Goal: Transaction & Acquisition: Subscribe to service/newsletter

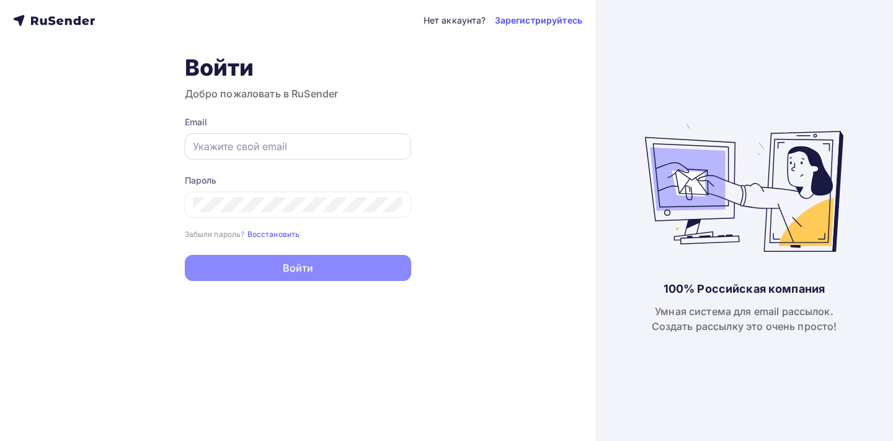
click at [297, 141] on input "text" at bounding box center [298, 146] width 210 height 15
type input "[EMAIL_ADDRESS][DOMAIN_NAME]"
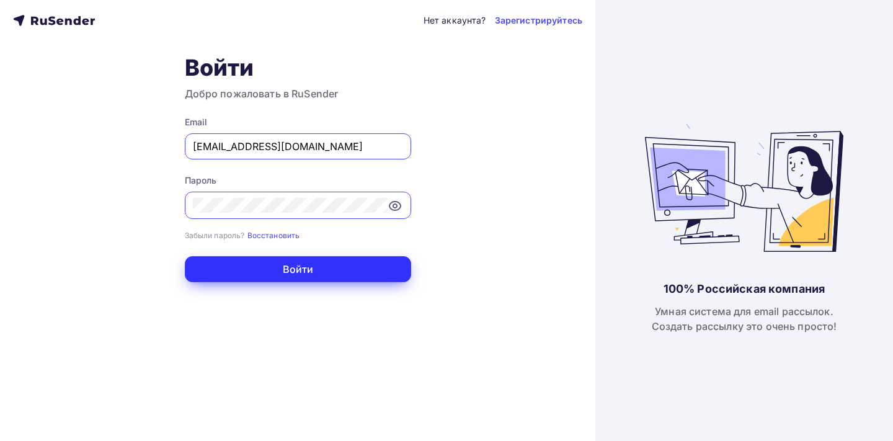
click at [347, 260] on button "Войти" at bounding box center [298, 269] width 226 height 26
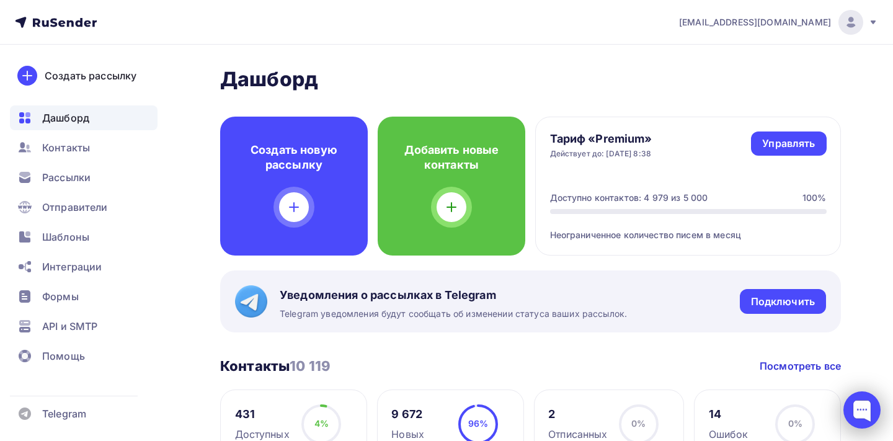
click at [862, 406] on div at bounding box center [862, 409] width 37 height 37
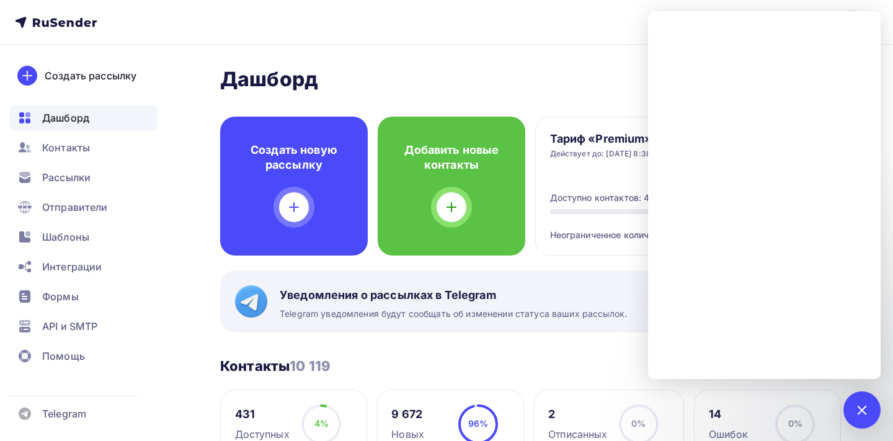
click at [596, 362] on div "Контакты 10 119 Контакты 10 119 Посмотреть все" at bounding box center [530, 365] width 621 height 17
click at [618, 37] on nav "im@cryobak.ru Аккаунт Тарифы Выйти Создать рассылку Дашборд Контакты Рассылки О…" at bounding box center [446, 22] width 893 height 45
click at [605, 38] on nav "im@cryobak.ru Аккаунт Тарифы Выйти Создать рассылку Дашборд Контакты Рассылки О…" at bounding box center [446, 22] width 893 height 45
click at [65, 182] on span "Рассылки" at bounding box center [66, 177] width 48 height 15
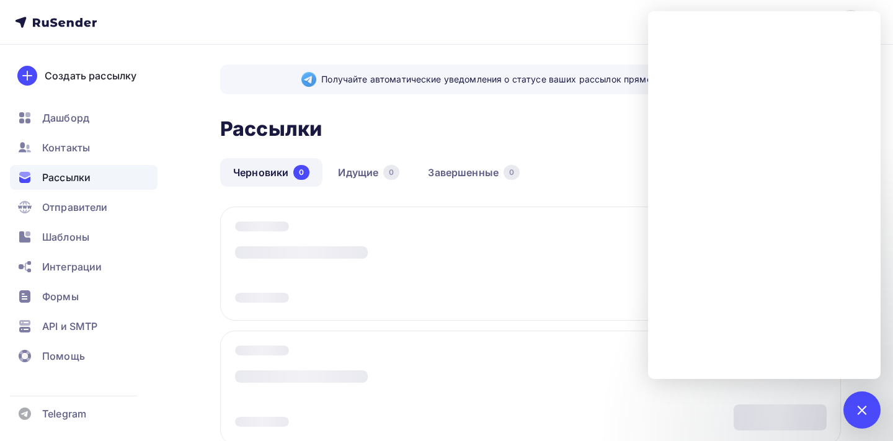
click at [489, 126] on div "Рассылки Рассылки Создать рассылку" at bounding box center [530, 128] width 621 height 29
click at [855, 401] on div at bounding box center [862, 409] width 37 height 37
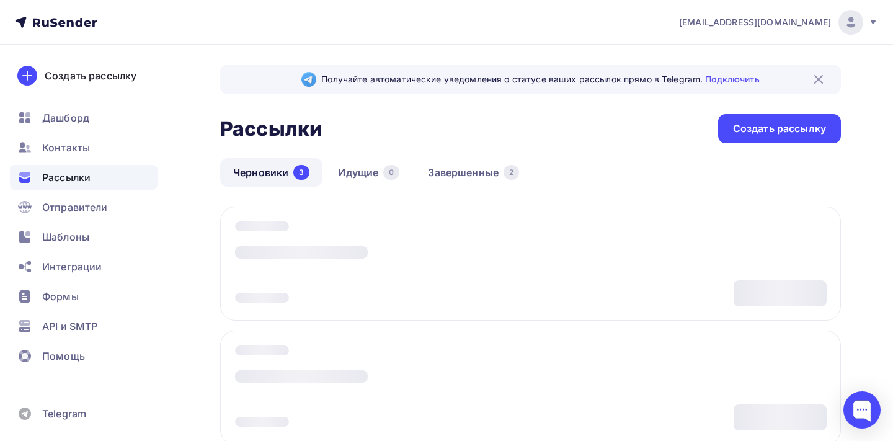
scroll to position [218, 0]
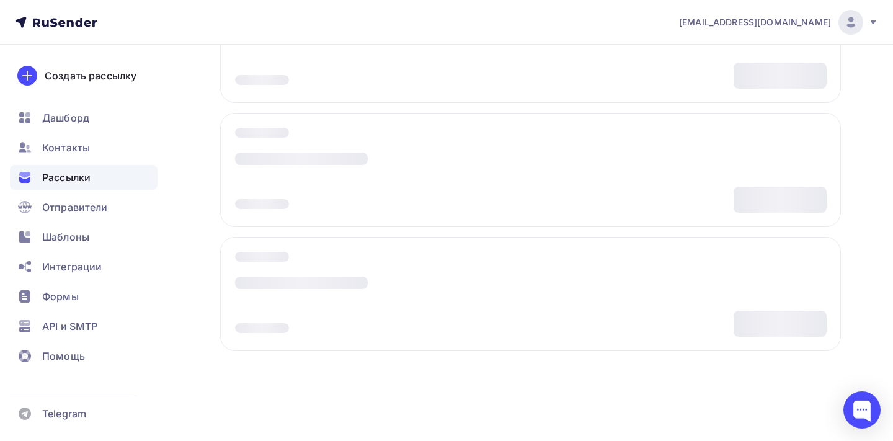
click at [502, 275] on div at bounding box center [530, 294] width 621 height 114
drag, startPoint x: 502, startPoint y: 275, endPoint x: 427, endPoint y: 275, distance: 75.1
click at [500, 275] on div at bounding box center [530, 294] width 621 height 114
click at [365, 282] on div at bounding box center [301, 283] width 133 height 12
click at [341, 285] on div at bounding box center [301, 283] width 133 height 12
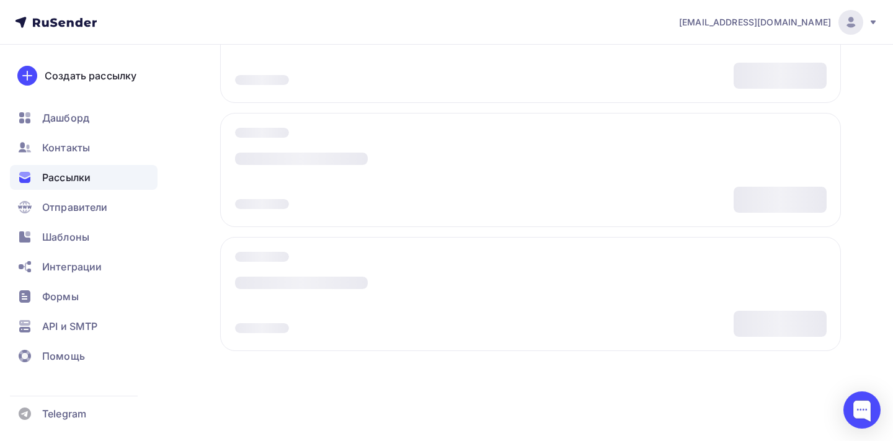
click at [256, 256] on div at bounding box center [262, 257] width 54 height 10
click at [292, 194] on div at bounding box center [332, 170] width 195 height 85
click at [280, 197] on div at bounding box center [332, 170] width 195 height 85
click at [280, 206] on div at bounding box center [262, 204] width 54 height 10
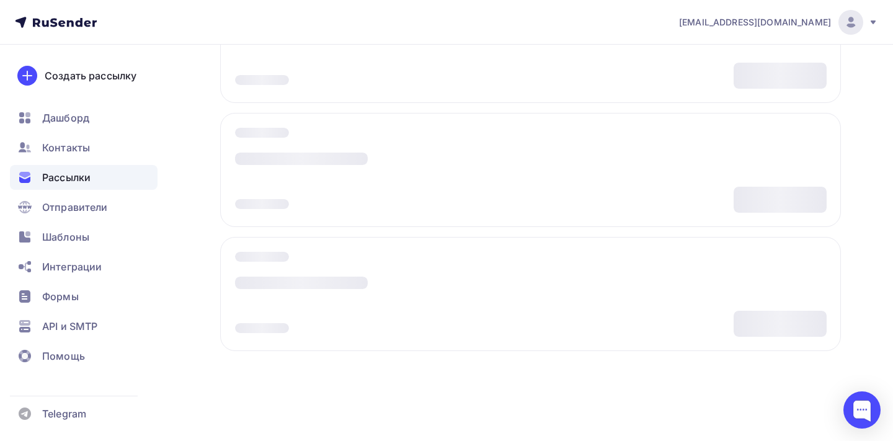
click at [280, 206] on div at bounding box center [262, 204] width 54 height 10
click at [285, 153] on div at bounding box center [301, 159] width 133 height 12
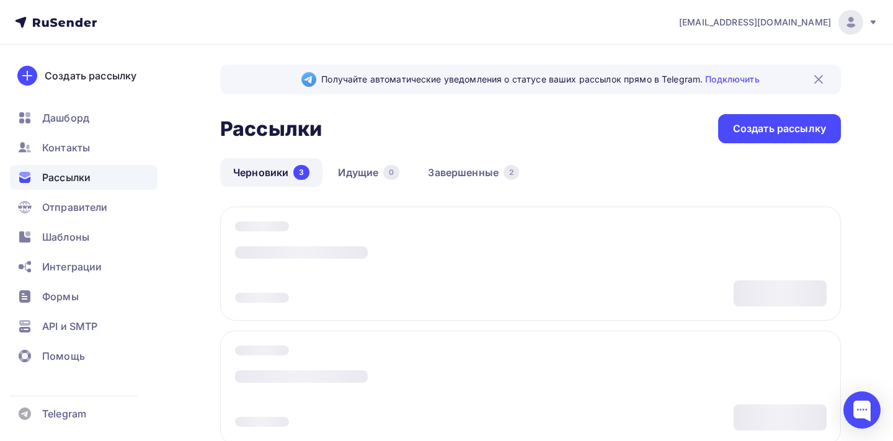
click at [814, 79] on img at bounding box center [818, 79] width 15 height 15
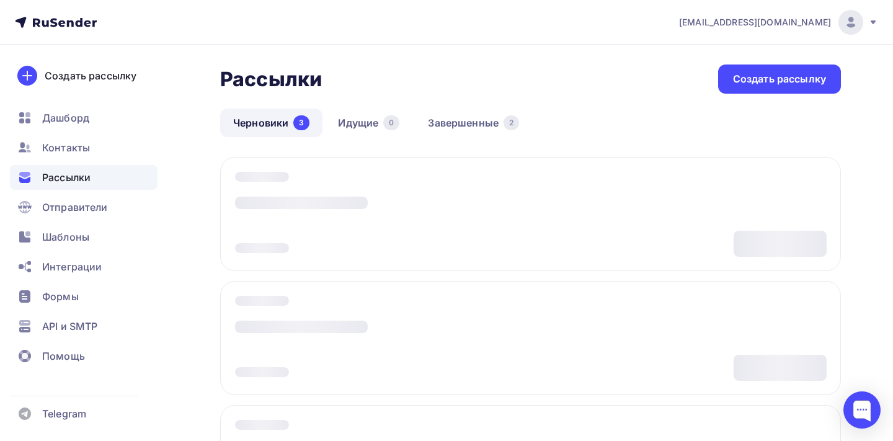
click at [284, 194] on div at bounding box center [332, 214] width 195 height 85
click at [284, 200] on div at bounding box center [301, 203] width 133 height 12
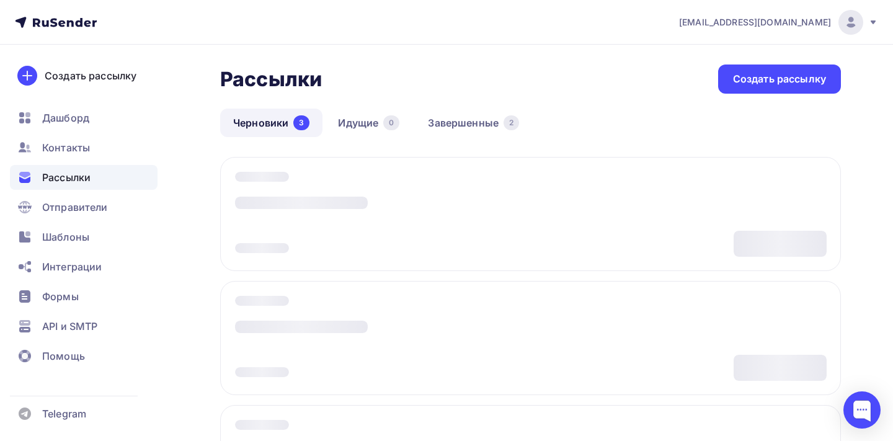
click at [283, 200] on div at bounding box center [301, 203] width 133 height 12
click at [69, 123] on span "Дашборд" at bounding box center [65, 117] width 47 height 15
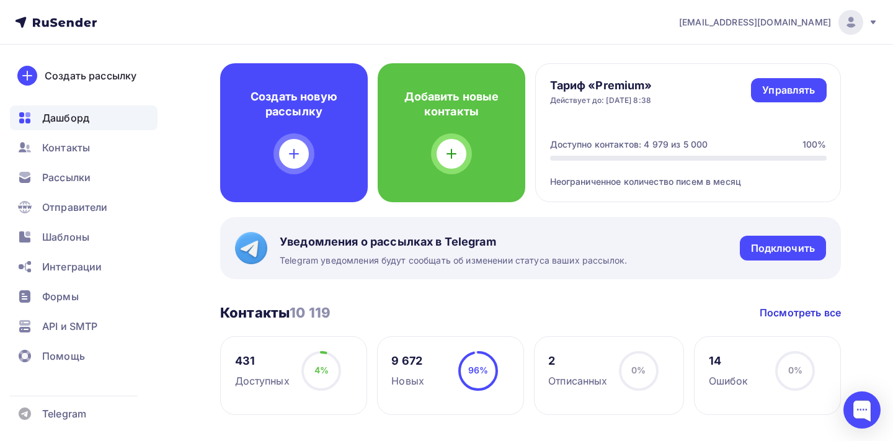
scroll to position [51, 0]
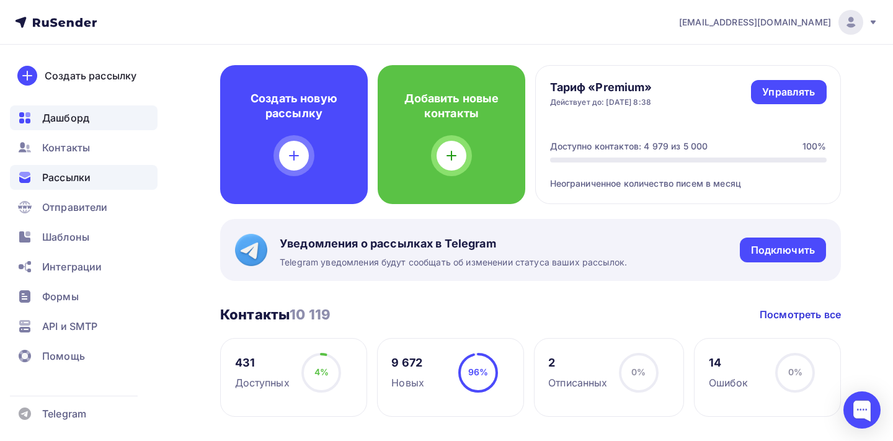
click at [78, 177] on span "Рассылки" at bounding box center [66, 177] width 48 height 15
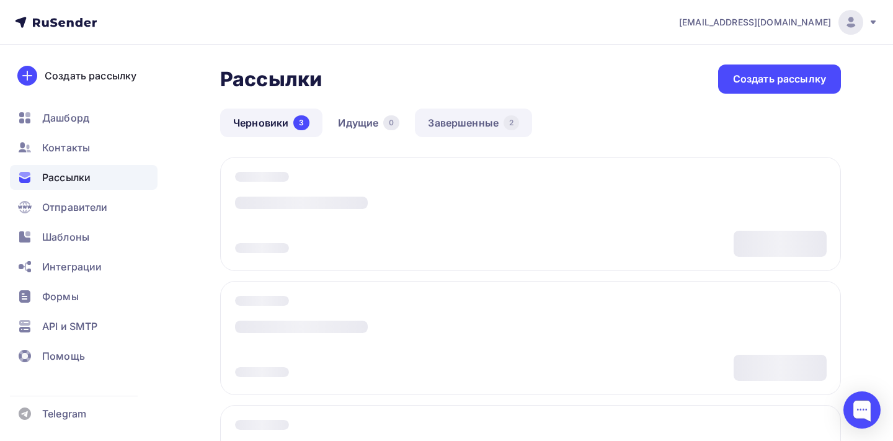
click at [439, 119] on link "Завершенные 2" at bounding box center [473, 123] width 117 height 29
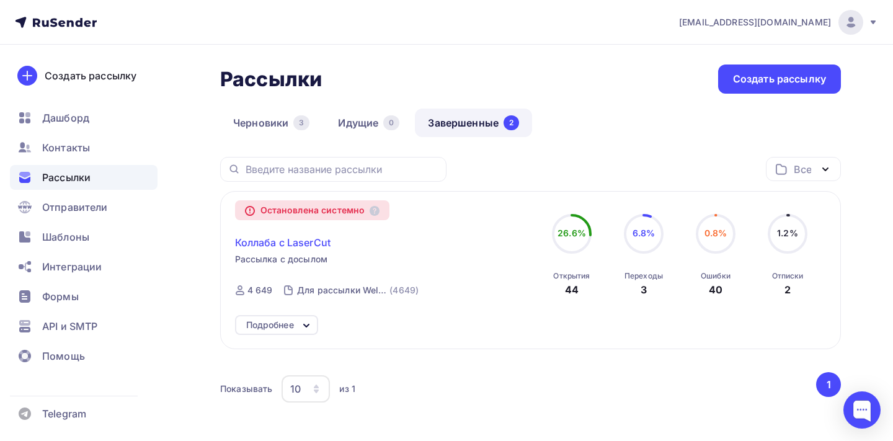
click at [292, 243] on span "Коллаба с LaserCut" at bounding box center [283, 242] width 96 height 15
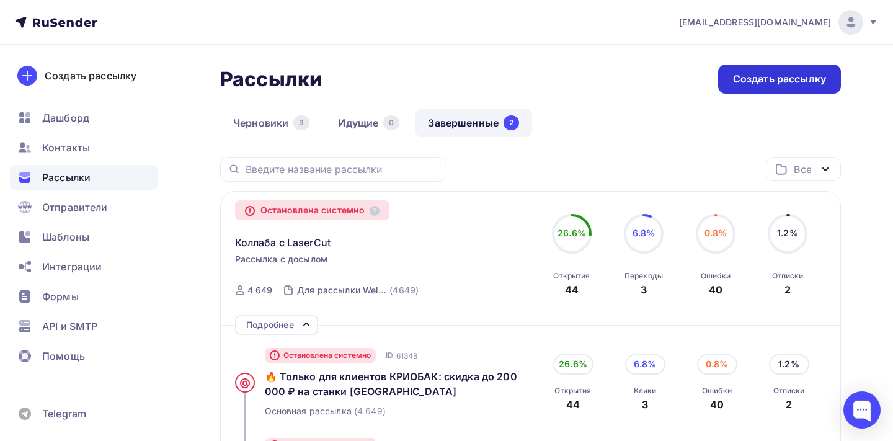
click at [752, 82] on div "Создать рассылку" at bounding box center [779, 79] width 93 height 14
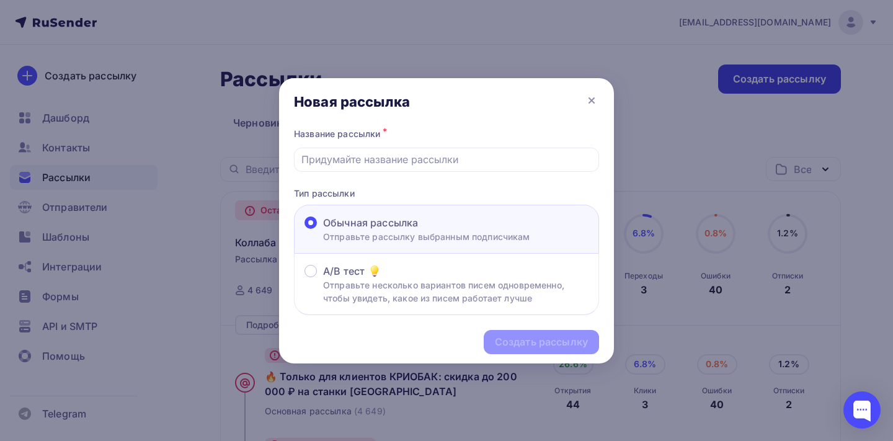
click at [752, 82] on div at bounding box center [446, 220] width 893 height 441
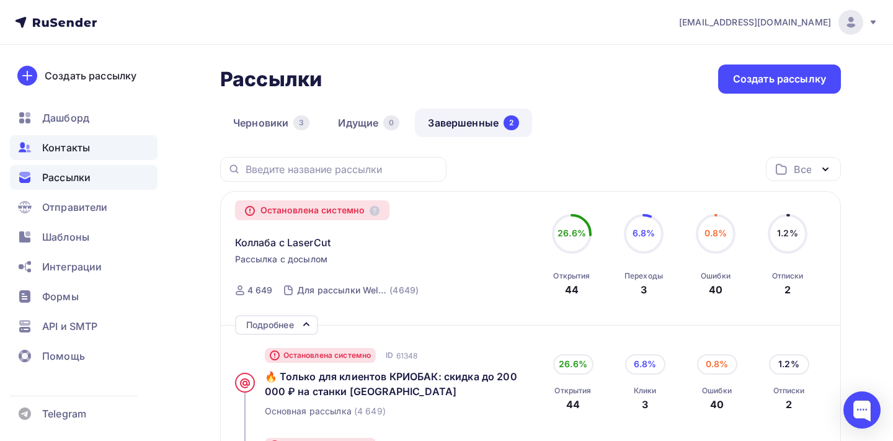
click at [84, 145] on span "Контакты" at bounding box center [66, 147] width 48 height 15
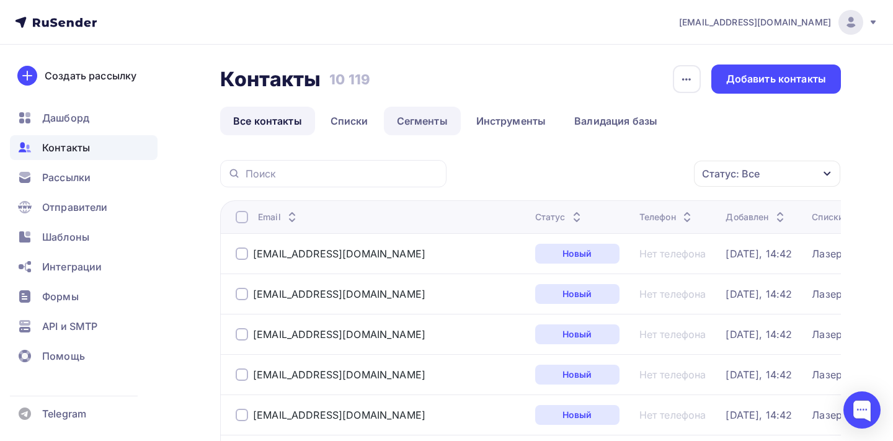
click at [386, 125] on link "Сегменты" at bounding box center [422, 121] width 77 height 29
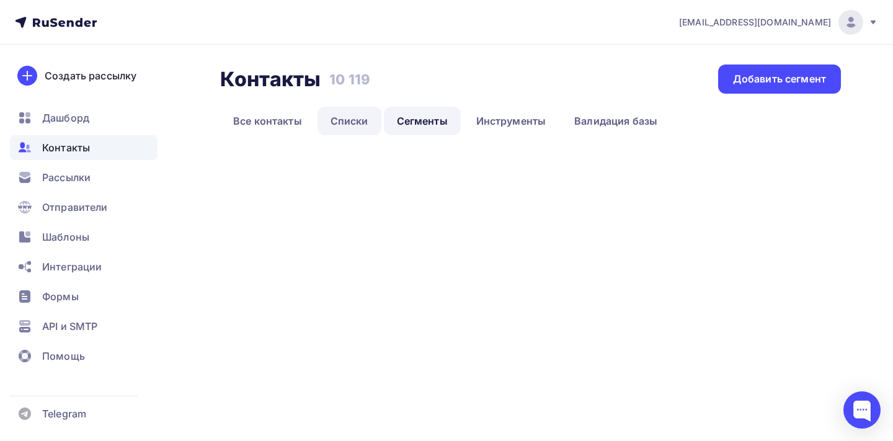
click at [359, 124] on link "Списки" at bounding box center [350, 121] width 64 height 29
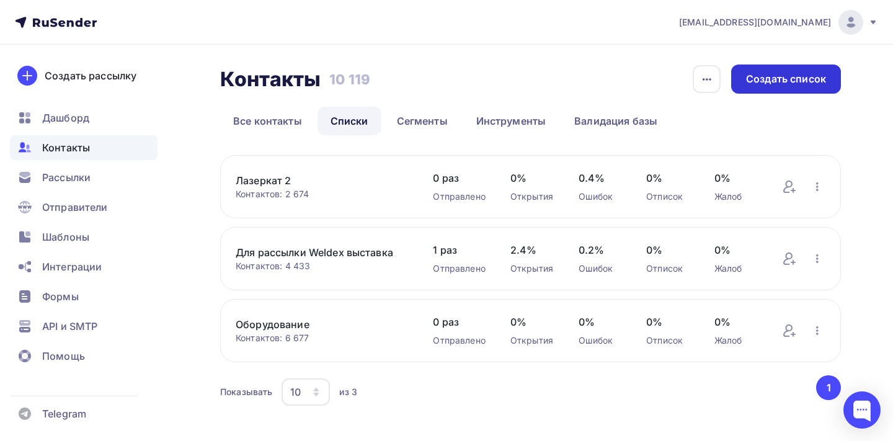
click at [775, 78] on div "Создать список" at bounding box center [786, 79] width 80 height 14
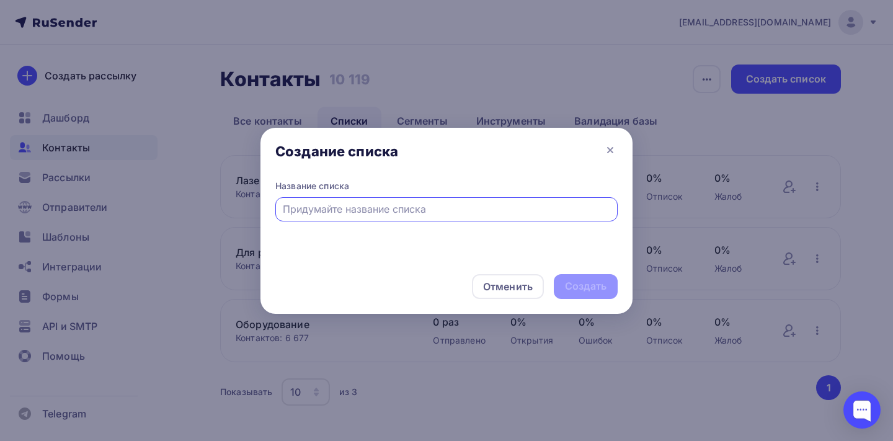
click at [402, 204] on input "text" at bounding box center [447, 209] width 328 height 15
type input "Лезеркат 3"
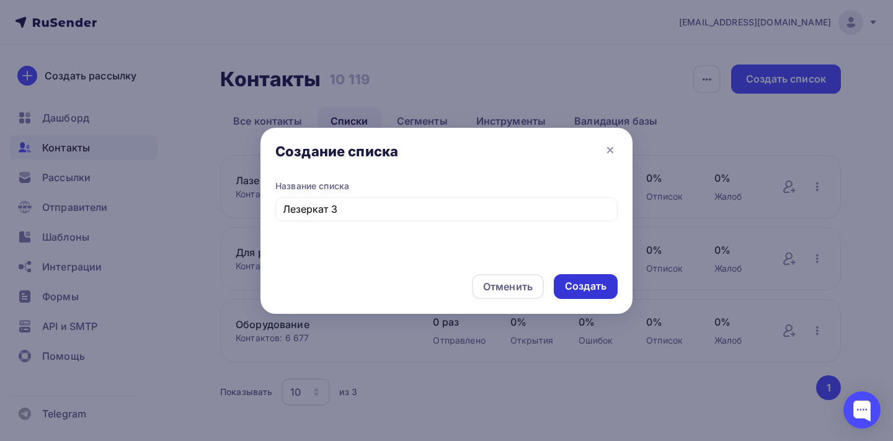
click at [591, 285] on div "Создать" at bounding box center [586, 286] width 42 height 14
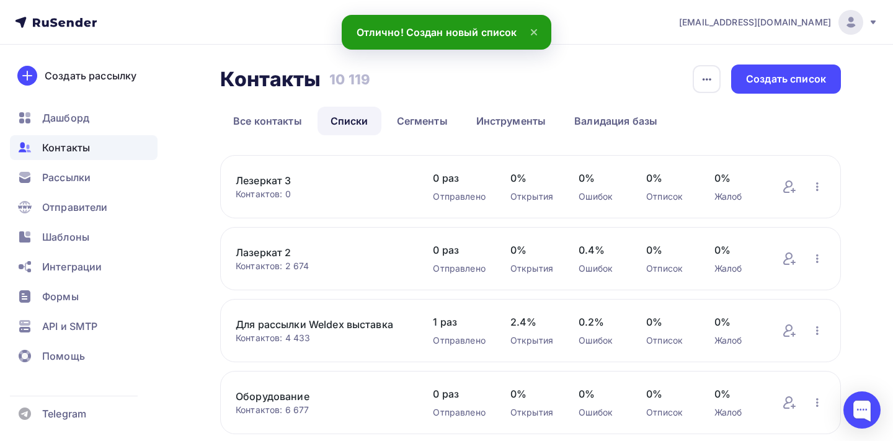
click at [289, 181] on link "Лезеркат 3" at bounding box center [322, 180] width 172 height 15
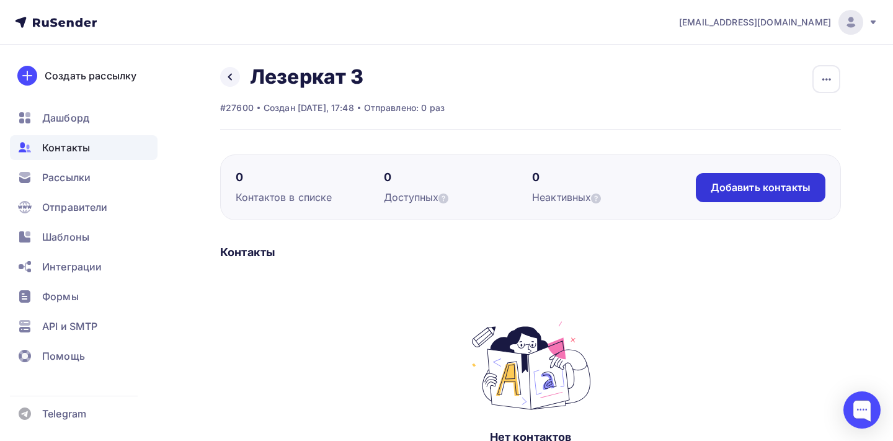
click at [761, 194] on div "Добавить контакты" at bounding box center [761, 187] width 130 height 29
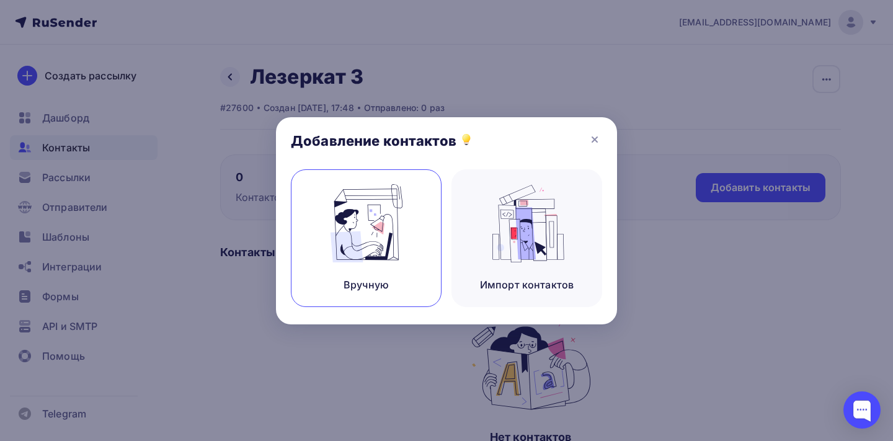
click at [393, 234] on img at bounding box center [366, 223] width 83 height 78
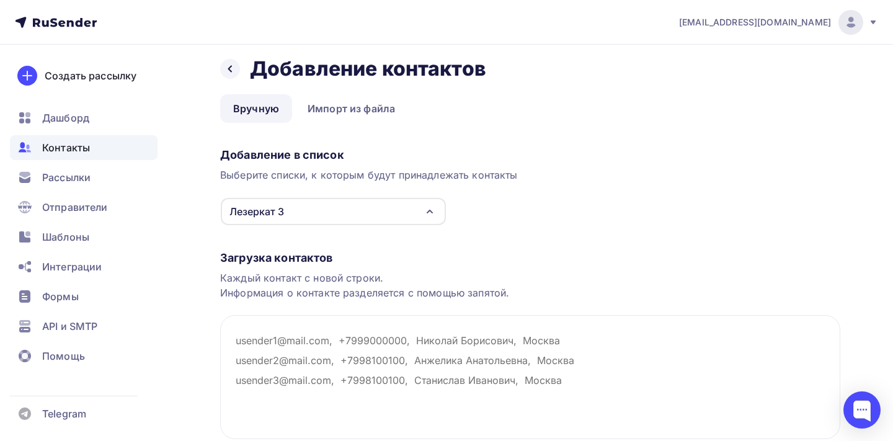
scroll to position [18, 0]
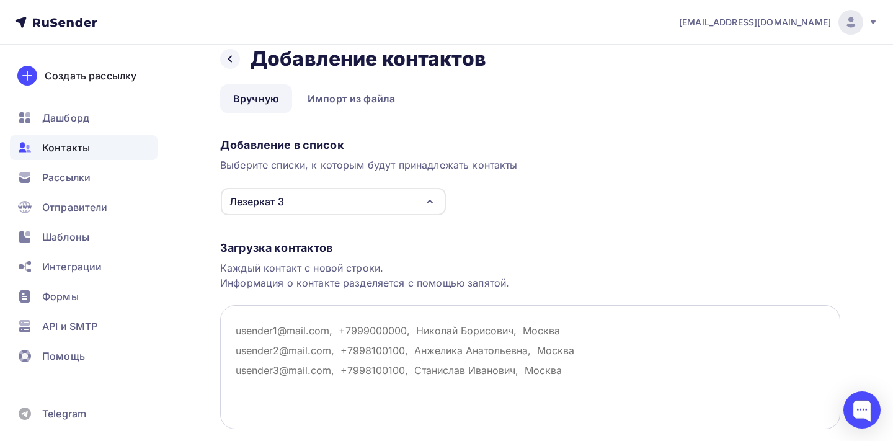
click at [303, 343] on textarea at bounding box center [530, 367] width 620 height 124
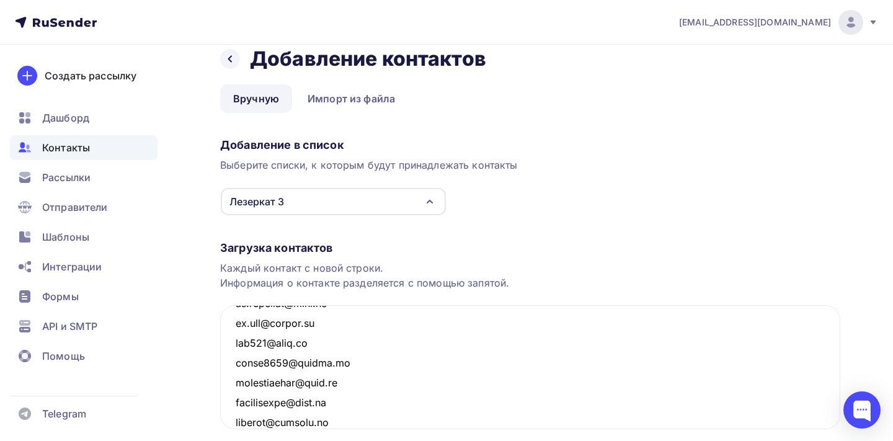
scroll to position [105, 0]
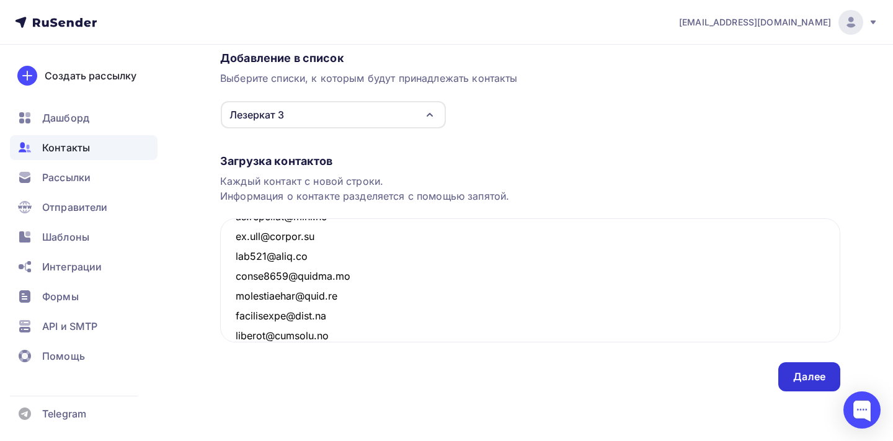
type textarea "9sarvod@mail.ru 9stupeney@mail.ru a-a-b@yandex.ru a-fokin-88@mail.ru a-komponen…"
click at [798, 386] on div "Далее" at bounding box center [810, 376] width 62 height 29
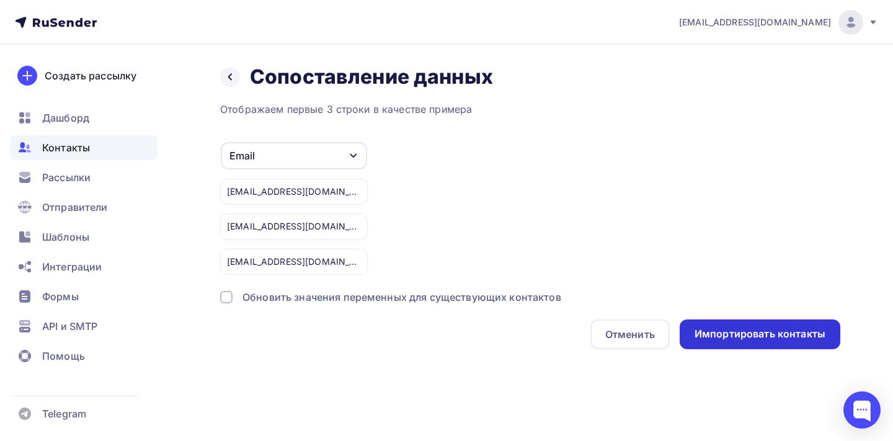
click at [767, 339] on div "Импортировать контакты" at bounding box center [760, 334] width 131 height 14
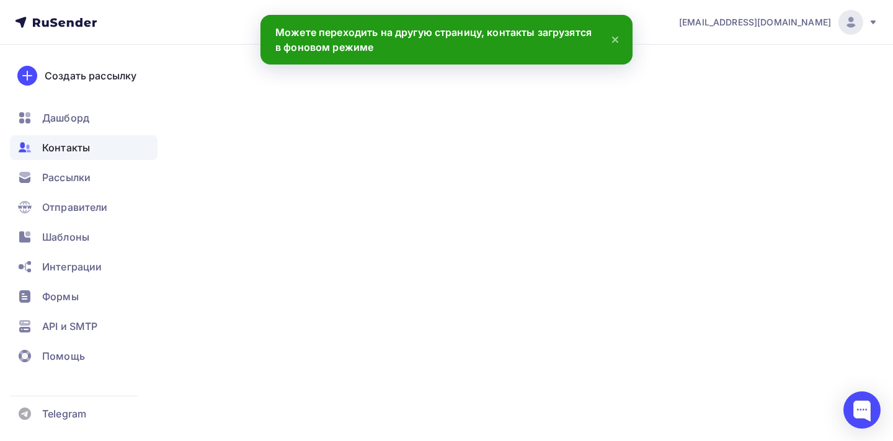
scroll to position [50945, 0]
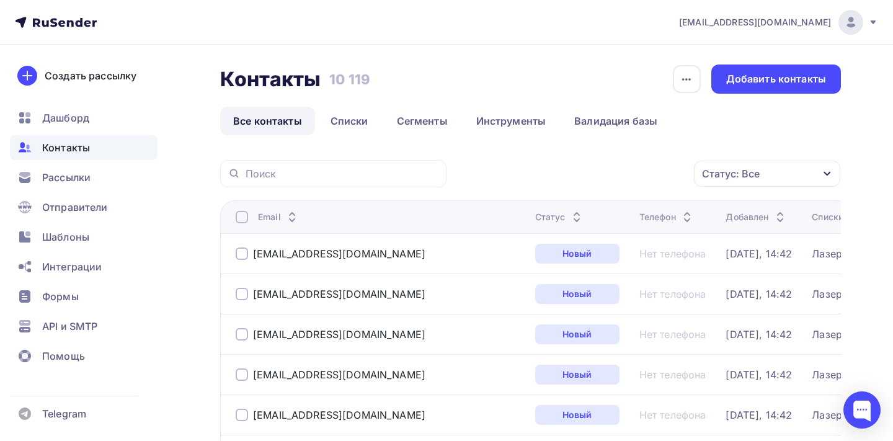
click at [84, 145] on span "Контакты" at bounding box center [66, 147] width 48 height 15
click at [81, 147] on span "Контакты" at bounding box center [66, 147] width 48 height 15
click at [352, 123] on link "Списки" at bounding box center [350, 121] width 64 height 29
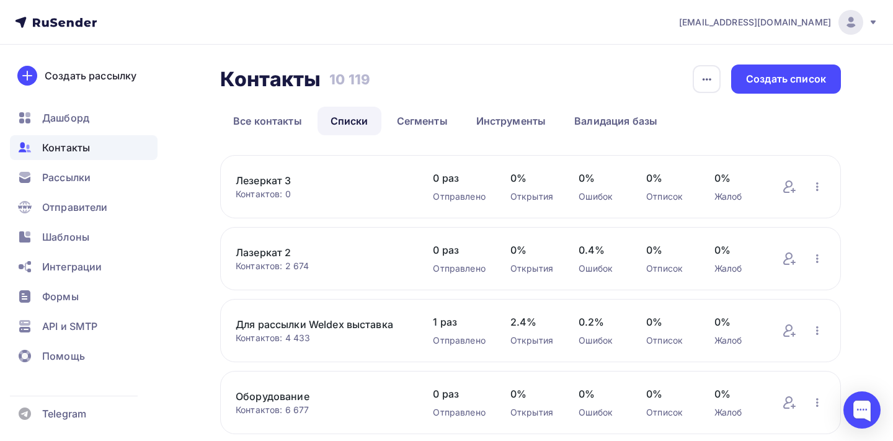
click at [287, 181] on link "Лезеркат 3" at bounding box center [322, 180] width 172 height 15
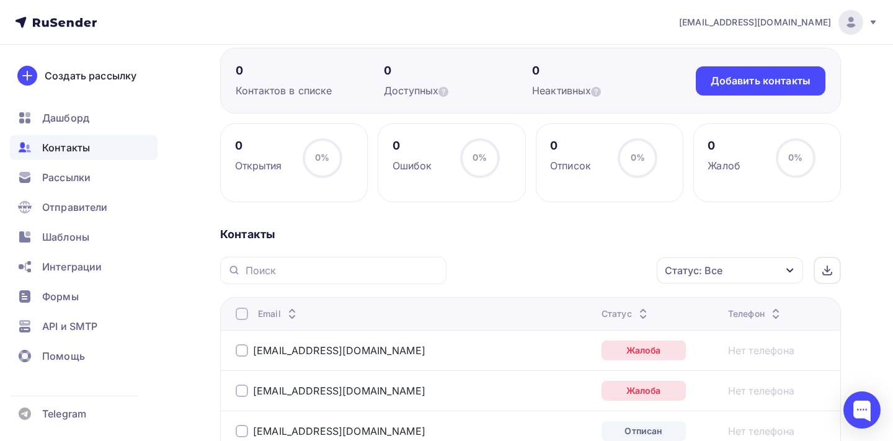
scroll to position [63, 0]
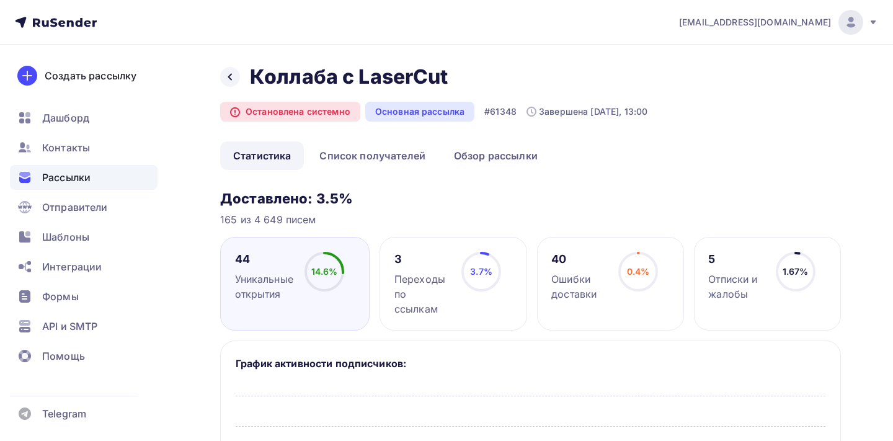
click at [390, 195] on h3 "Доставлено: 3.5%" at bounding box center [530, 198] width 621 height 17
click at [475, 156] on link "Обзор рассылки" at bounding box center [496, 155] width 110 height 29
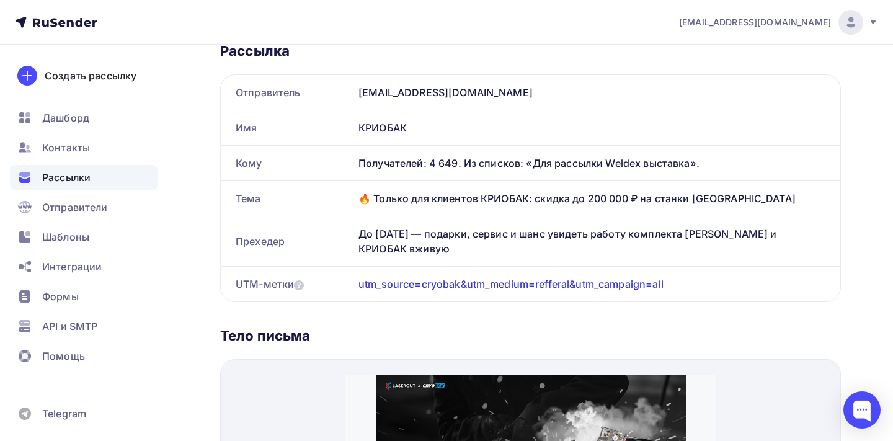
scroll to position [166, 0]
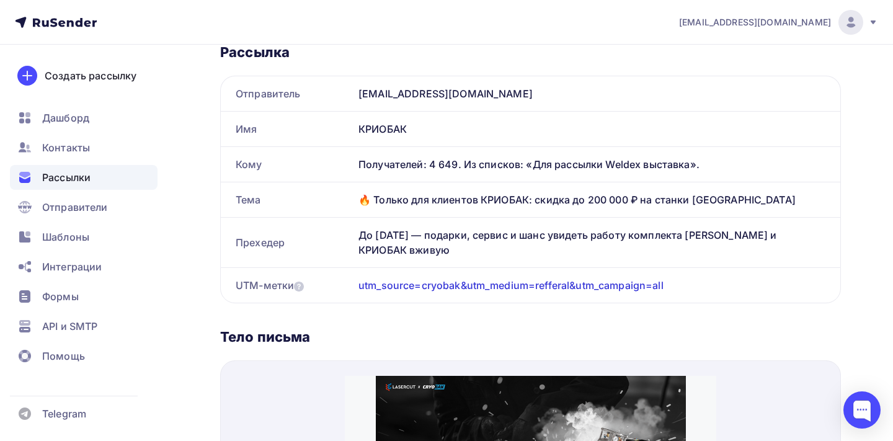
click at [422, 205] on div "🔥 Только для клиентов КРИОБАК: скидка до 200 000 ₽ на станки Wattsan" at bounding box center [597, 199] width 487 height 35
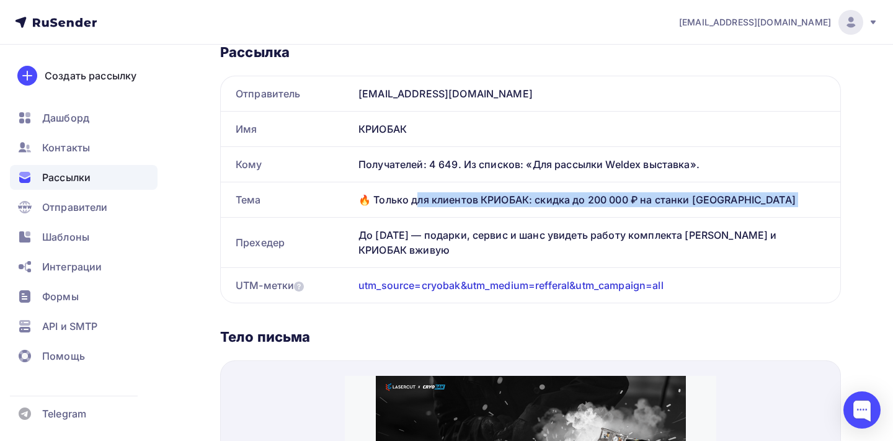
click at [422, 205] on div "🔥 Только для клиентов КРИОБАК: скидка до 200 000 ₽ на станки Wattsan" at bounding box center [597, 199] width 487 height 35
copy div "🔥 Только для клиентов КРИОБАК: скидка до 200 000 ₽ на станки Wattsan"
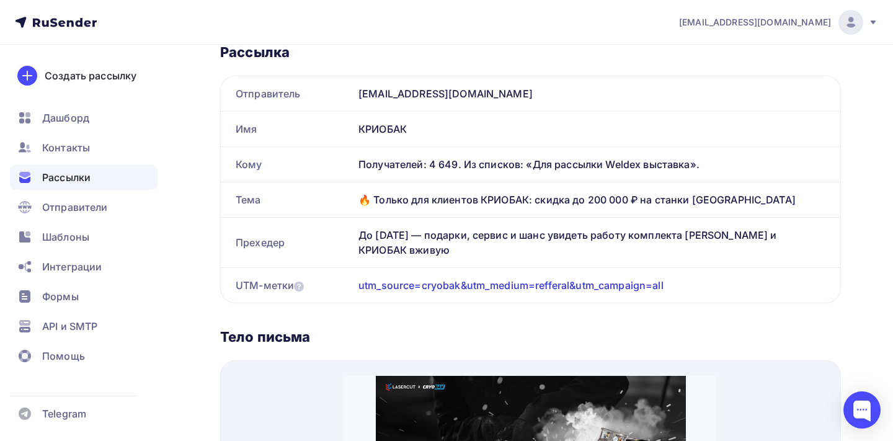
click at [440, 233] on div "До 1 декабря — подарки, сервис и шанс увидеть работу комплекта Wattsan и КРИОБА…" at bounding box center [597, 243] width 487 height 50
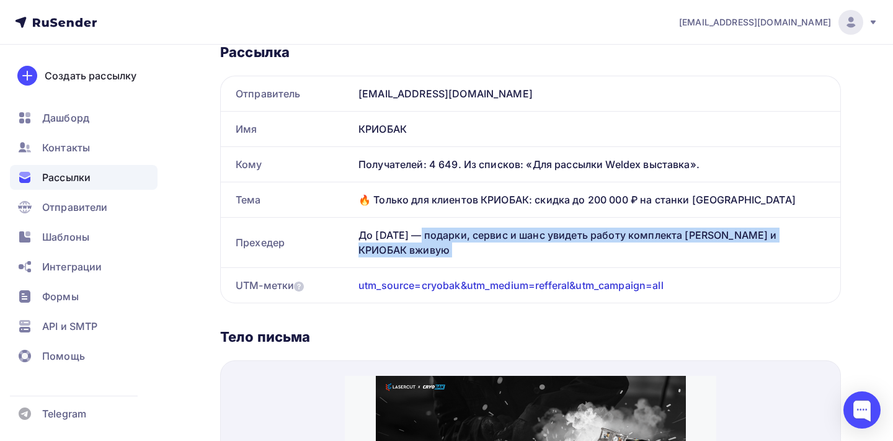
click at [440, 233] on div "До 1 декабря — подарки, сервис и шанс увидеть работу комплекта Wattsan и КРИОБА…" at bounding box center [597, 243] width 487 height 50
copy div "До 1 декабря — подарки, сервис и шанс увидеть работу комплекта [PERSON_NAME] и …"
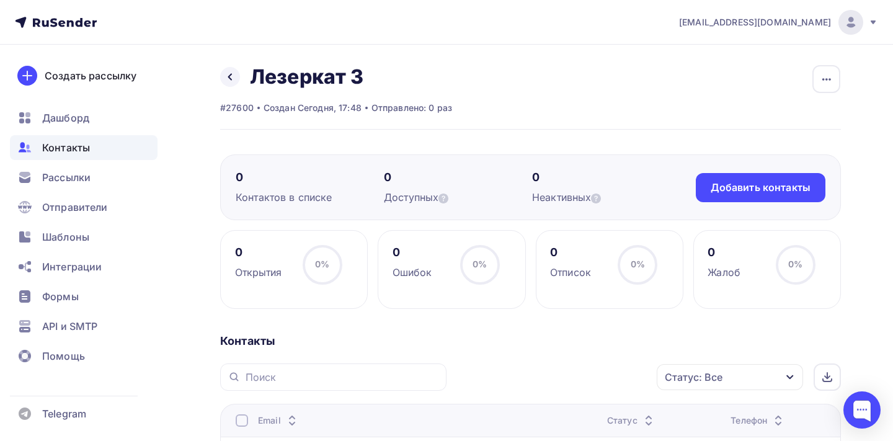
click at [690, 376] on div "Статус: Все" at bounding box center [694, 377] width 58 height 15
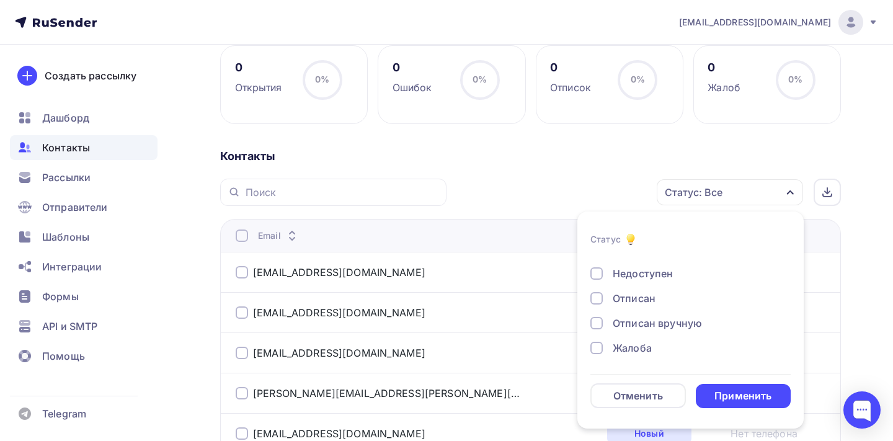
scroll to position [185, 0]
click at [602, 347] on div at bounding box center [597, 347] width 12 height 12
click at [602, 321] on div at bounding box center [597, 322] width 12 height 12
click at [596, 298] on div at bounding box center [597, 298] width 12 height 12
click at [599, 279] on div "Недоступен" at bounding box center [684, 273] width 186 height 15
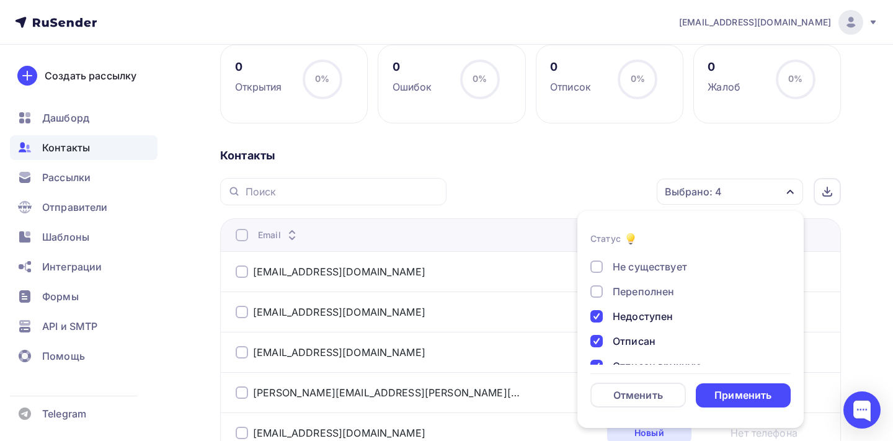
scroll to position [43, 0]
click at [596, 275] on div at bounding box center [597, 270] width 12 height 12
click at [596, 290] on div at bounding box center [597, 295] width 12 height 12
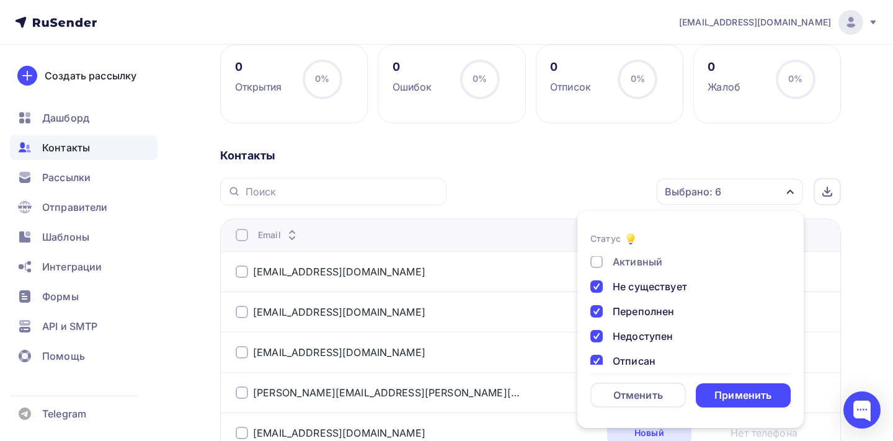
scroll to position [0, 0]
click at [653, 292] on div "Активный" at bounding box center [638, 288] width 50 height 15
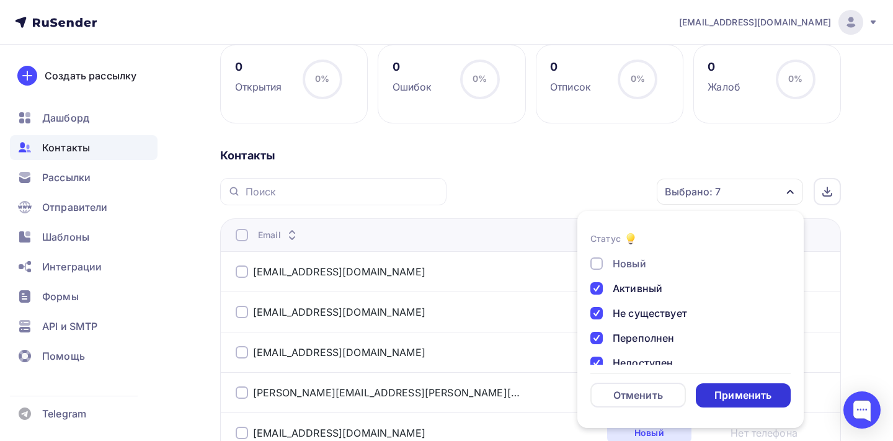
click at [714, 390] on div "Применить" at bounding box center [744, 395] width 96 height 24
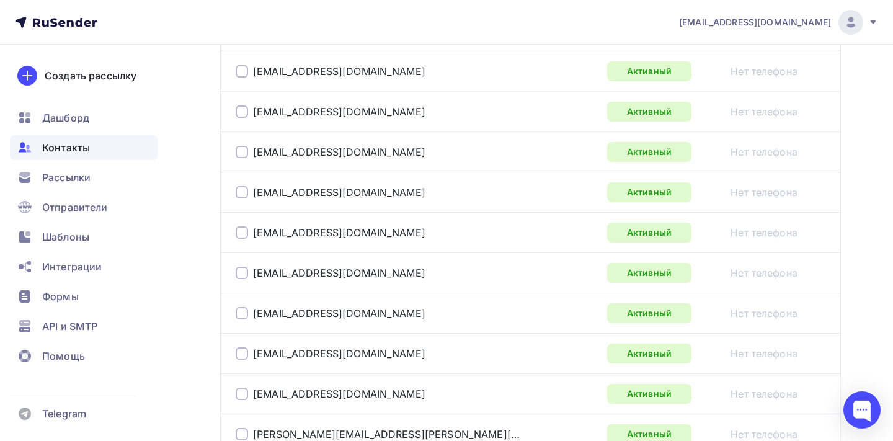
scroll to position [357, 0]
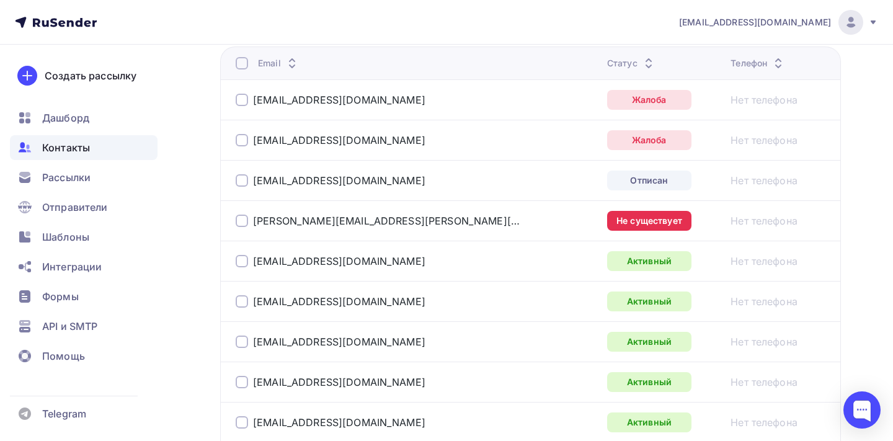
click at [244, 66] on div at bounding box center [242, 63] width 12 height 12
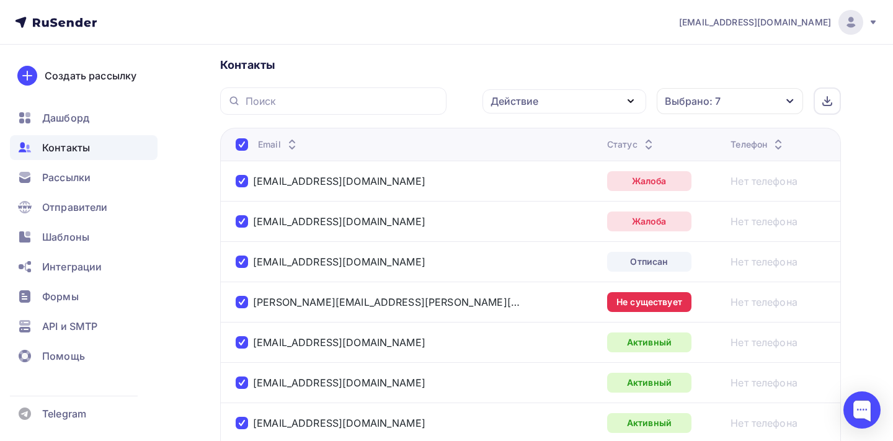
scroll to position [12, 0]
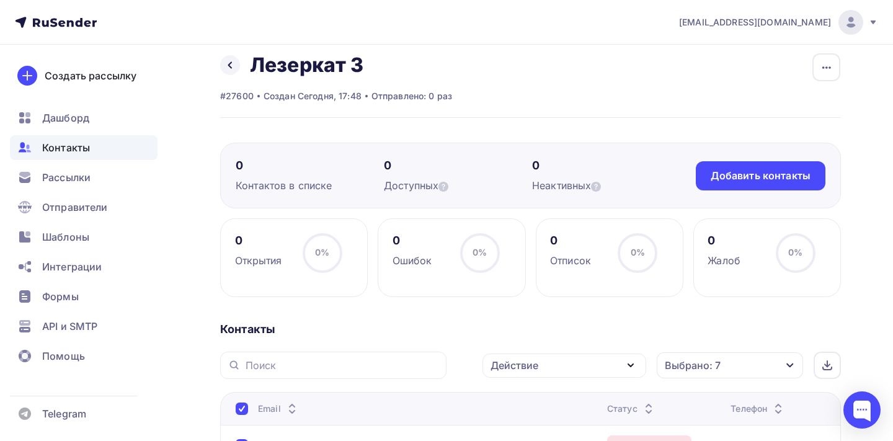
click at [608, 365] on div "Действие" at bounding box center [565, 366] width 164 height 24
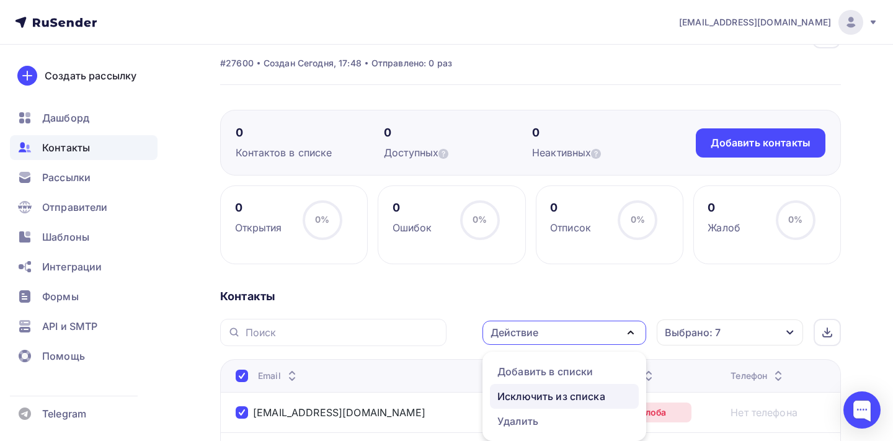
click at [576, 398] on div "Исключить из списка" at bounding box center [552, 396] width 108 height 15
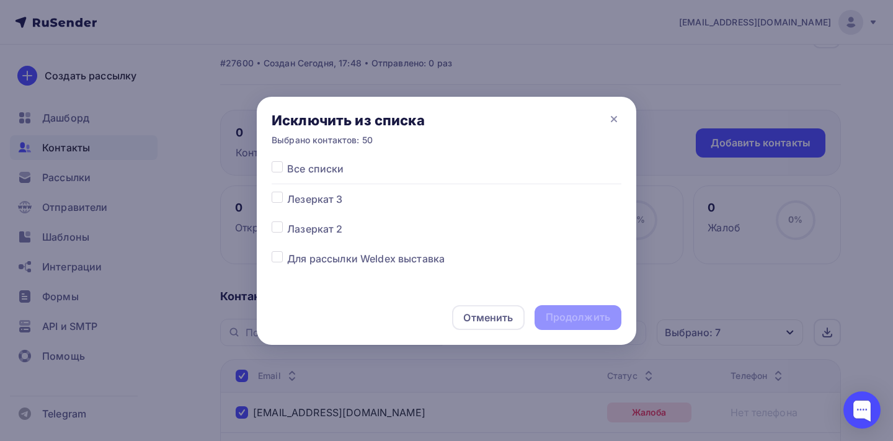
click at [317, 199] on span "Лезеркат 3" at bounding box center [314, 199] width 55 height 15
click at [287, 192] on label at bounding box center [287, 192] width 0 height 0
click at [280, 196] on input "checkbox" at bounding box center [277, 197] width 11 height 11
checkbox input "true"
click at [561, 313] on div "Продолжить" at bounding box center [578, 317] width 65 height 14
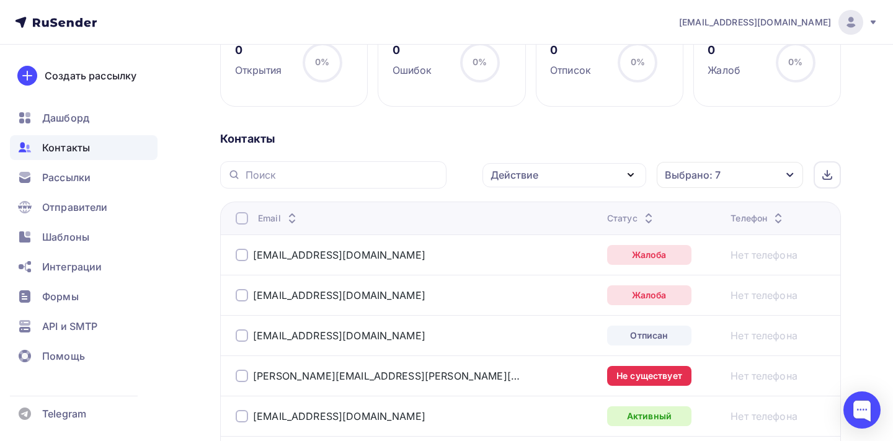
scroll to position [251, 0]
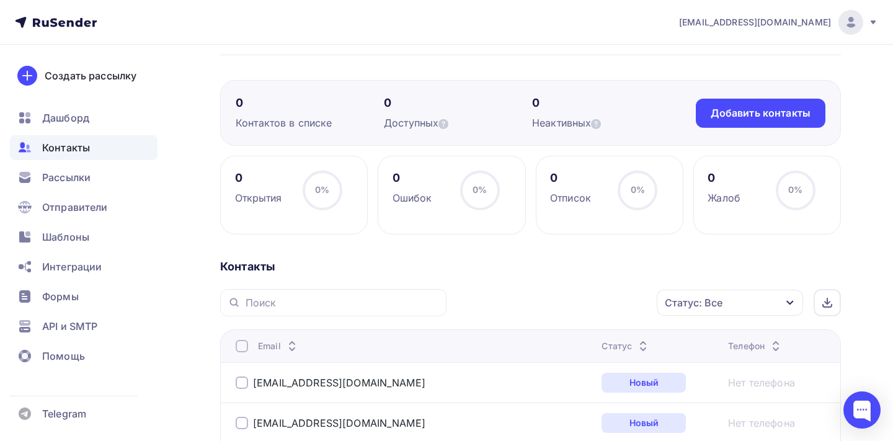
scroll to position [79, 0]
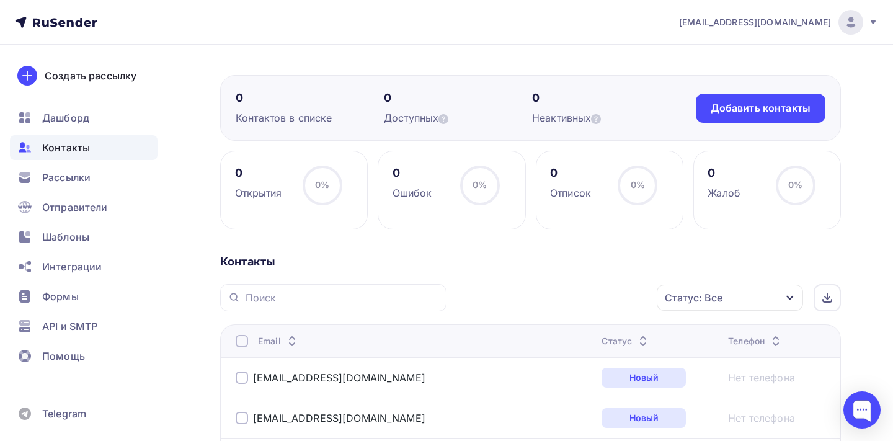
click at [636, 344] on icon at bounding box center [643, 344] width 15 height 15
click at [636, 337] on icon at bounding box center [643, 344] width 15 height 15
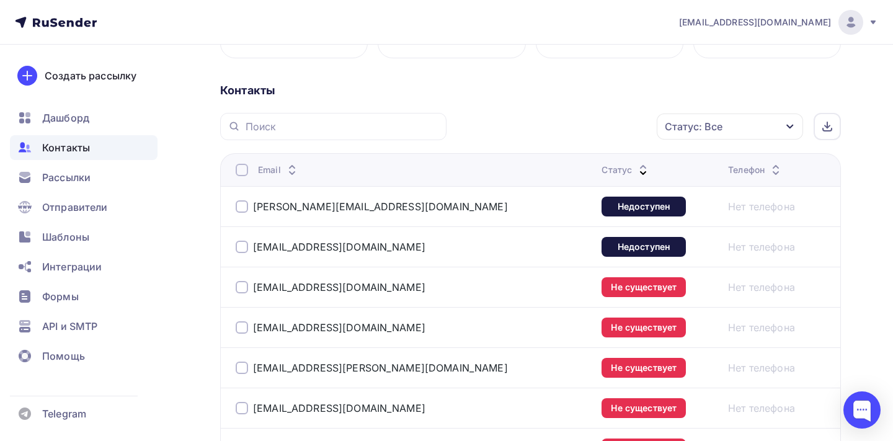
scroll to position [288, 0]
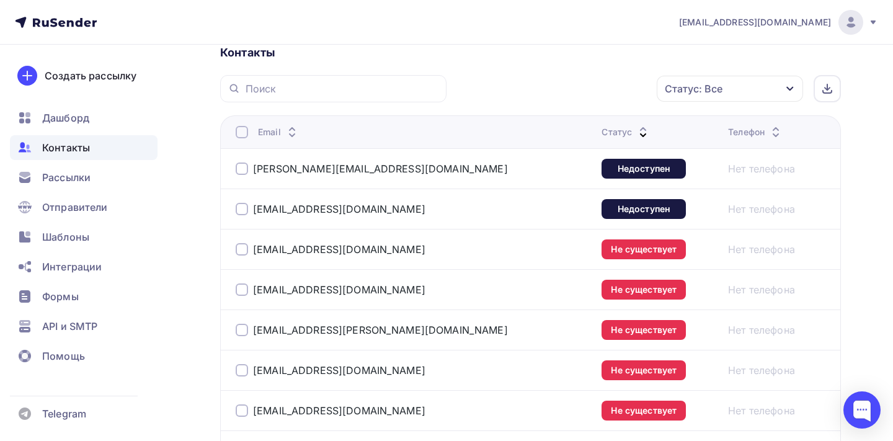
click at [244, 132] on div at bounding box center [242, 132] width 12 height 12
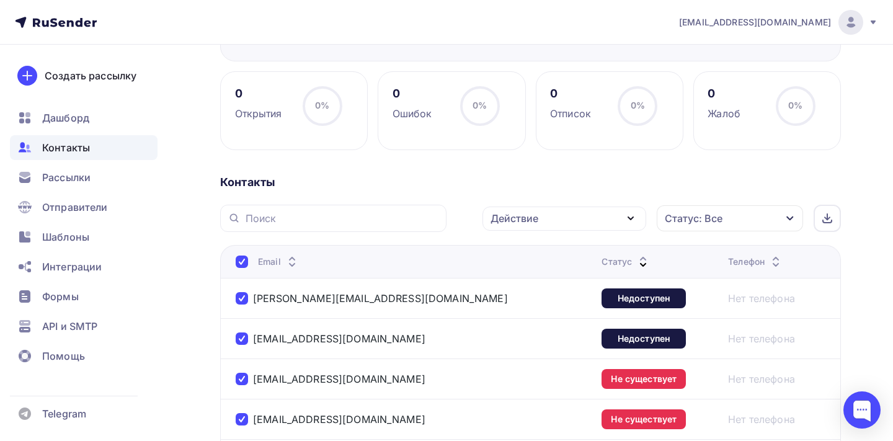
scroll to position [149, 0]
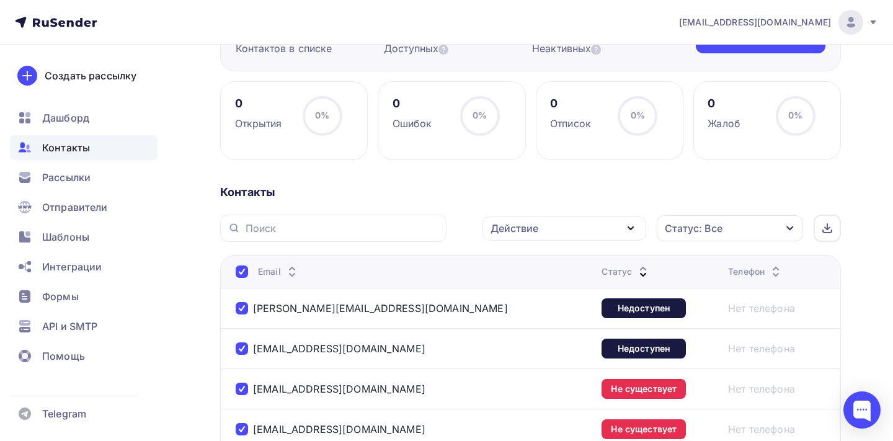
click at [523, 223] on div "Действие" at bounding box center [515, 228] width 48 height 15
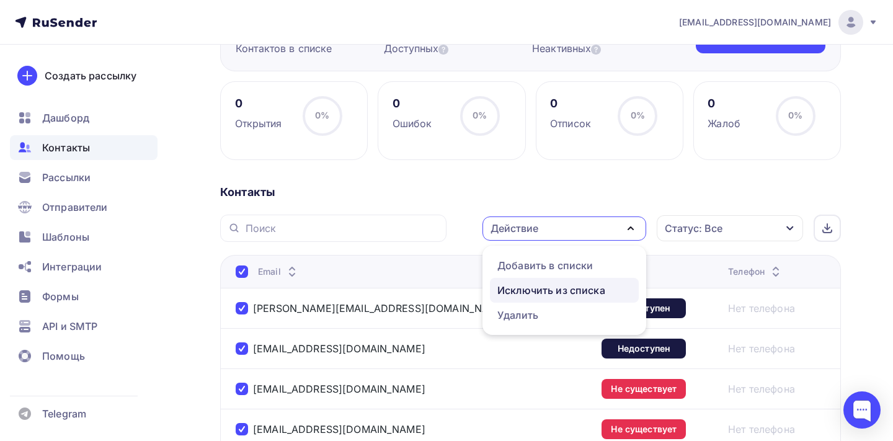
click at [524, 300] on link "Исключить из списка" at bounding box center [564, 290] width 149 height 25
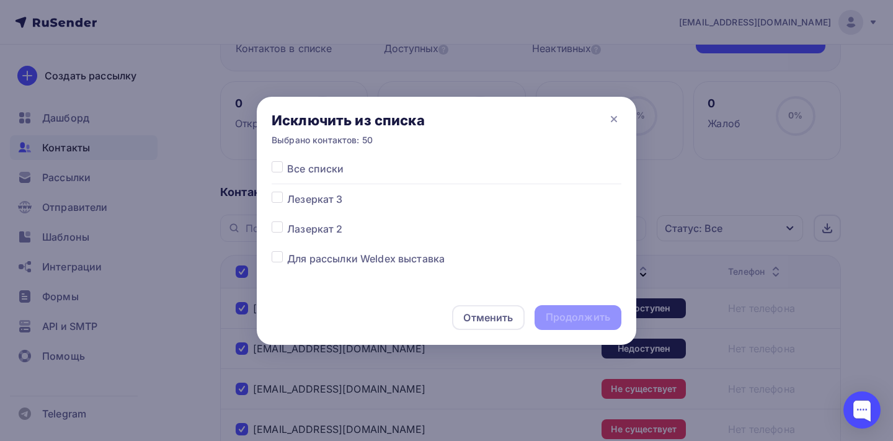
click at [279, 207] on div "Все списки Лезеркат 3 Лазеркат 2 Для рассылки Weldex выставка Оборудование" at bounding box center [447, 228] width 350 height 135
click at [287, 192] on label at bounding box center [287, 192] width 0 height 0
click at [279, 195] on input "checkbox" at bounding box center [277, 197] width 11 height 11
checkbox input "true"
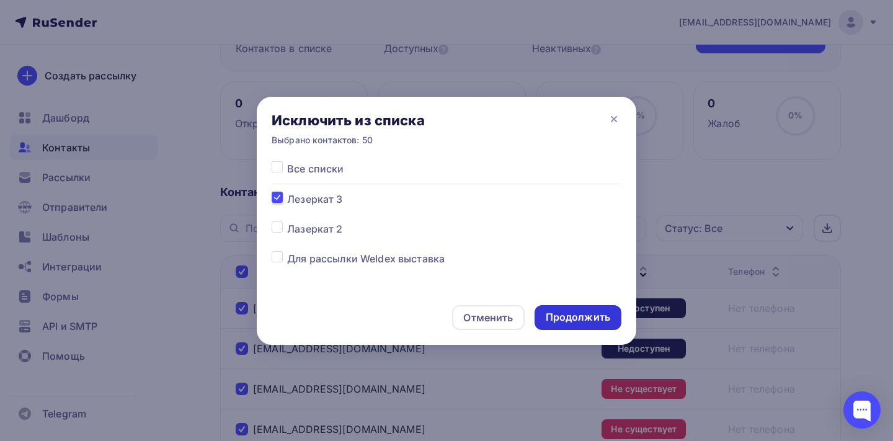
click at [560, 314] on div "Продолжить" at bounding box center [578, 317] width 65 height 14
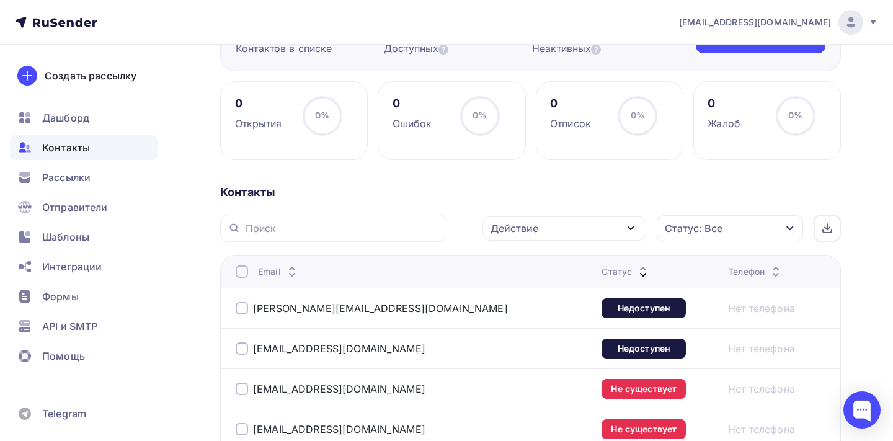
click at [712, 228] on div "Статус: Все" at bounding box center [694, 228] width 58 height 15
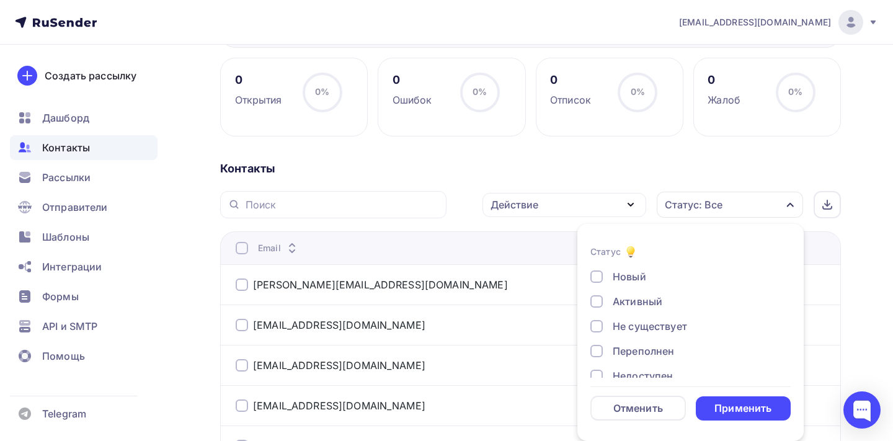
click at [637, 176] on div "Контакты" at bounding box center [530, 168] width 621 height 15
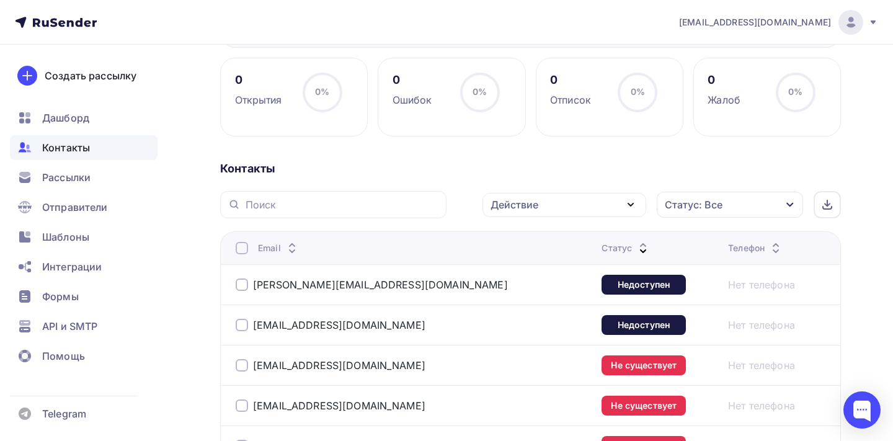
click at [597, 216] on div "Действие" at bounding box center [565, 205] width 164 height 24
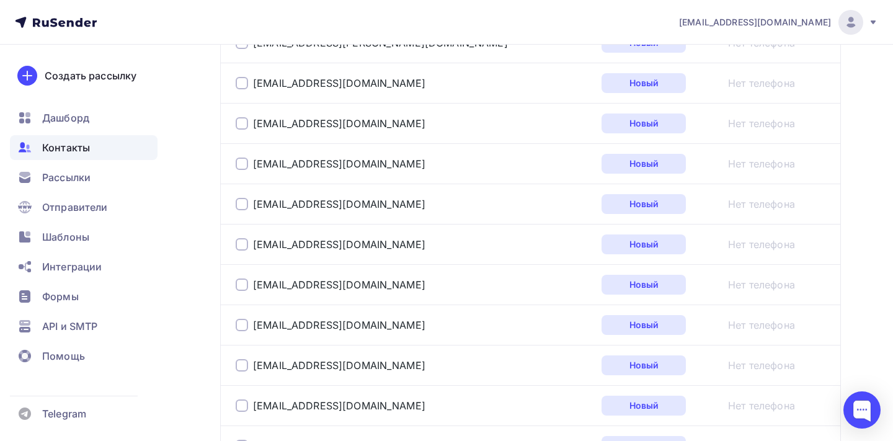
scroll to position [145, 0]
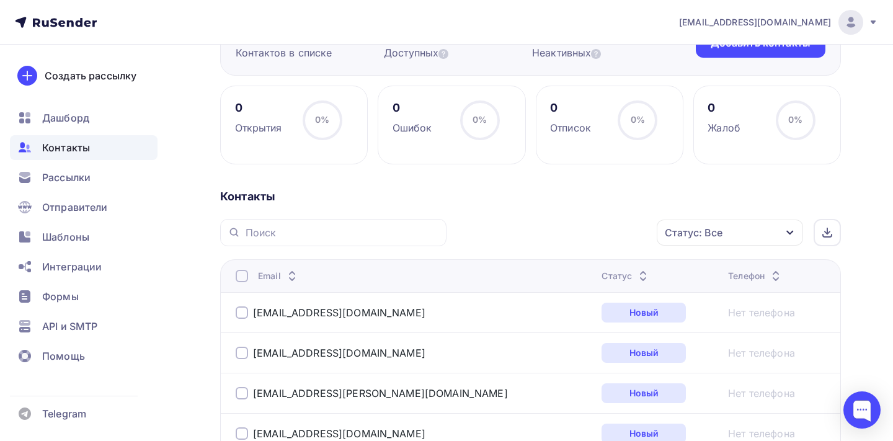
click at [636, 274] on icon at bounding box center [643, 279] width 15 height 15
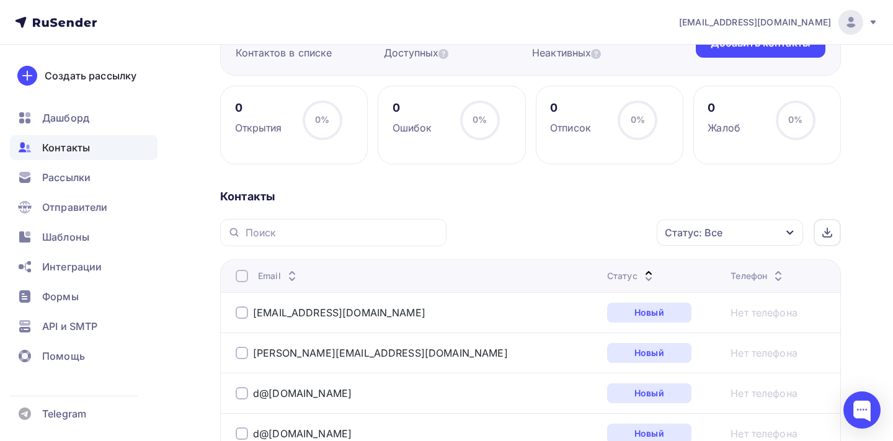
click at [641, 274] on icon at bounding box center [648, 279] width 15 height 15
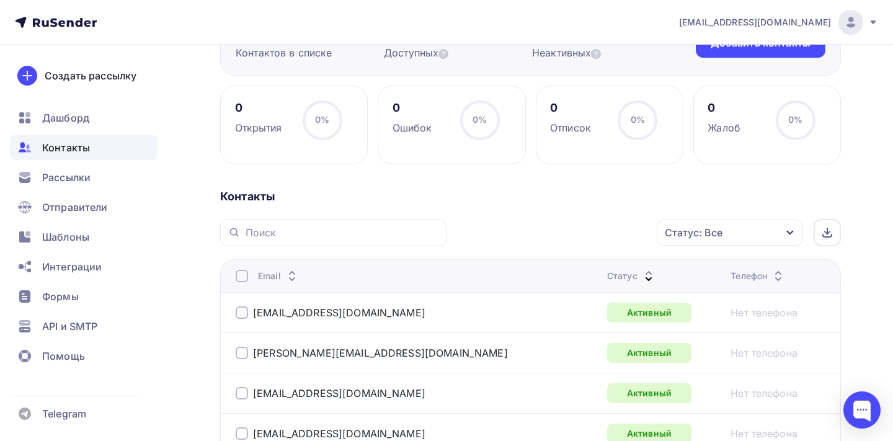
click at [238, 280] on div at bounding box center [242, 276] width 12 height 12
click at [524, 239] on div "Действие" at bounding box center [515, 232] width 48 height 15
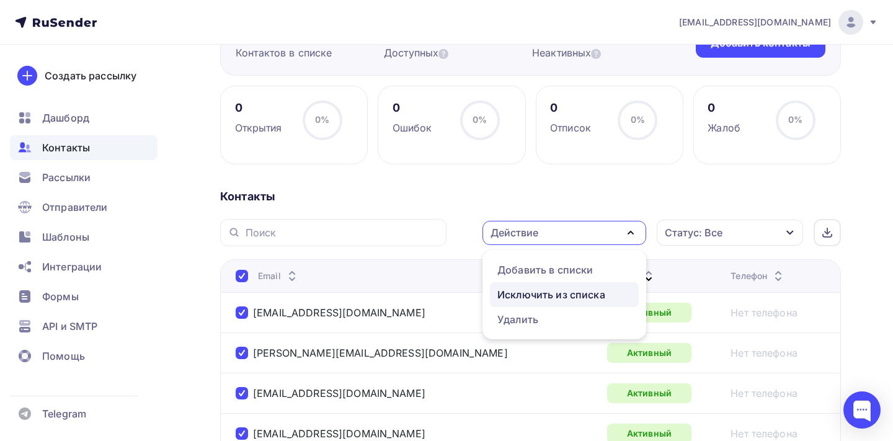
click at [528, 288] on div "Исключить из списка" at bounding box center [552, 294] width 108 height 15
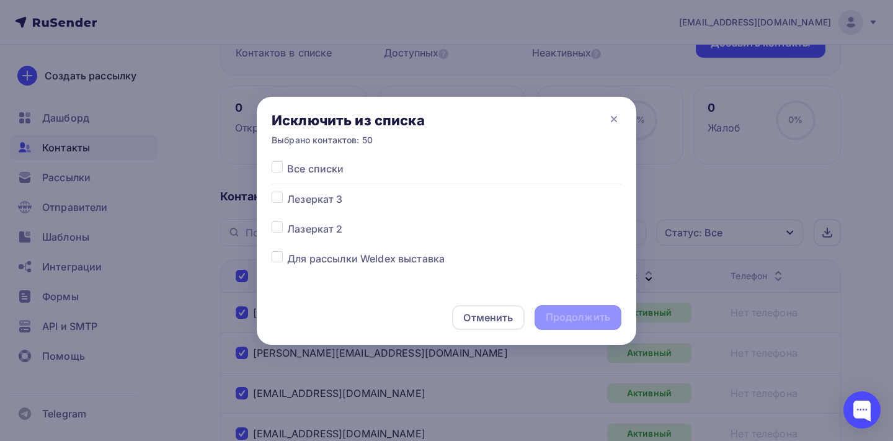
click at [284, 197] on div at bounding box center [280, 199] width 16 height 15
click at [287, 192] on label at bounding box center [287, 192] width 0 height 0
click at [279, 195] on input "checkbox" at bounding box center [277, 197] width 11 height 11
checkbox input "true"
click at [564, 313] on div "Продолжить" at bounding box center [578, 317] width 65 height 14
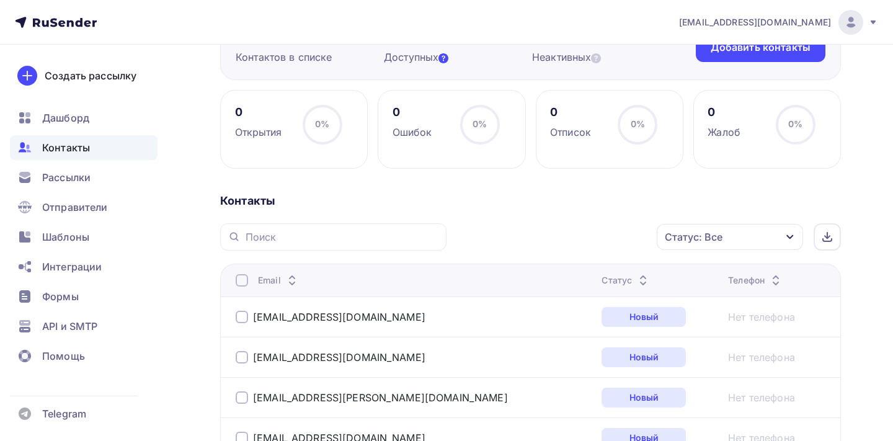
scroll to position [163, 0]
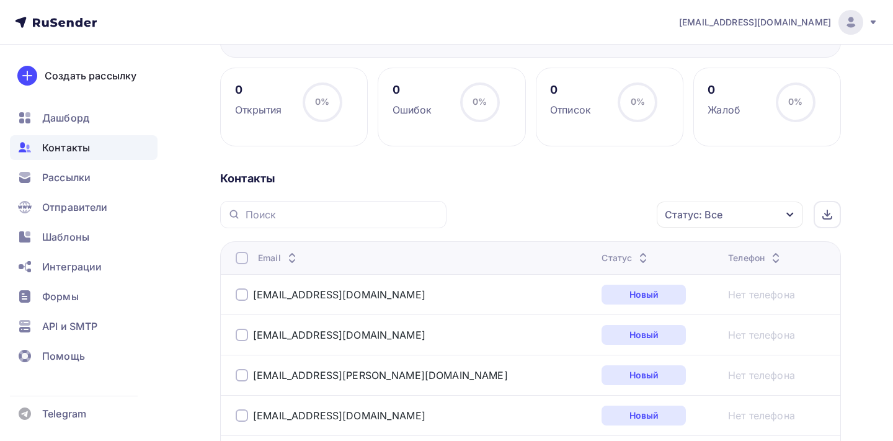
click at [602, 256] on div "Статус" at bounding box center [626, 258] width 49 height 12
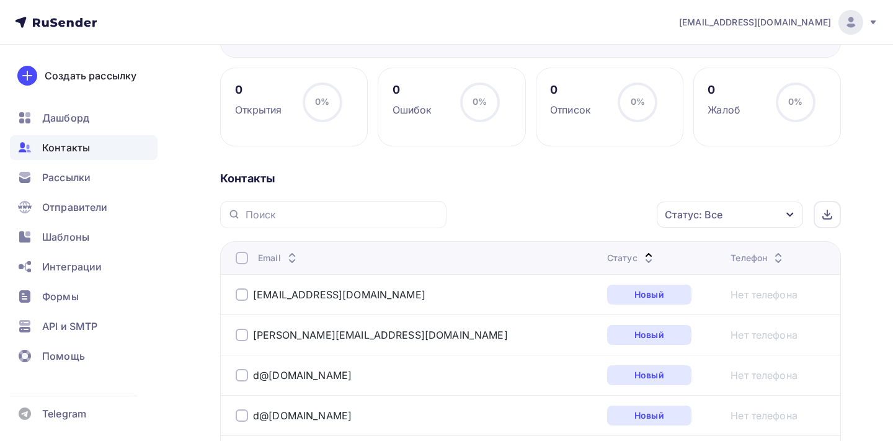
click at [641, 256] on icon at bounding box center [648, 261] width 15 height 15
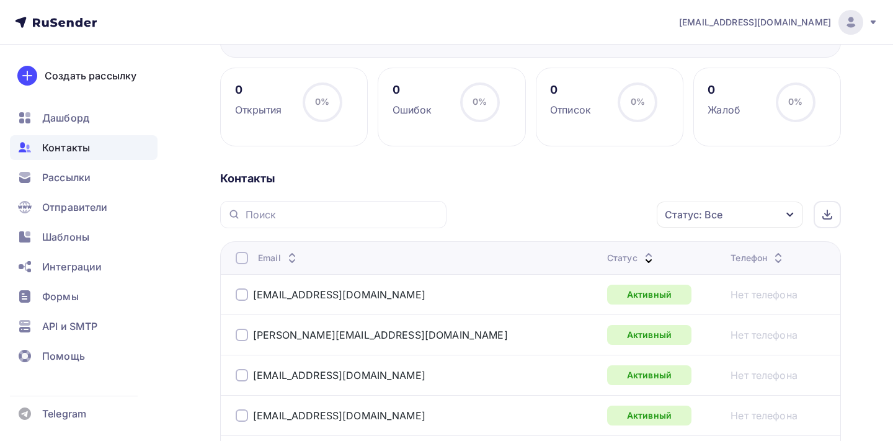
click at [243, 259] on div at bounding box center [242, 258] width 12 height 12
click at [536, 219] on div "Действие" at bounding box center [515, 214] width 48 height 15
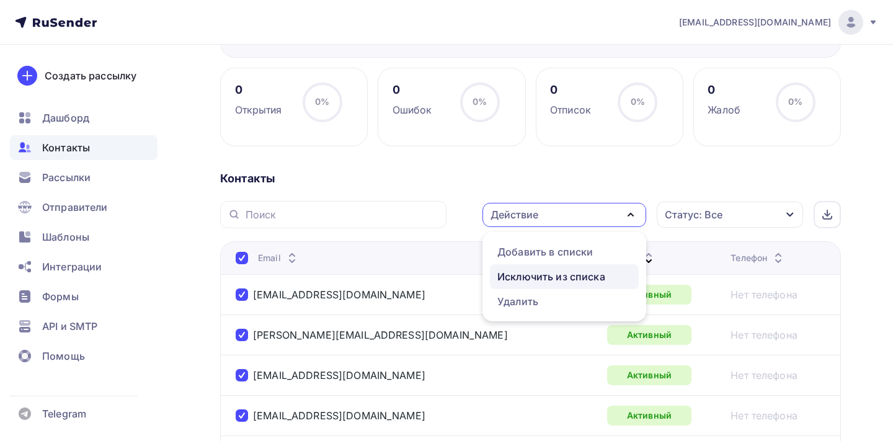
click at [530, 270] on div "Исключить из списка" at bounding box center [552, 276] width 108 height 15
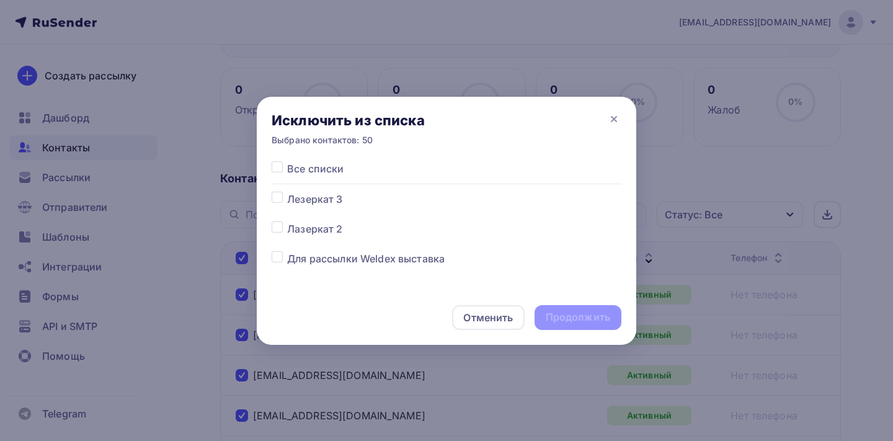
click at [287, 192] on label at bounding box center [287, 192] width 0 height 0
click at [280, 194] on input "checkbox" at bounding box center [277, 197] width 11 height 11
checkbox input "true"
click at [573, 329] on div "Отменить Продолжить" at bounding box center [447, 317] width 380 height 55
click at [581, 322] on div "Продолжить" at bounding box center [578, 317] width 65 height 14
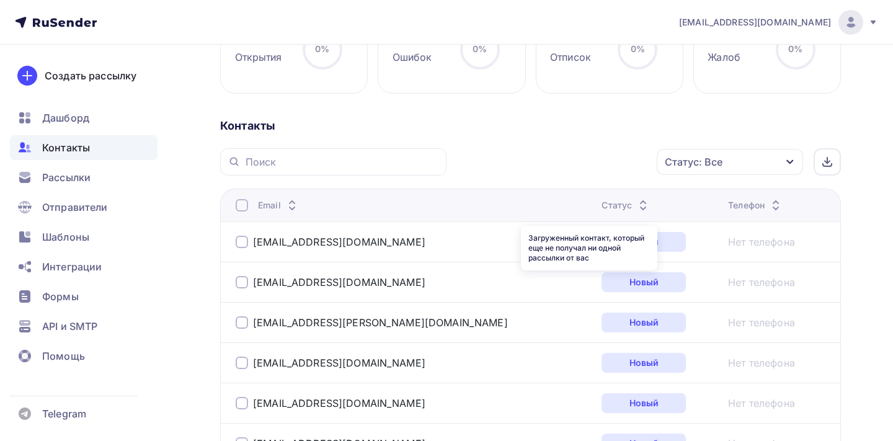
scroll to position [235, 0]
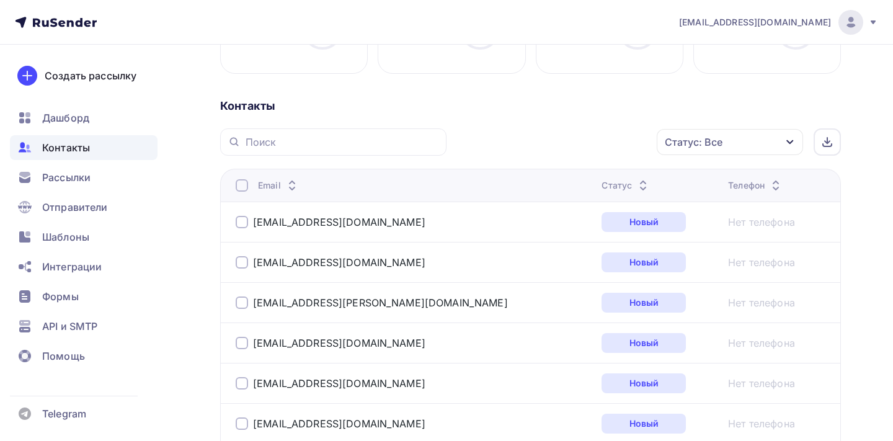
click at [636, 186] on icon at bounding box center [643, 188] width 15 height 15
click at [636, 184] on icon at bounding box center [643, 188] width 15 height 15
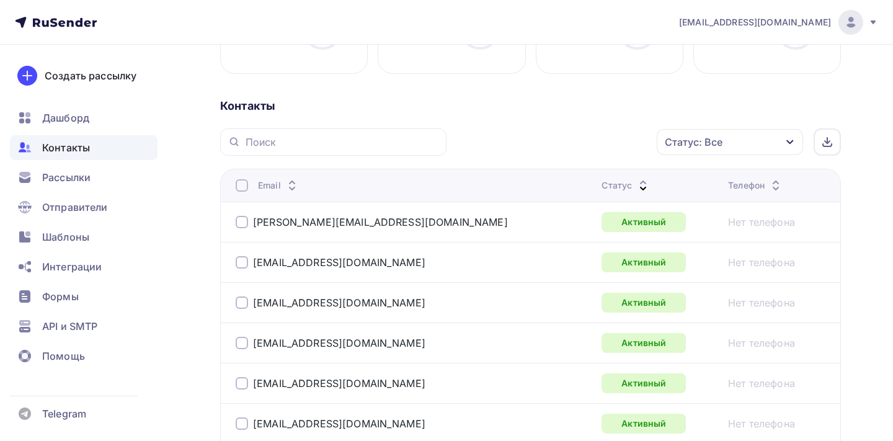
click at [244, 189] on div at bounding box center [242, 185] width 12 height 12
click at [511, 148] on div "Действие" at bounding box center [515, 142] width 48 height 15
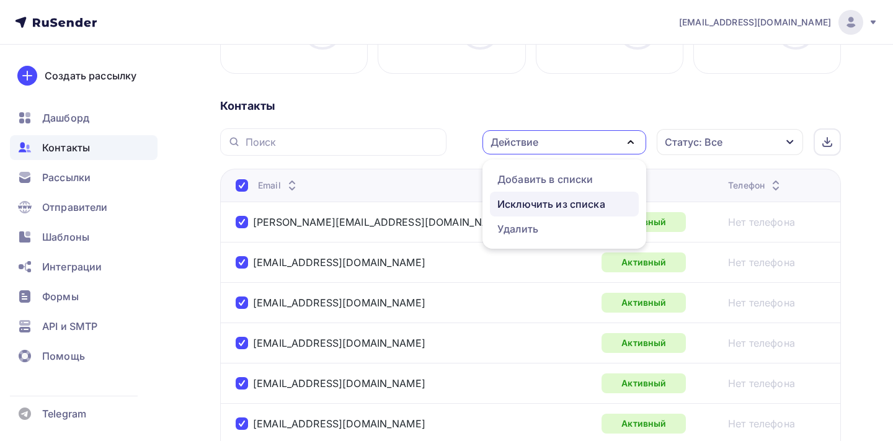
click at [516, 204] on div "Исключить из списка" at bounding box center [552, 204] width 108 height 15
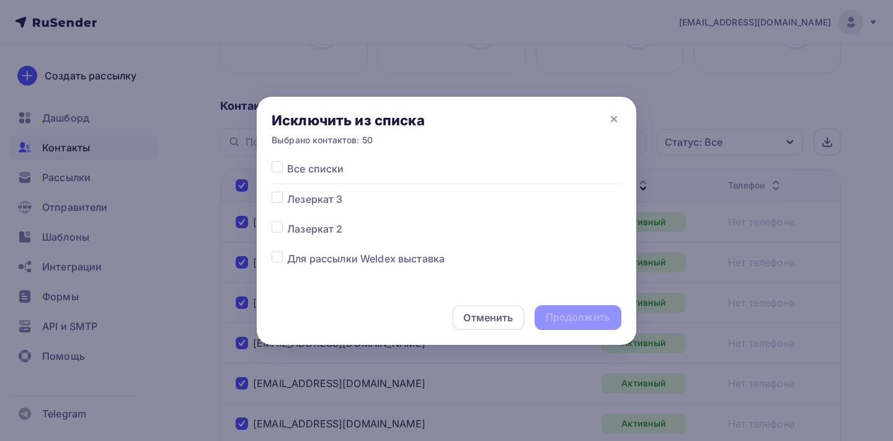
click at [267, 197] on div "Все списки Лезеркат 3 Лазеркат 2 Для рассылки Weldex выставка Оборудование" at bounding box center [447, 225] width 380 height 129
click at [287, 192] on label at bounding box center [287, 192] width 0 height 0
click at [276, 202] on input "checkbox" at bounding box center [277, 197] width 11 height 11
checkbox input "true"
click at [566, 320] on div "Продолжить" at bounding box center [578, 317] width 65 height 14
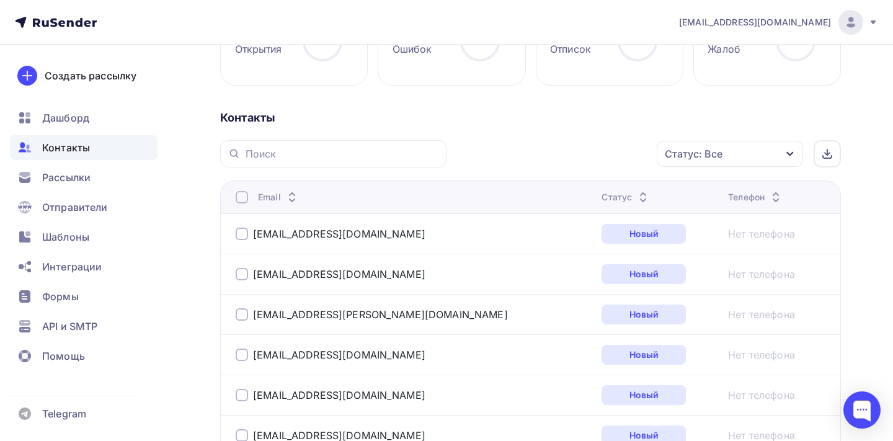
scroll to position [225, 0]
click at [636, 189] on icon at bounding box center [643, 192] width 15 height 15
click at [636, 197] on icon at bounding box center [643, 199] width 15 height 15
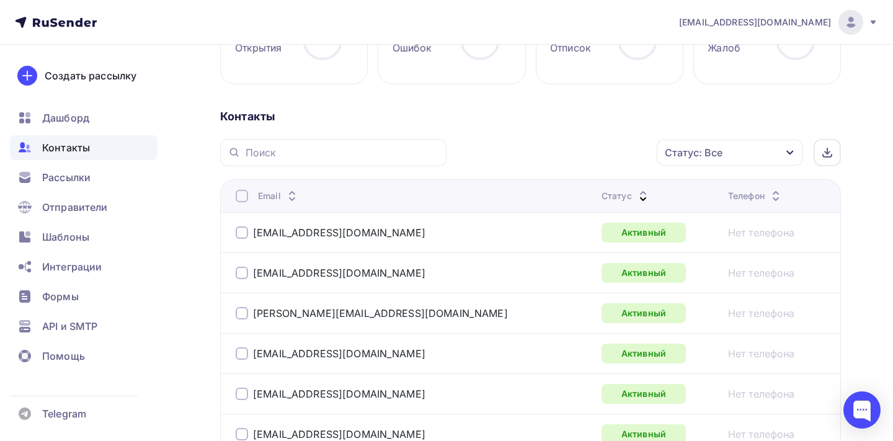
click at [243, 193] on div at bounding box center [242, 196] width 12 height 12
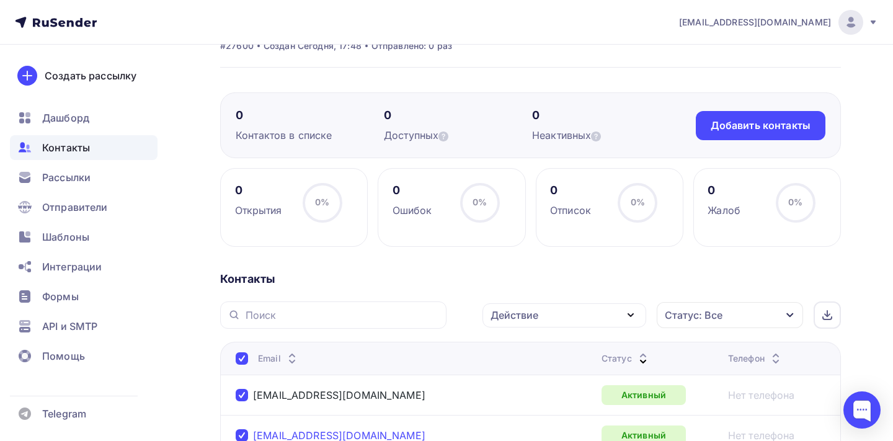
scroll to position [64, 0]
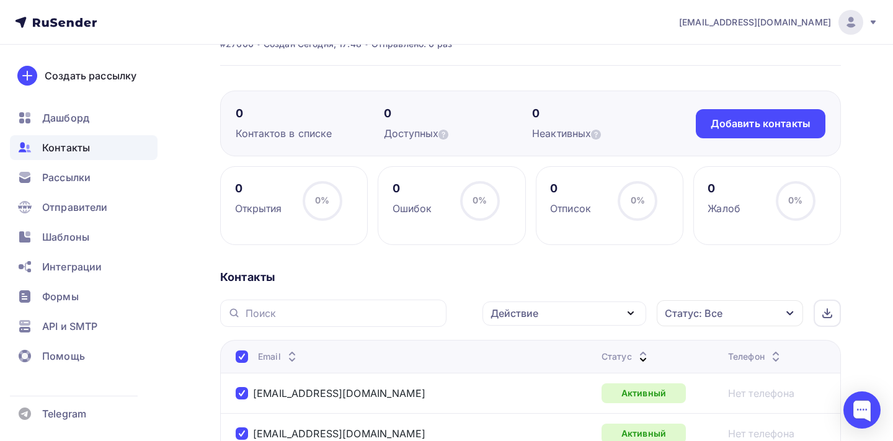
click at [483, 277] on div "Контакты" at bounding box center [530, 277] width 621 height 15
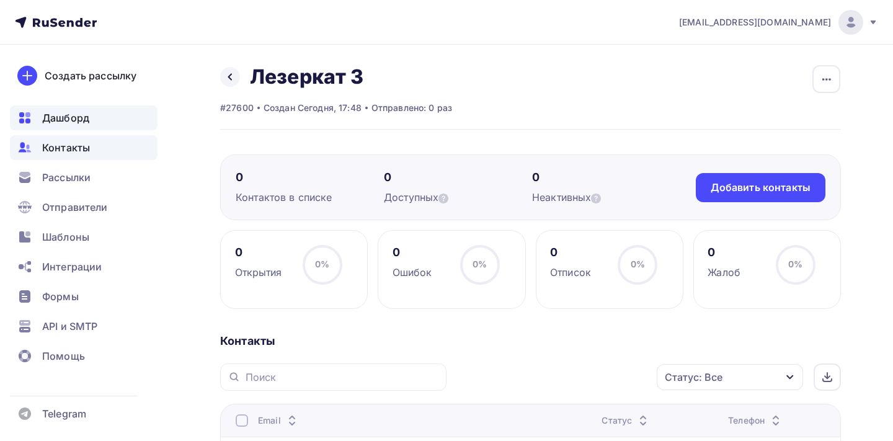
click at [69, 121] on span "Дашборд" at bounding box center [65, 117] width 47 height 15
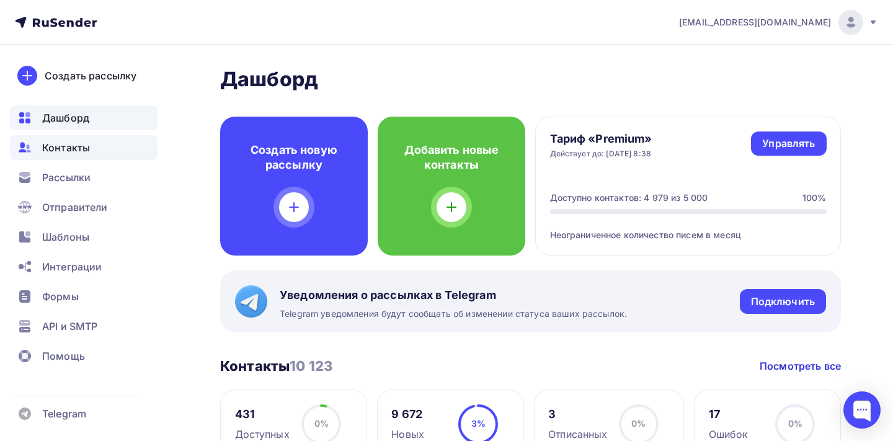
click at [76, 146] on span "Контакты" at bounding box center [66, 147] width 48 height 15
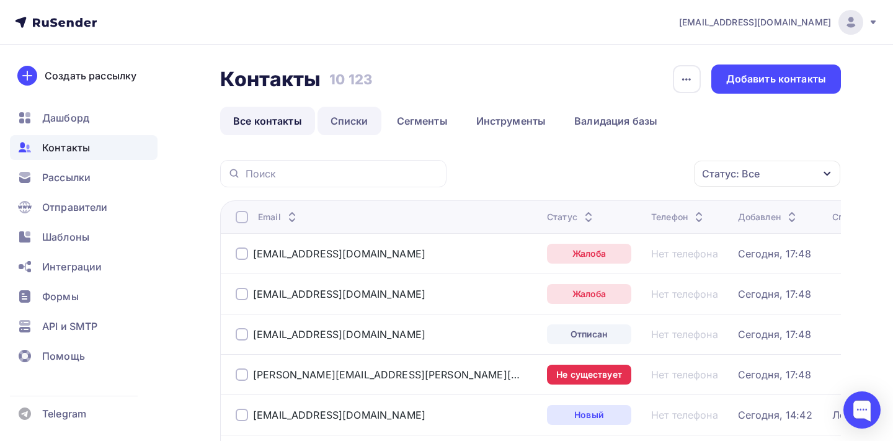
click at [357, 123] on link "Списки" at bounding box center [350, 121] width 64 height 29
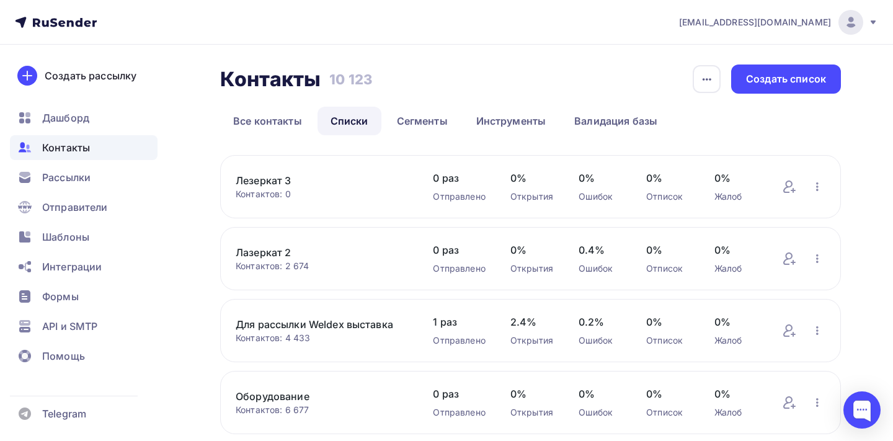
click at [283, 181] on link "Лезеркат 3" at bounding box center [322, 180] width 172 height 15
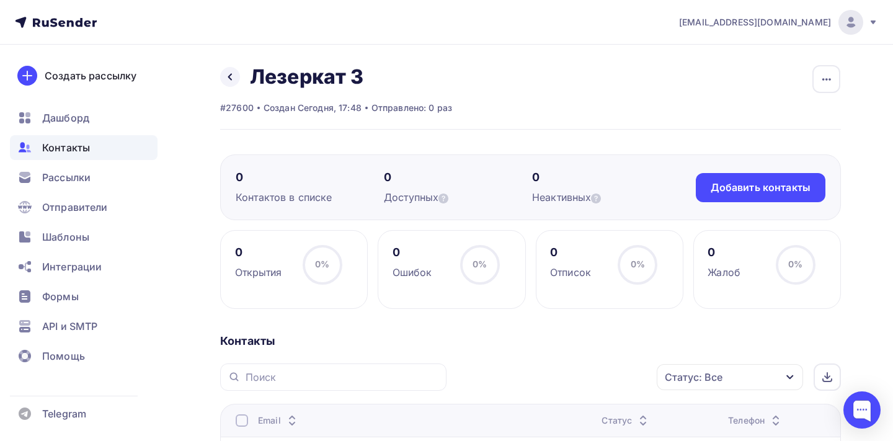
scroll to position [167, 0]
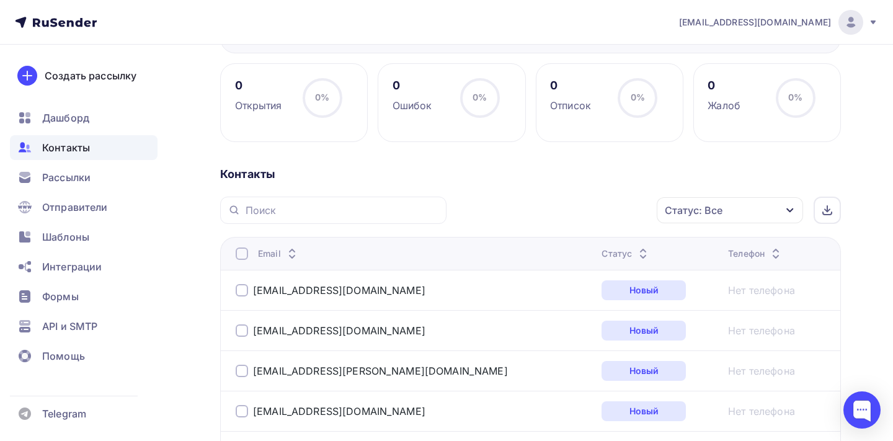
click at [636, 262] on icon at bounding box center [643, 256] width 15 height 15
click at [636, 259] on icon at bounding box center [643, 256] width 15 height 15
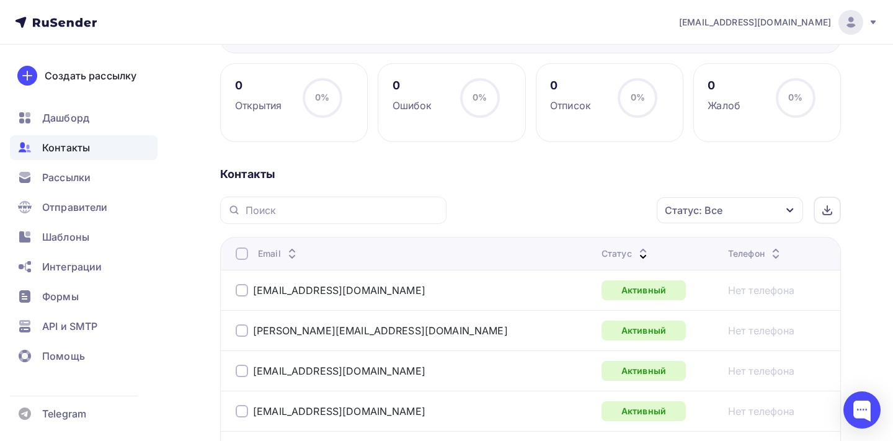
click at [234, 257] on th "Email" at bounding box center [408, 253] width 377 height 33
click at [239, 257] on div at bounding box center [242, 254] width 12 height 12
click at [610, 204] on div "Действие" at bounding box center [565, 211] width 164 height 24
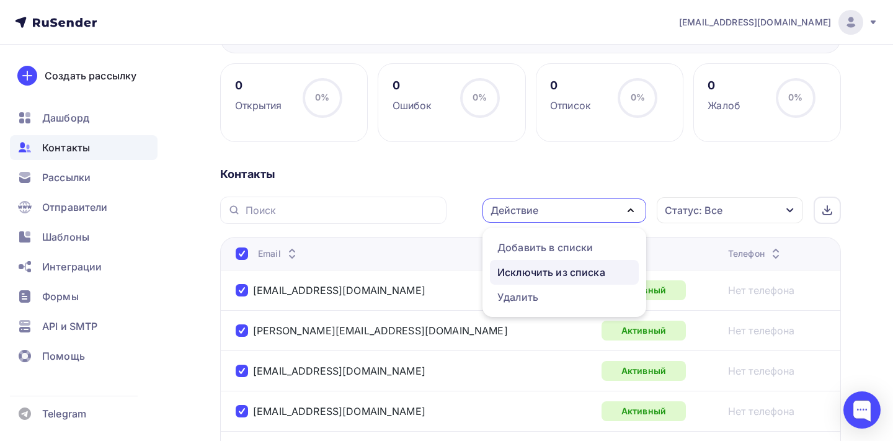
click at [555, 270] on div "Исключить из списка" at bounding box center [552, 272] width 108 height 15
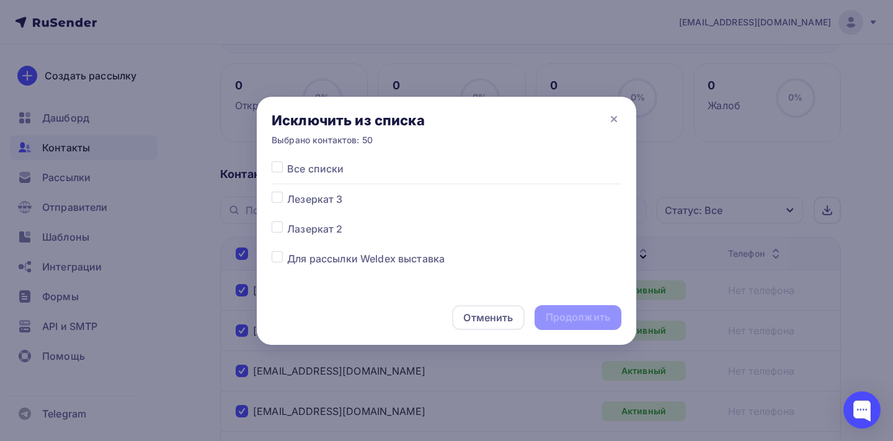
click at [287, 192] on label at bounding box center [287, 192] width 0 height 0
click at [279, 199] on input "checkbox" at bounding box center [277, 197] width 11 height 11
checkbox input "true"
click at [559, 323] on div "Продолжить" at bounding box center [578, 317] width 65 height 14
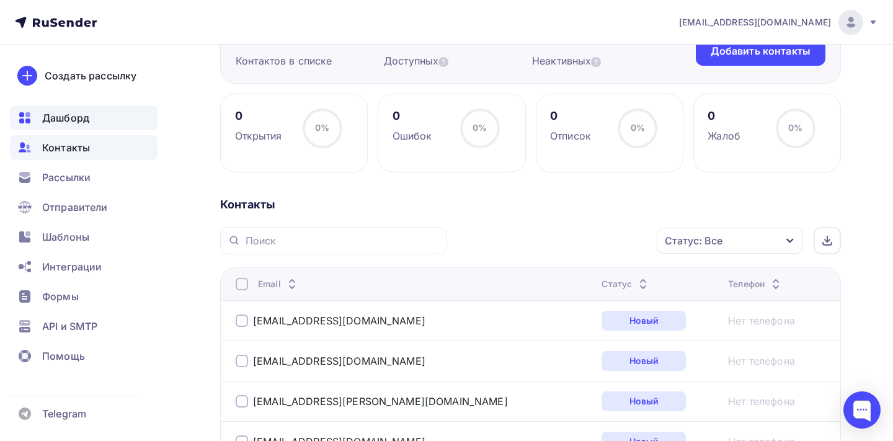
scroll to position [226, 0]
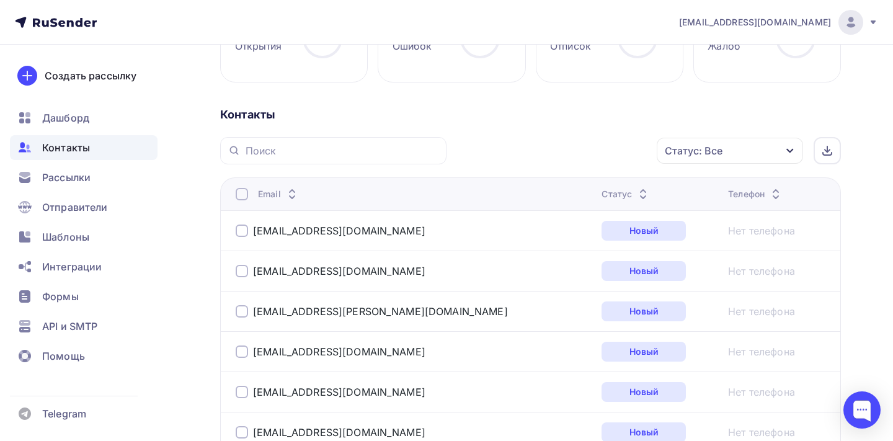
click at [636, 190] on icon at bounding box center [643, 191] width 15 height 15
click at [636, 195] on icon at bounding box center [643, 197] width 15 height 15
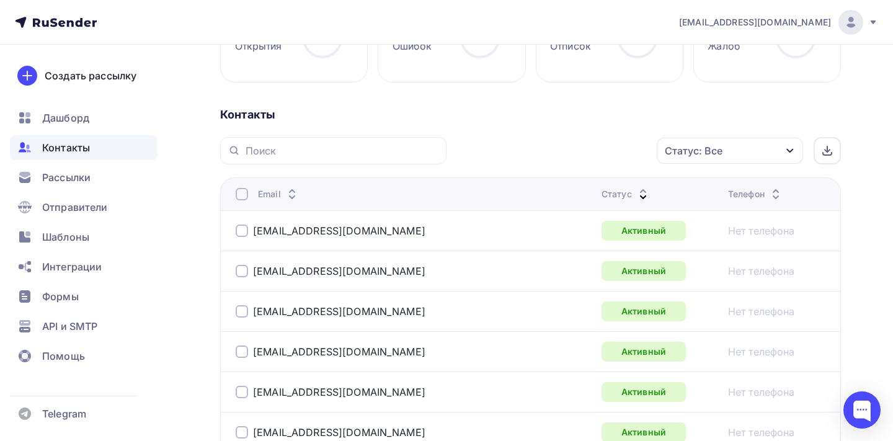
click at [243, 194] on div at bounding box center [242, 194] width 12 height 12
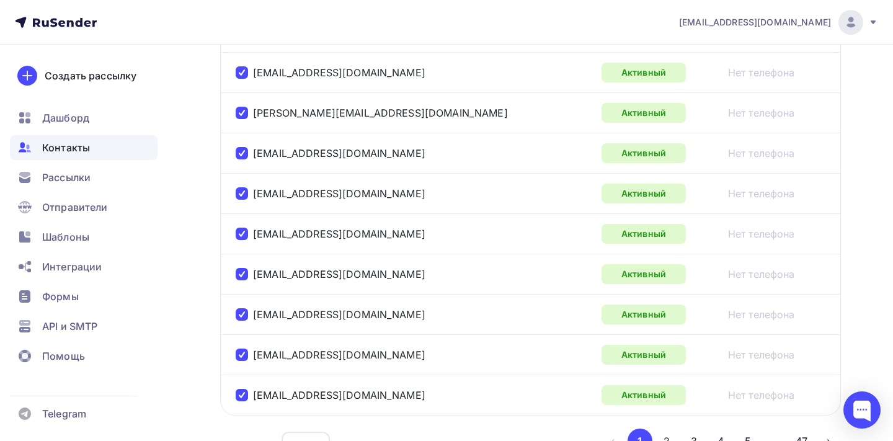
scroll to position [2140, 0]
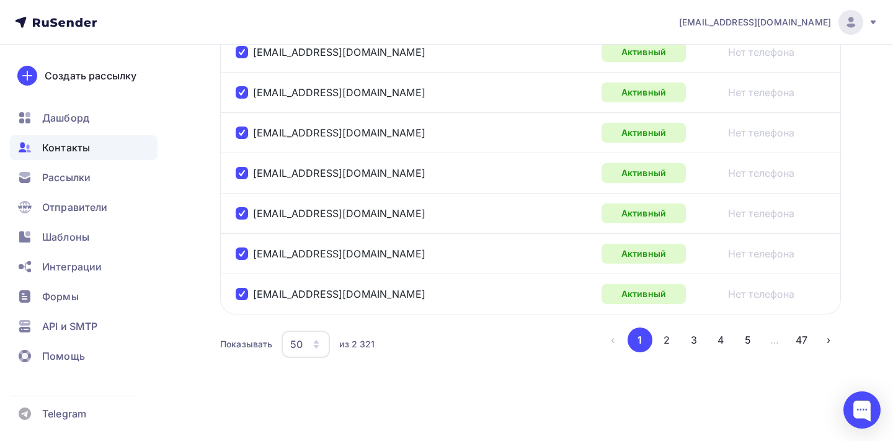
click at [677, 352] on ul "‹ 1 2 3 4 5 … 47 ›" at bounding box center [720, 340] width 241 height 25
click at [672, 346] on button "2" at bounding box center [666, 340] width 25 height 25
click at [738, 341] on button "5" at bounding box center [748, 340] width 25 height 25
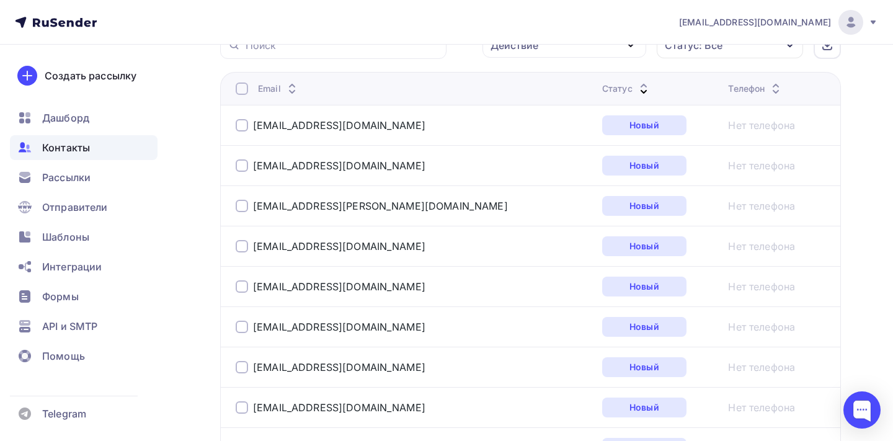
scroll to position [0, 0]
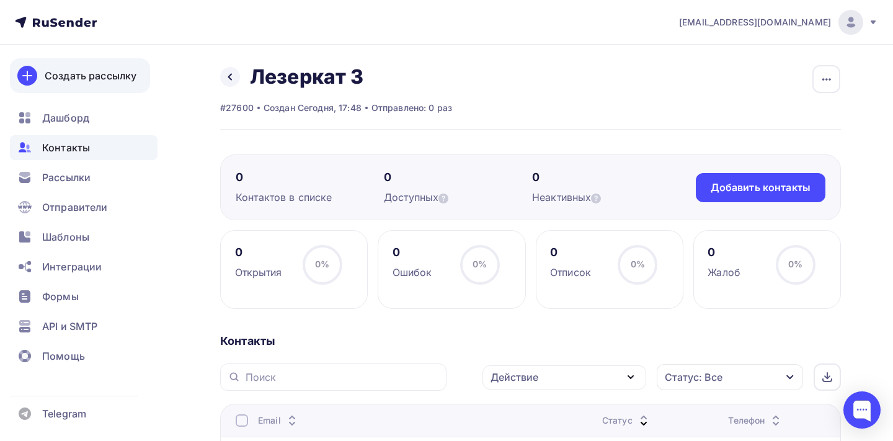
click at [100, 81] on div "Создать рассылку" at bounding box center [91, 75] width 92 height 15
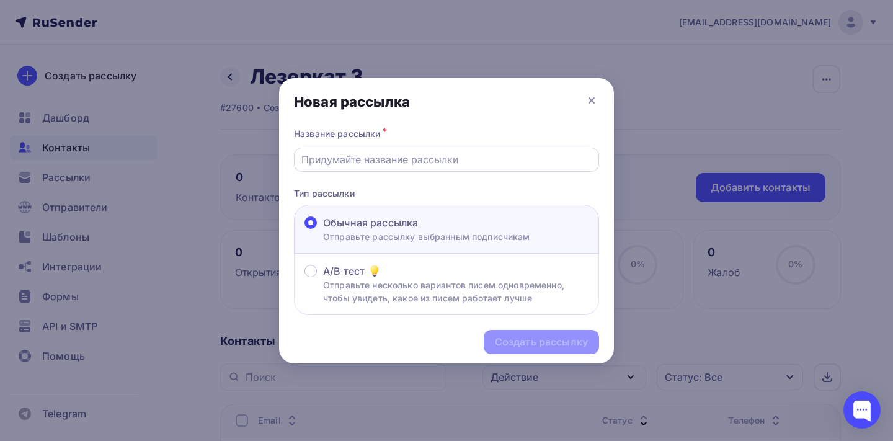
click at [415, 159] on input "text" at bounding box center [446, 159] width 291 height 15
type input "Коллаба с ЛК"
click at [528, 342] on div "Создать рассылку" at bounding box center [541, 342] width 93 height 14
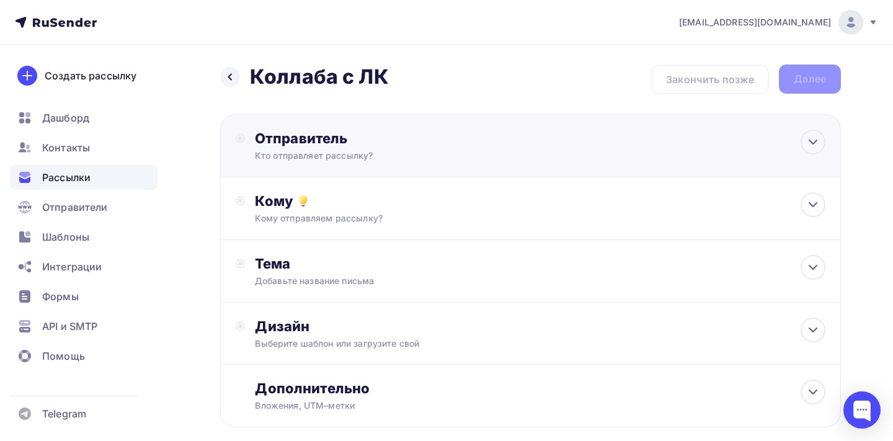
click at [390, 145] on div "Отправитель" at bounding box center [389, 138] width 269 height 17
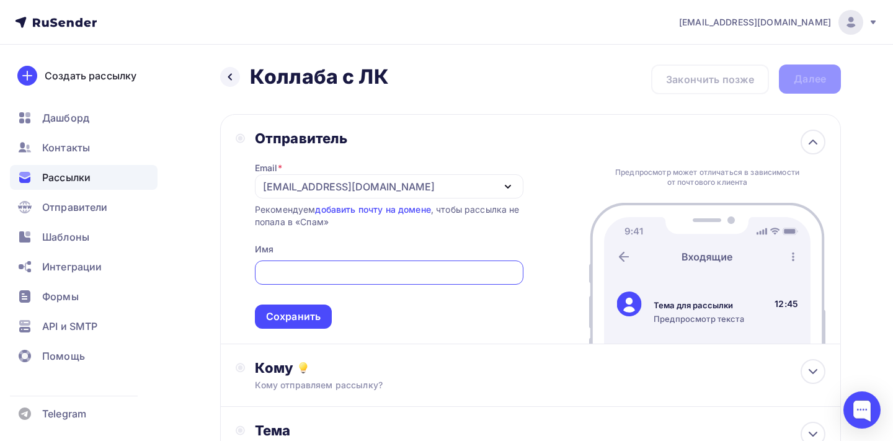
click at [368, 190] on div "[EMAIL_ADDRESS][DOMAIN_NAME]" at bounding box center [389, 186] width 269 height 24
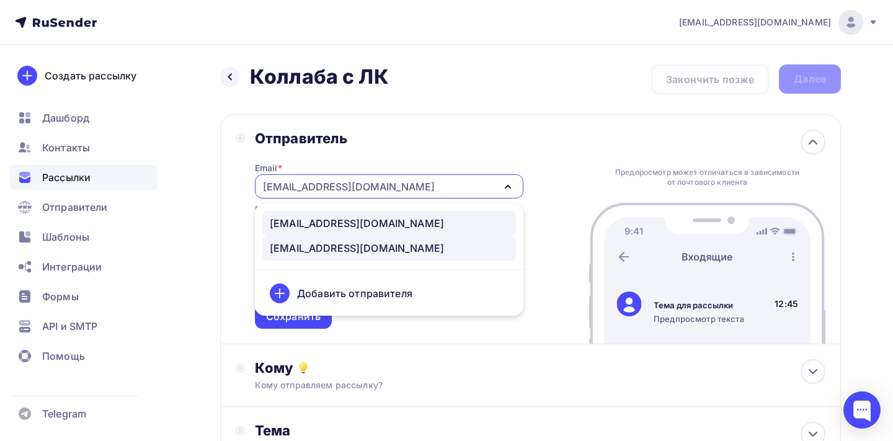
click at [354, 227] on div "info@cryobak.ru" at bounding box center [389, 223] width 239 height 15
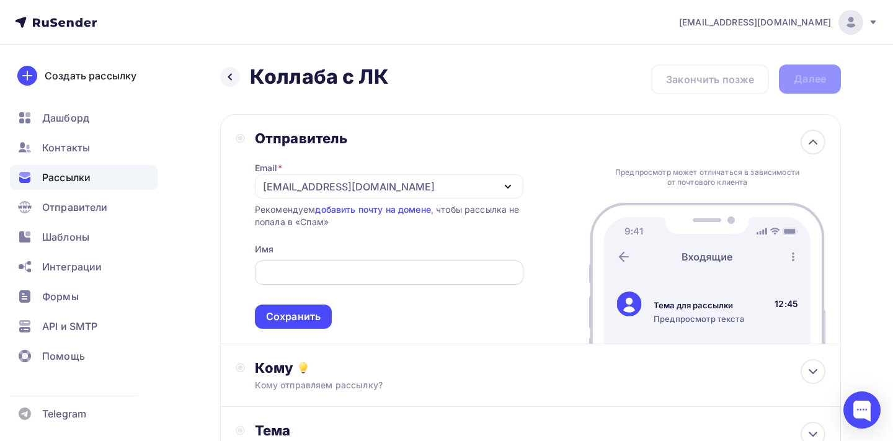
click at [319, 272] on input "text" at bounding box center [389, 273] width 254 height 15
type input "КРИОБАК"
click at [315, 316] on div "Сохранить" at bounding box center [293, 317] width 55 height 14
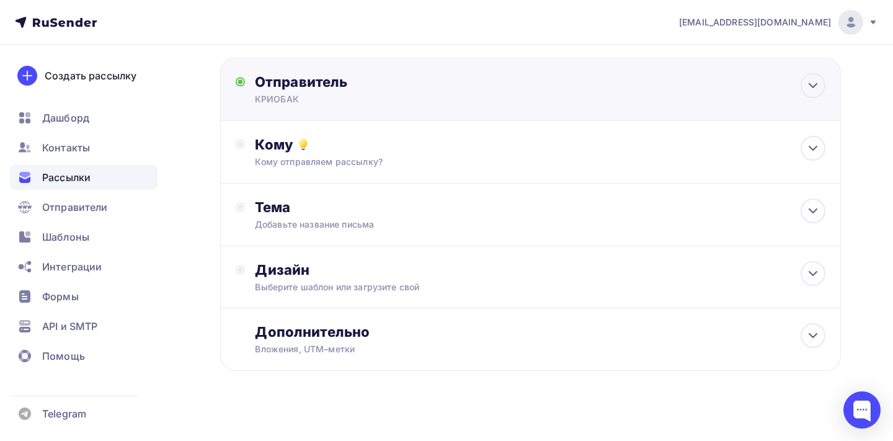
scroll to position [68, 0]
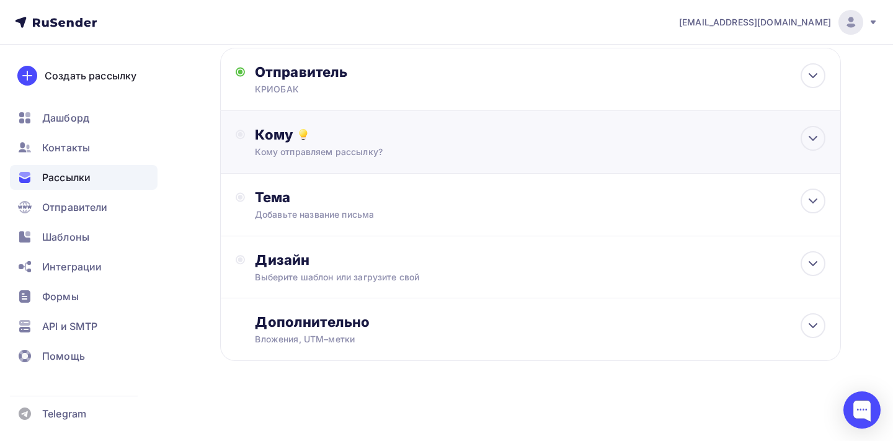
click at [394, 148] on div "Кому отправляем рассылку?" at bounding box center [512, 152] width 514 height 12
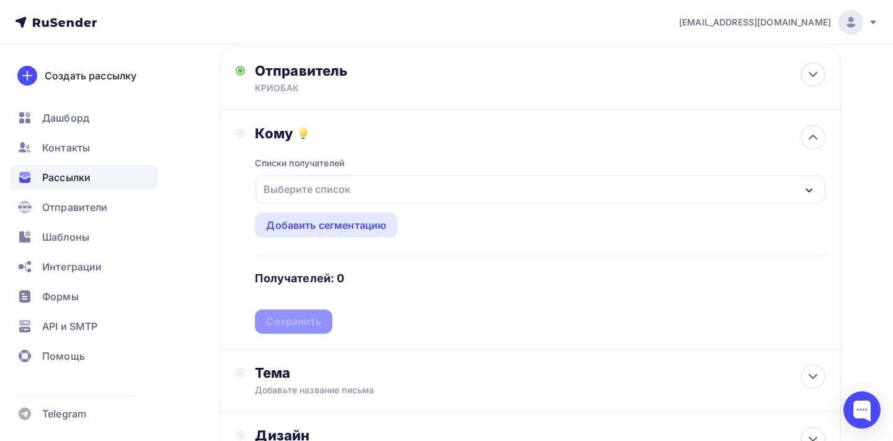
click at [333, 195] on div "Выберите список" at bounding box center [307, 189] width 97 height 22
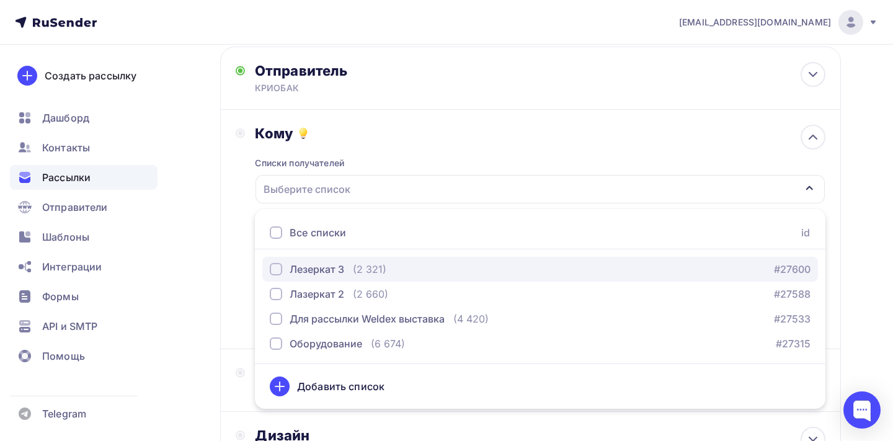
click at [314, 268] on div "Лезеркат 3" at bounding box center [317, 269] width 55 height 15
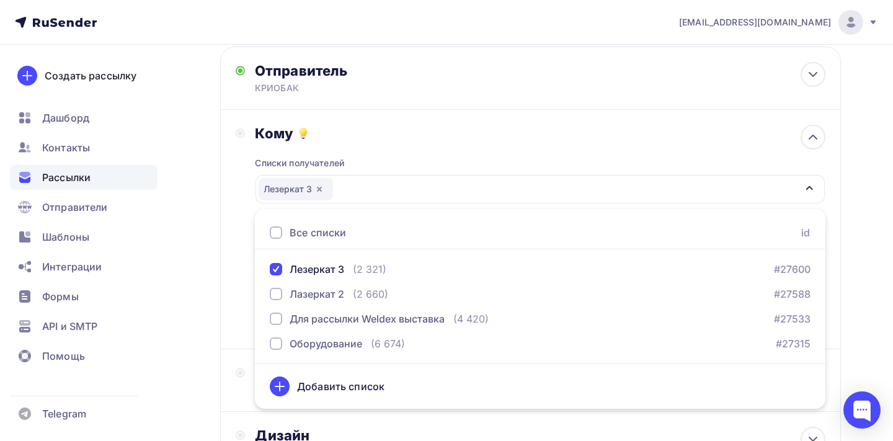
click at [236, 293] on div "Кому Списки получателей Лезеркат 3 Все списки id Лезеркат 3 (2 321) #27600 Лазе…" at bounding box center [531, 229] width 590 height 209
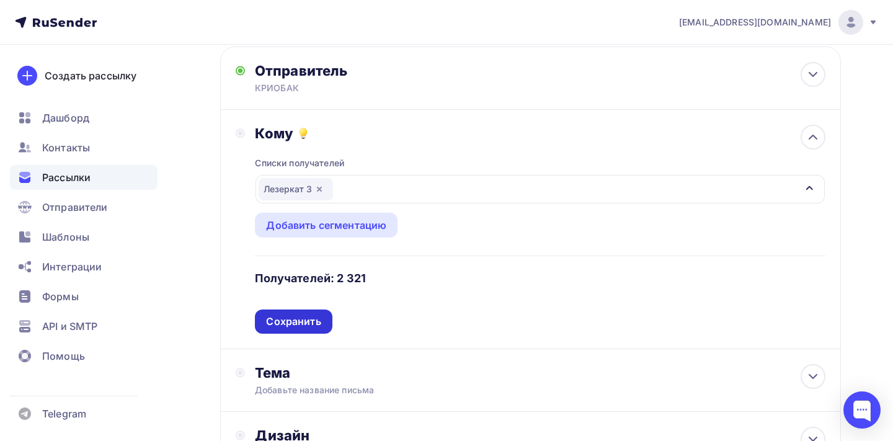
click at [288, 317] on div "Сохранить" at bounding box center [293, 322] width 55 height 14
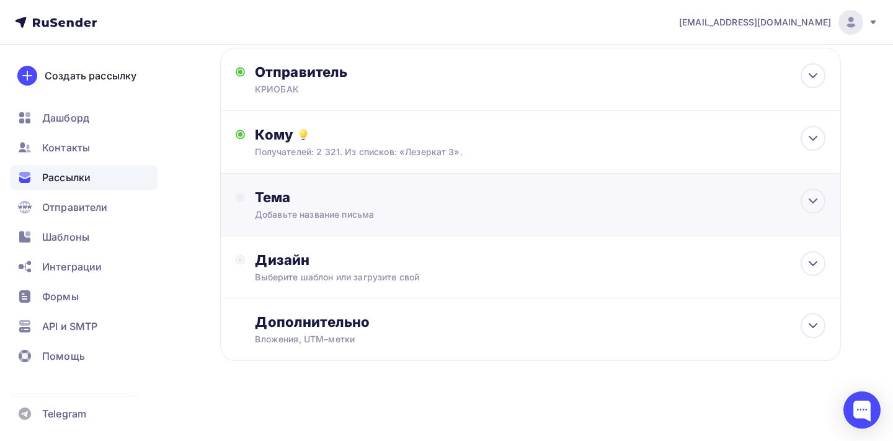
click at [308, 189] on div "Тема" at bounding box center [377, 197] width 245 height 17
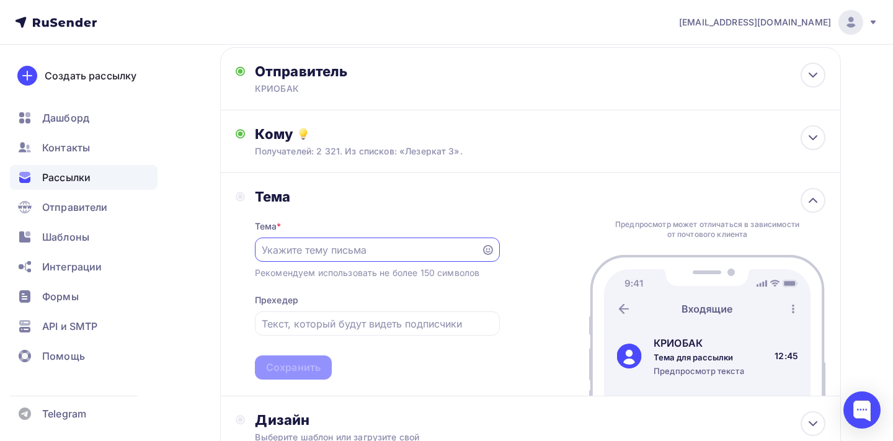
scroll to position [0, 0]
paste input "9sarvod@mail.ru 9stupeney@mail.ru a-a-b@yandex.ru a-fokin-88@mail.ru a-komponen…"
type input "9sarvod@mail.ru 9stupeney@mail.ru a-a-b@yandex.ru a-fokin-88@mail.ru a-komponen…"
paste input "🔥 Только для клиентов КРИОБАК: скидка до 200 000 ₽ на станки Wattsan"
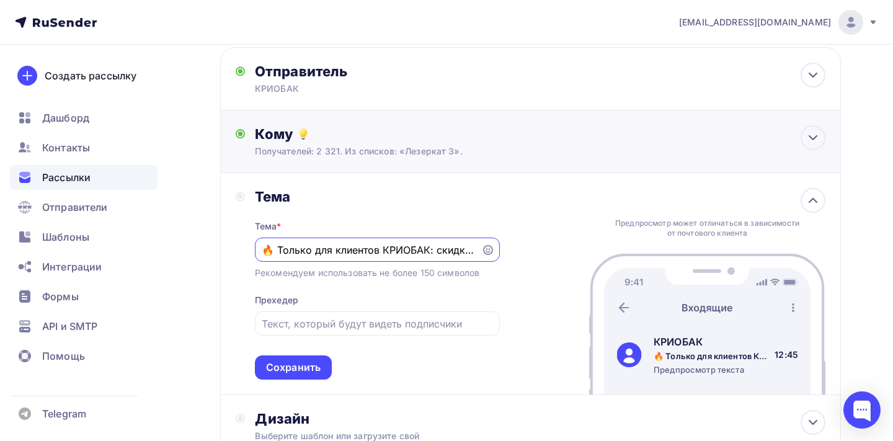
scroll to position [0, 149]
type input "🔥 Только для клиентов КРИОБАК: скидка до 200 000 ₽ на станки Wattsan"
click at [323, 321] on input "text" at bounding box center [377, 323] width 231 height 15
paste input "До 1 декабря — подарки, сервис и шанс увидеть работу комплекта Wattsan и КРИОБА…"
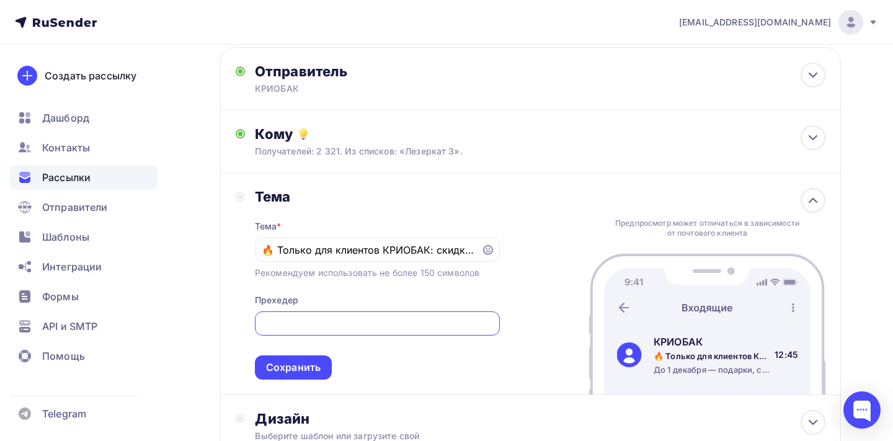
scroll to position [148, 0]
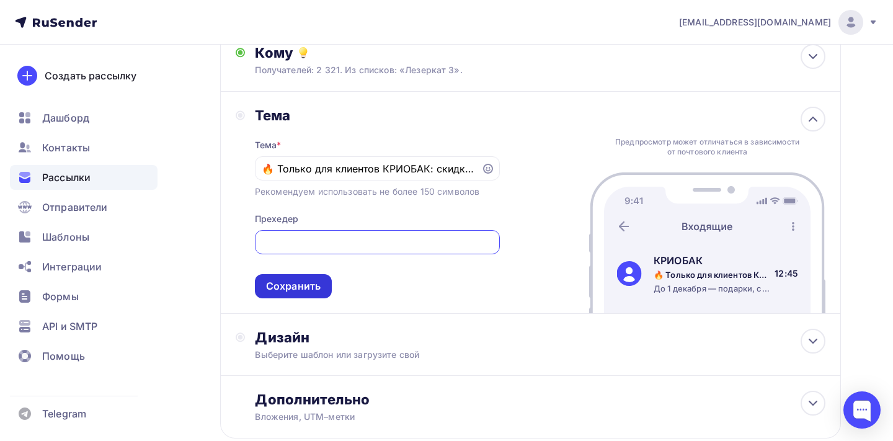
type input "До 1 декабря — подарки, сервис и шанс увидеть работу комплекта Wattsan и КРИОБА…"
click at [308, 288] on div "Сохранить" at bounding box center [293, 286] width 55 height 14
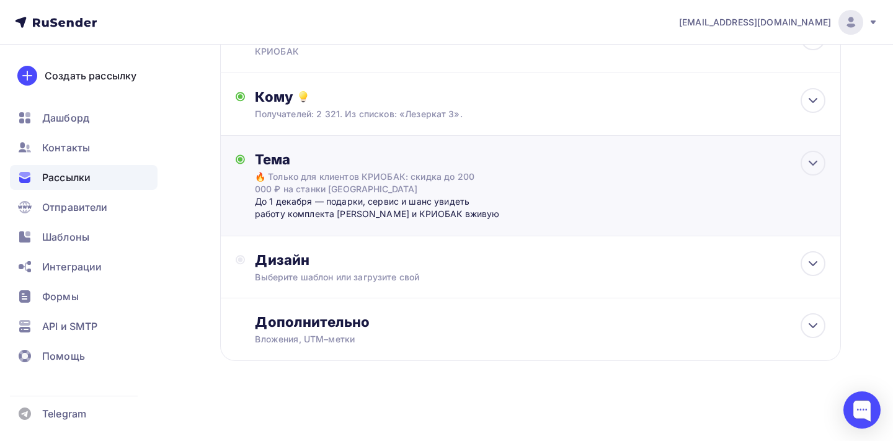
scroll to position [105, 0]
click at [301, 274] on div "Выберите шаблон или загрузите свой" at bounding box center [512, 277] width 514 height 12
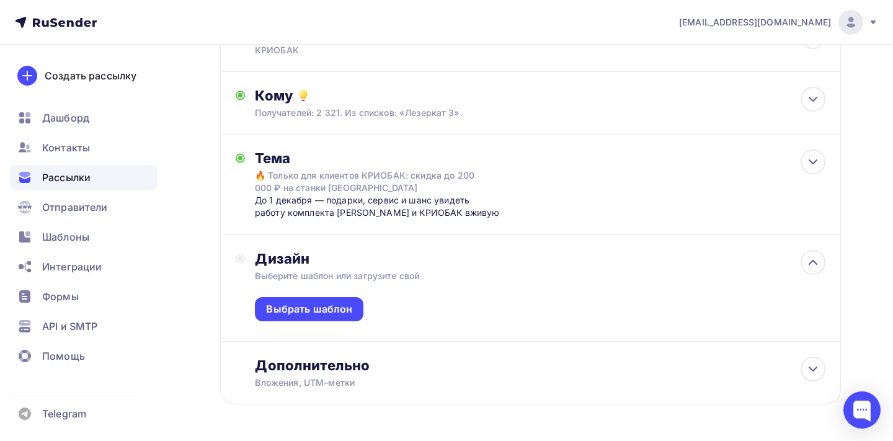
scroll to position [148, 0]
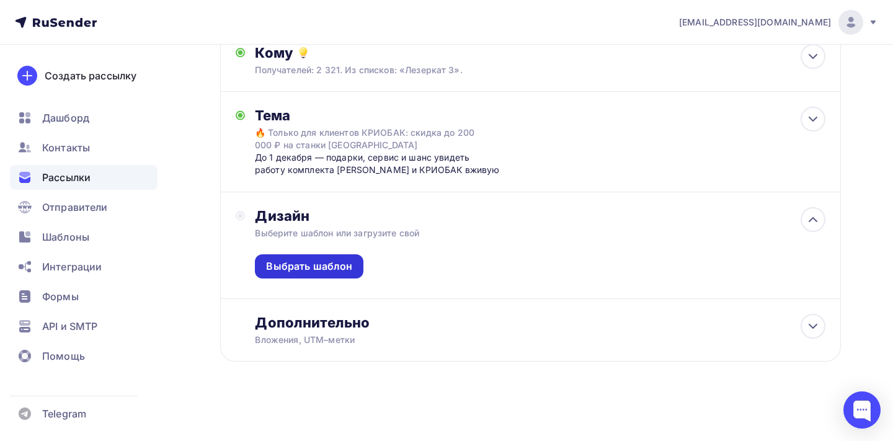
click at [316, 267] on div "Выбрать шаблон" at bounding box center [309, 266] width 86 height 14
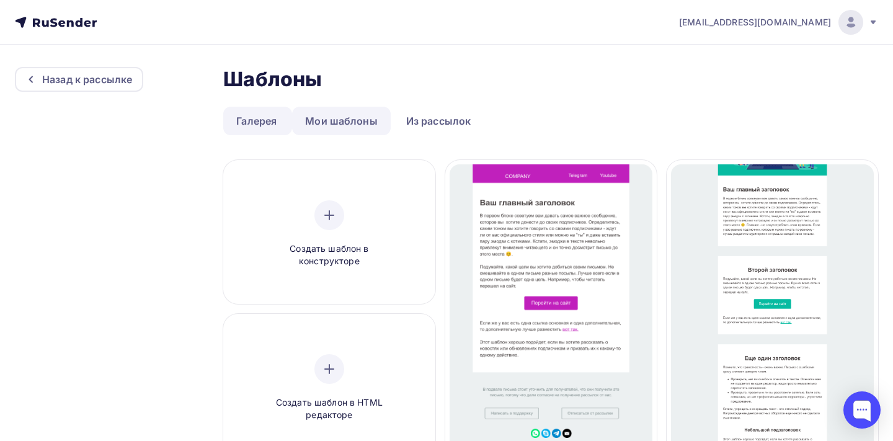
click at [355, 120] on link "Мои шаблоны" at bounding box center [341, 121] width 99 height 29
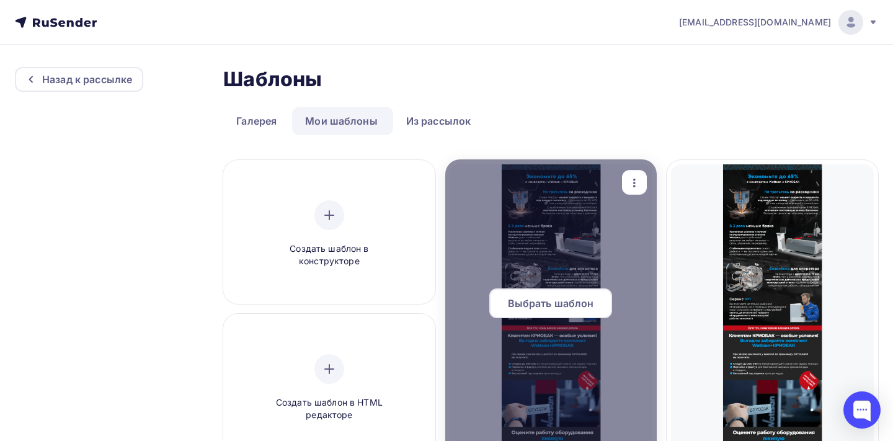
click at [544, 301] on span "Выбрать шаблон" at bounding box center [551, 303] width 86 height 15
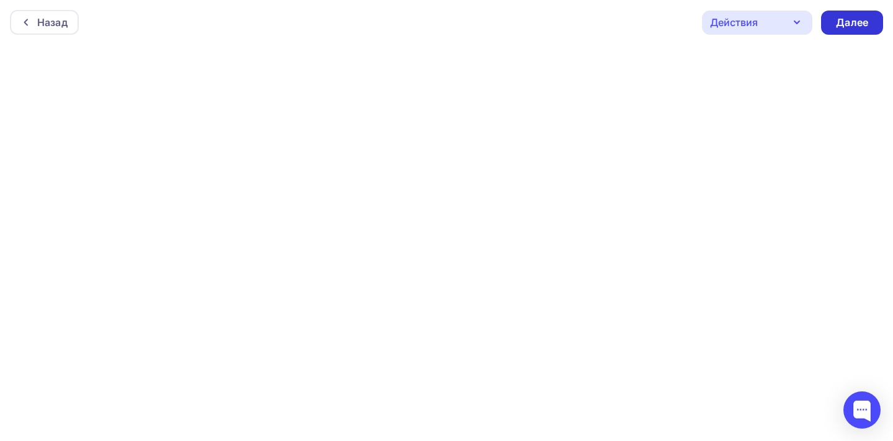
click at [853, 20] on div "Далее" at bounding box center [852, 23] width 32 height 14
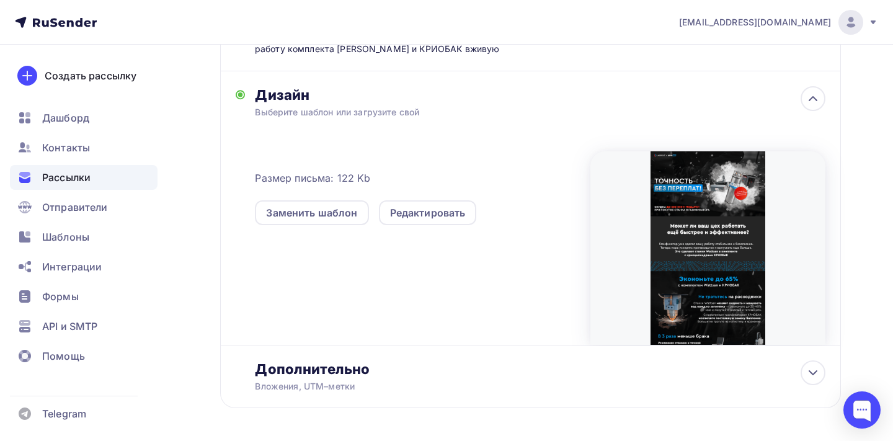
scroll to position [318, 0]
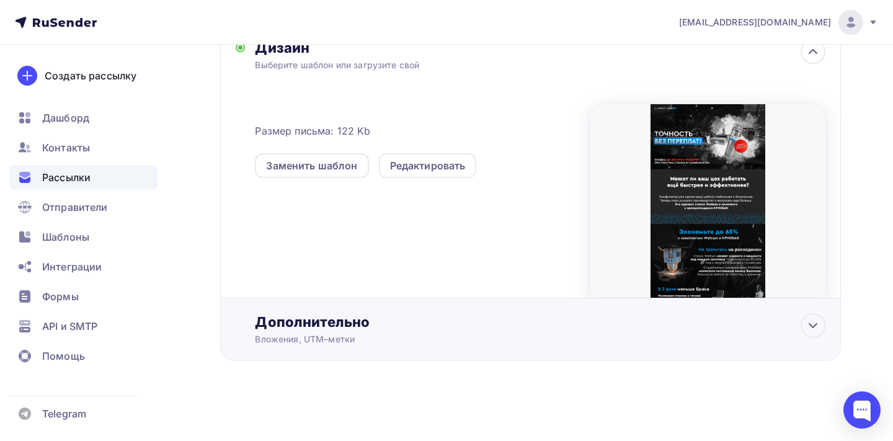
click at [355, 325] on div "Дополнительно" at bounding box center [540, 321] width 571 height 17
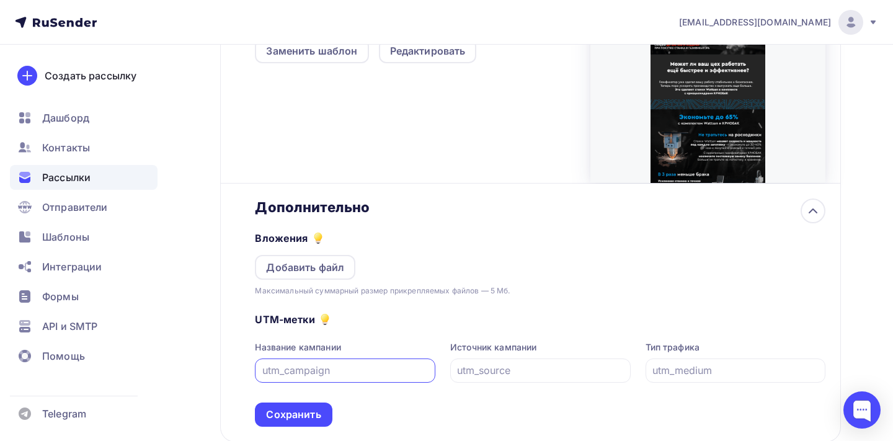
scroll to position [450, 0]
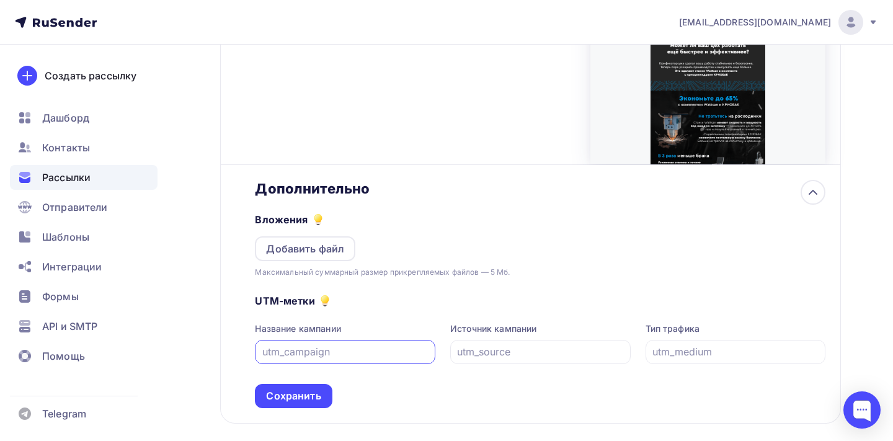
click at [324, 358] on input "text" at bounding box center [345, 351] width 166 height 15
type input "ф"
type input "all"
click at [514, 363] on div at bounding box center [540, 352] width 181 height 24
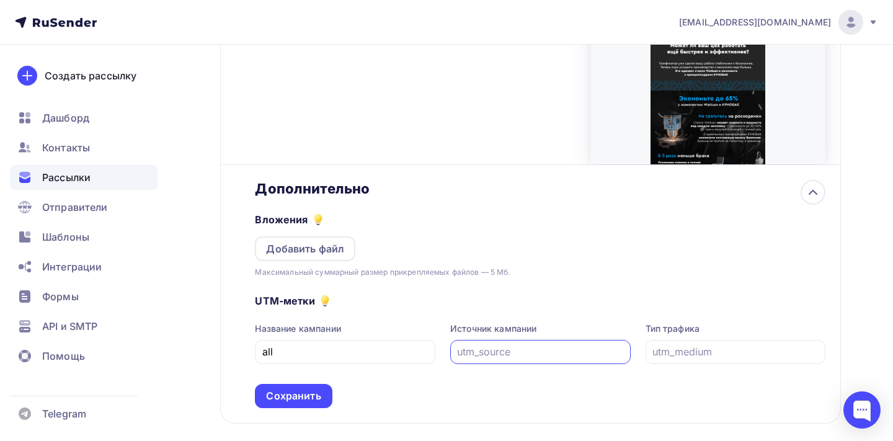
click at [530, 354] on input "text" at bounding box center [540, 351] width 166 height 15
type input "cryobak"
click at [710, 357] on input "text" at bounding box center [736, 351] width 166 height 15
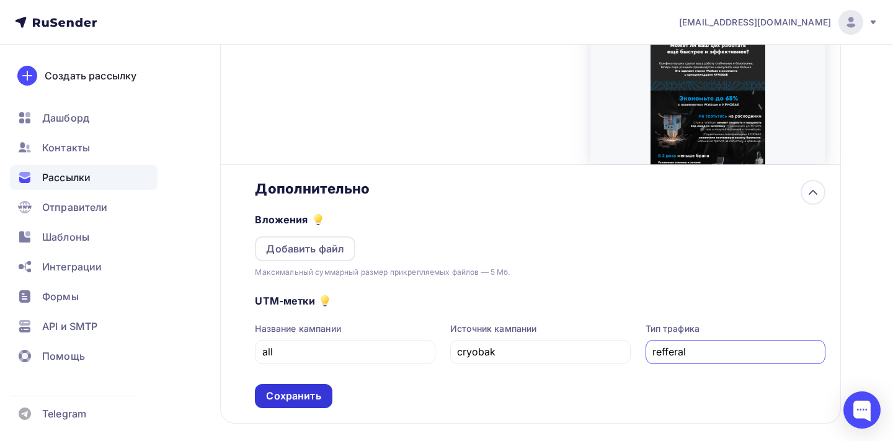
type input "refferal"
click at [327, 393] on div "Сохранить" at bounding box center [293, 396] width 77 height 24
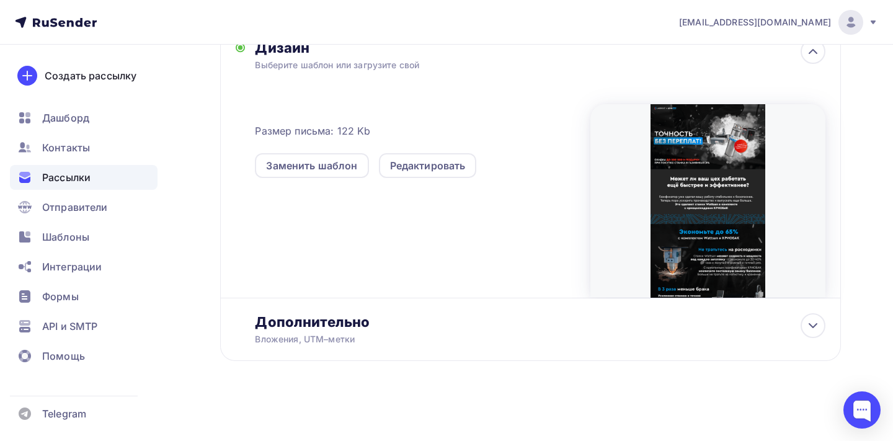
scroll to position [0, 0]
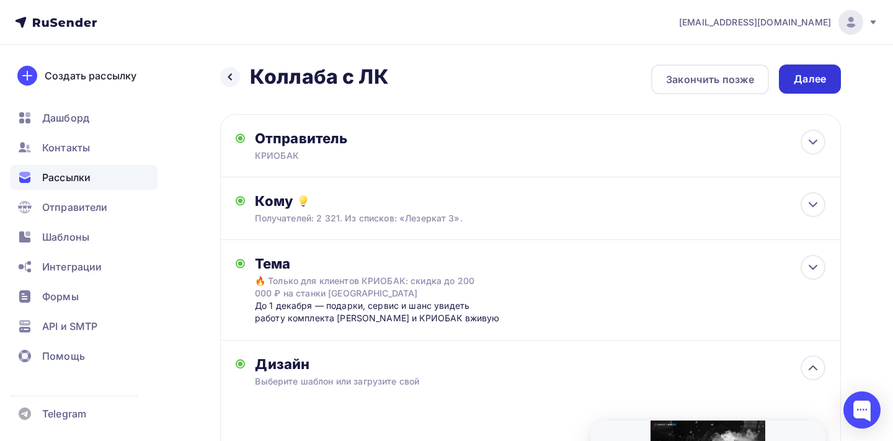
click at [811, 78] on div "Далее" at bounding box center [810, 79] width 32 height 14
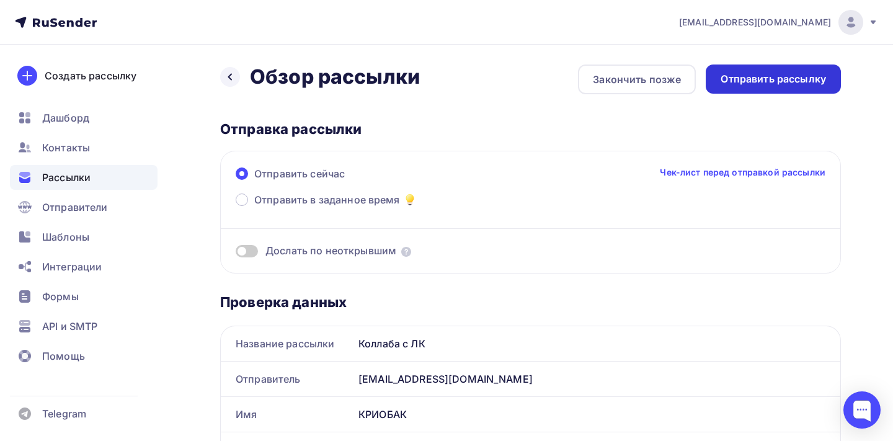
click at [754, 84] on div "Отправить рассылку" at bounding box center [773, 79] width 105 height 14
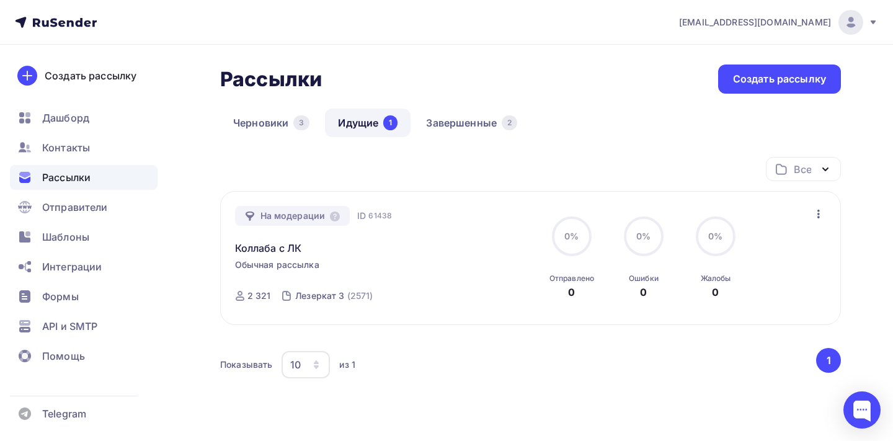
click at [382, 217] on span "61438" at bounding box center [380, 216] width 24 height 12
copy span "61438"
click at [864, 408] on div at bounding box center [862, 409] width 37 height 37
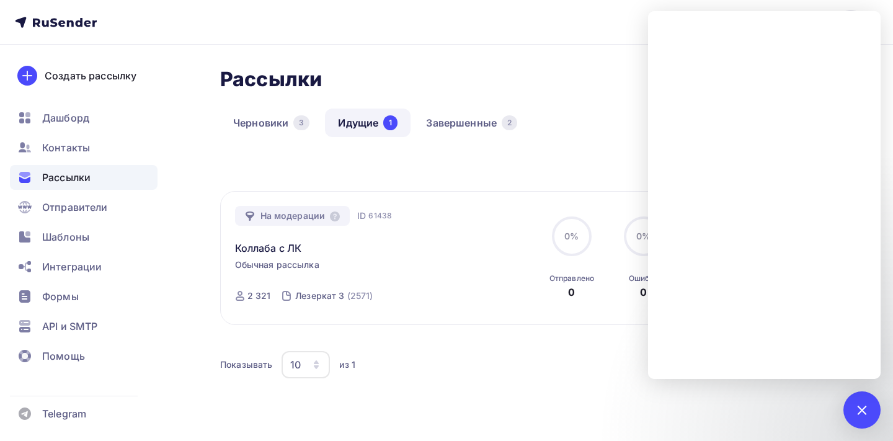
click at [580, 171] on div "Все Все папки Создать новую папку" at bounding box center [530, 174] width 621 height 34
click at [858, 406] on div at bounding box center [862, 409] width 17 height 17
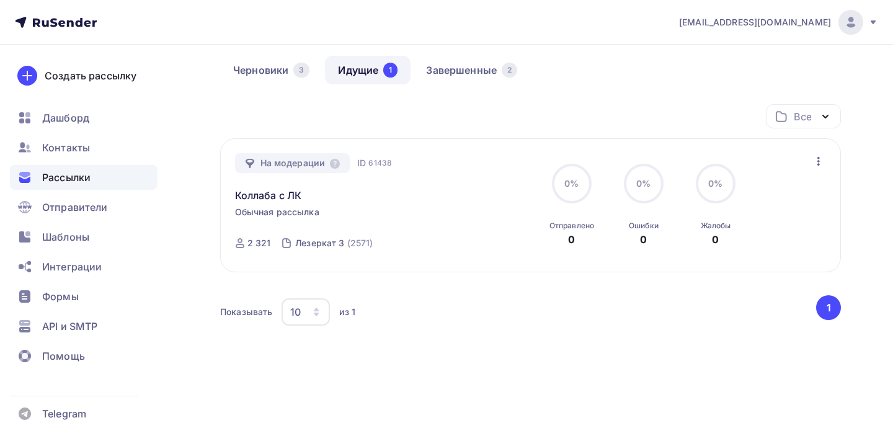
scroll to position [51, 0]
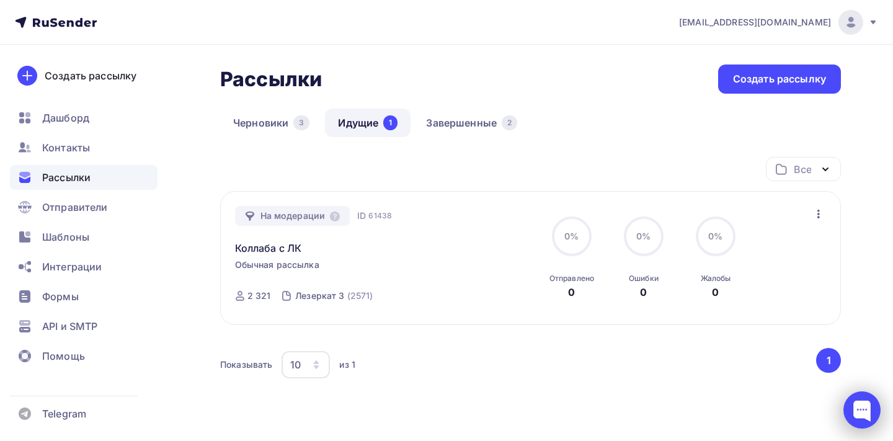
click at [859, 421] on div at bounding box center [862, 409] width 37 height 37
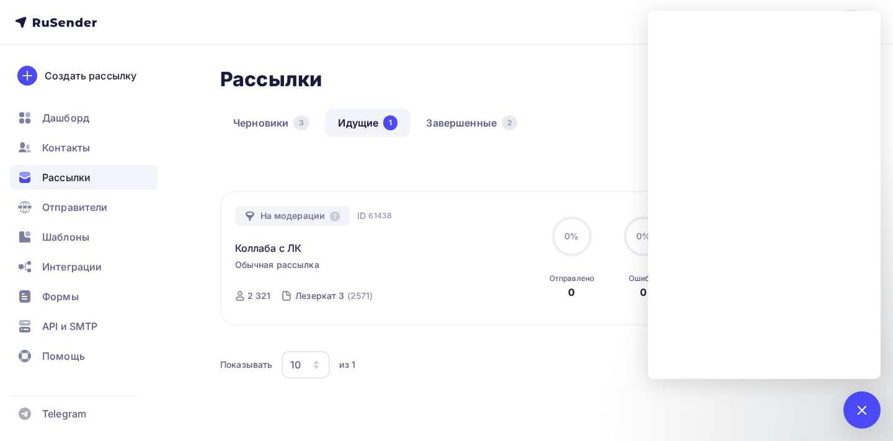
click at [510, 366] on div "Показывать 10 10 20 50 100 из 1" at bounding box center [517, 364] width 594 height 29
click at [844, 406] on div at bounding box center [862, 409] width 37 height 37
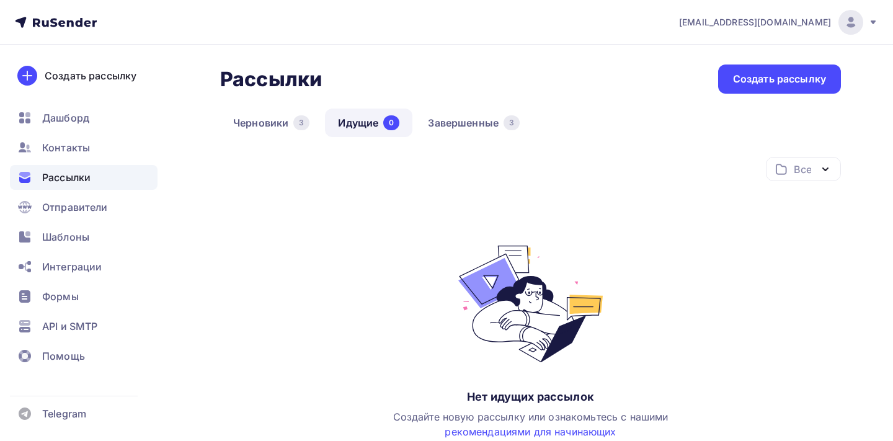
scroll to position [16, 0]
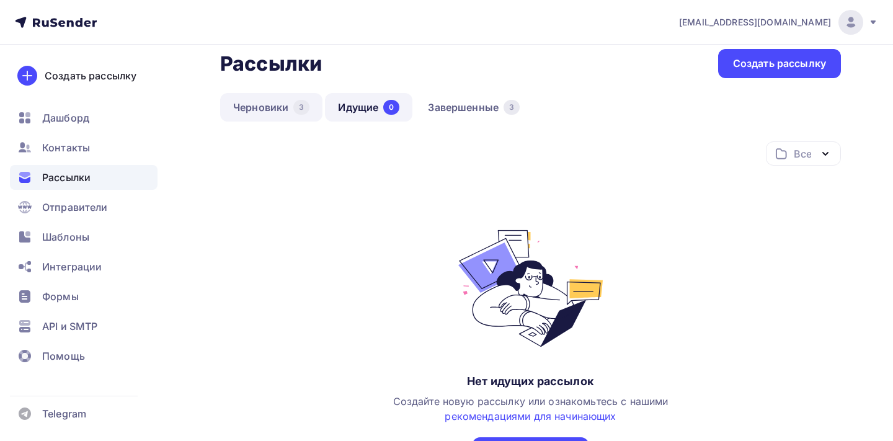
click at [275, 108] on link "Черновики 3" at bounding box center [271, 107] width 102 height 29
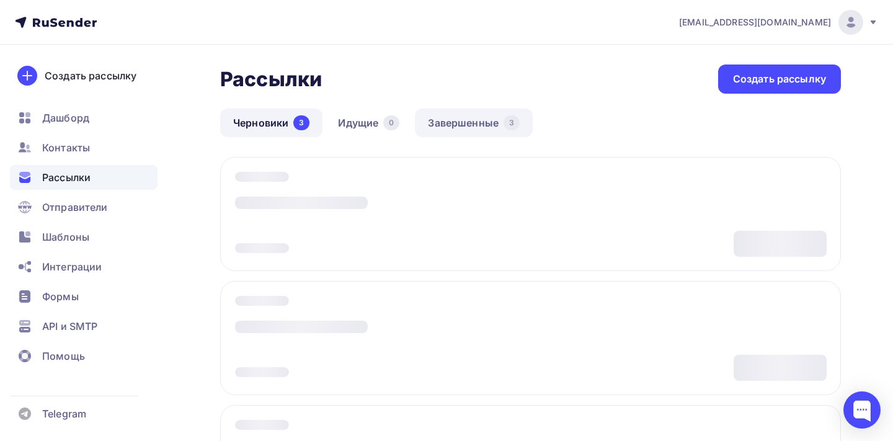
click at [498, 127] on link "Завершенные 3" at bounding box center [474, 123] width 118 height 29
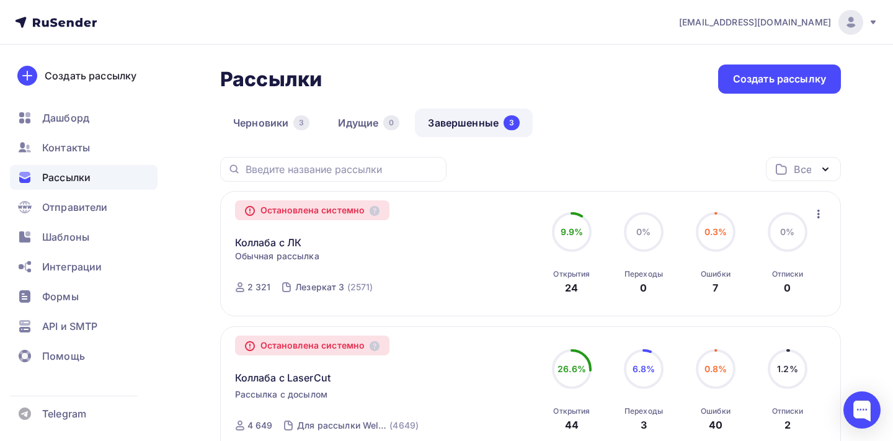
click at [431, 232] on div "Коллаба с ЛК Копировать в новую" at bounding box center [376, 235] width 283 height 30
click at [855, 404] on div at bounding box center [862, 409] width 37 height 37
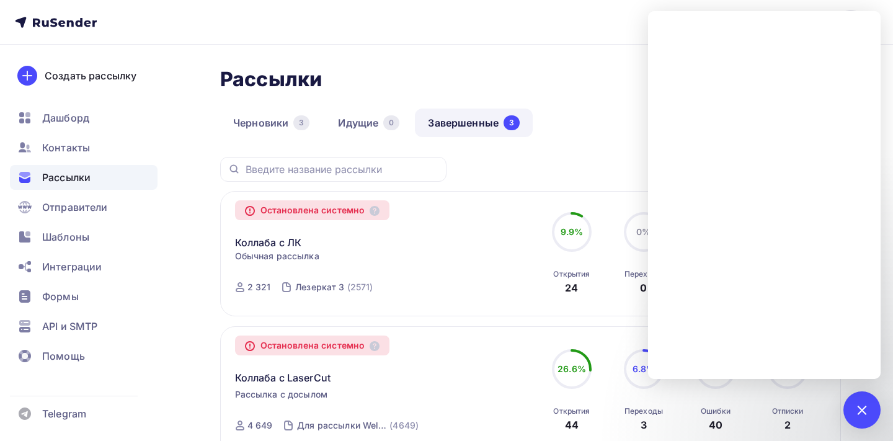
click at [581, 169] on div "Все Все папки Создать новую папку" at bounding box center [530, 174] width 621 height 34
click at [875, 9] on nav "[EMAIL_ADDRESS][DOMAIN_NAME] Аккаунт Тарифы Выйти Создать рассылку [GEOGRAPHIC_…" at bounding box center [446, 22] width 893 height 45
click at [846, 4] on nav "[EMAIL_ADDRESS][DOMAIN_NAME] Аккаунт Тарифы Выйти Создать рассылку [GEOGRAPHIC_…" at bounding box center [446, 22] width 893 height 45
click at [624, 122] on div "Черновики 3 Идущие 0 Завершенные 3" at bounding box center [530, 133] width 621 height 48
click at [558, 135] on div "Черновики 3 Идущие 0 Завершенные 3" at bounding box center [530, 133] width 621 height 48
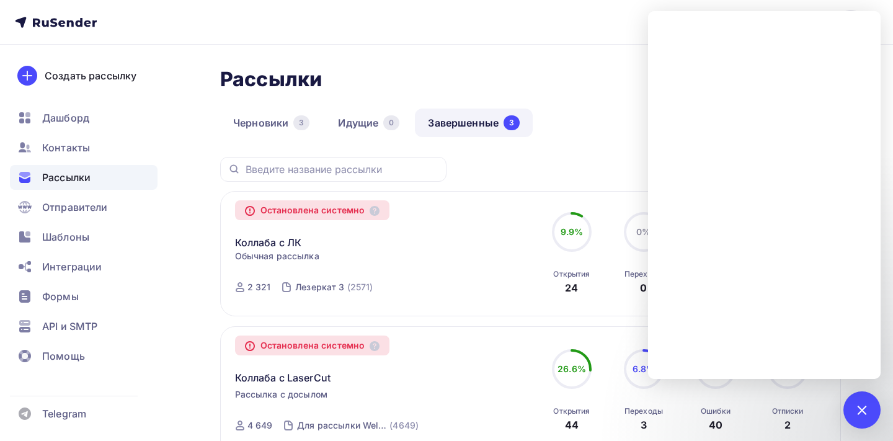
click at [319, 222] on div "Коллаба с ЛК Копировать в новую" at bounding box center [376, 235] width 283 height 30
click at [326, 220] on div "Остановлена системно" at bounding box center [312, 210] width 155 height 20
click at [334, 218] on div "Остановлена системно" at bounding box center [312, 210] width 155 height 20
click at [341, 211] on div "Остановлена системно" at bounding box center [312, 210] width 155 height 20
click at [341, 210] on div "Остановлена системно" at bounding box center [312, 210] width 155 height 20
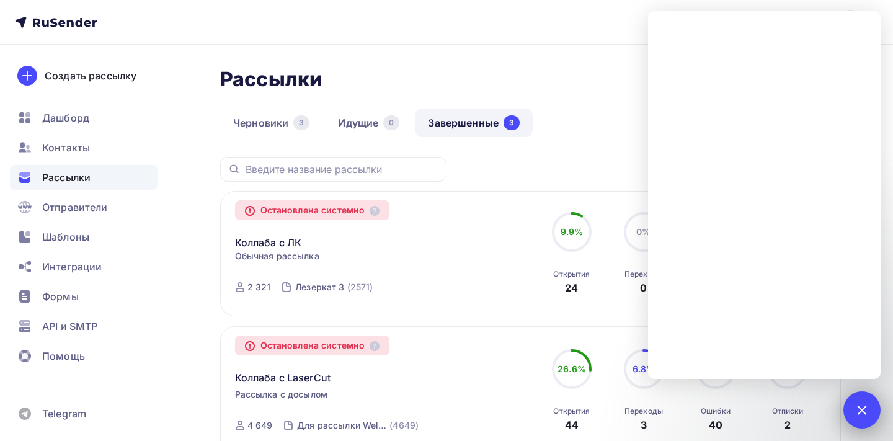
click at [856, 409] on div at bounding box center [862, 409] width 17 height 17
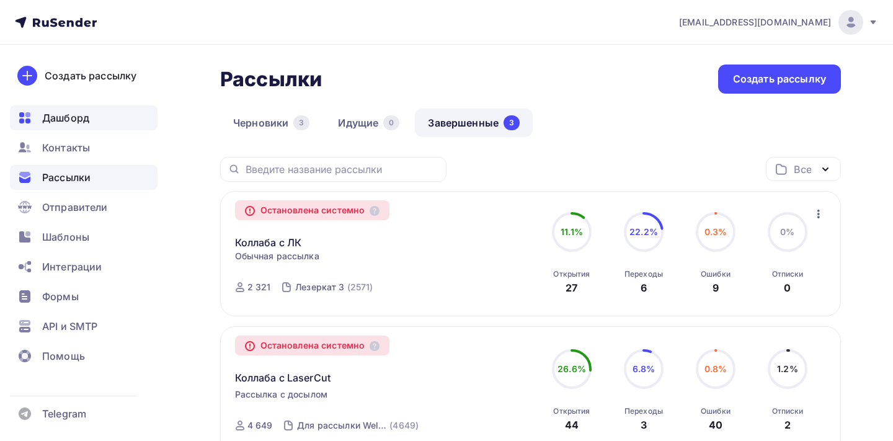
click at [72, 112] on span "Дашборд" at bounding box center [65, 117] width 47 height 15
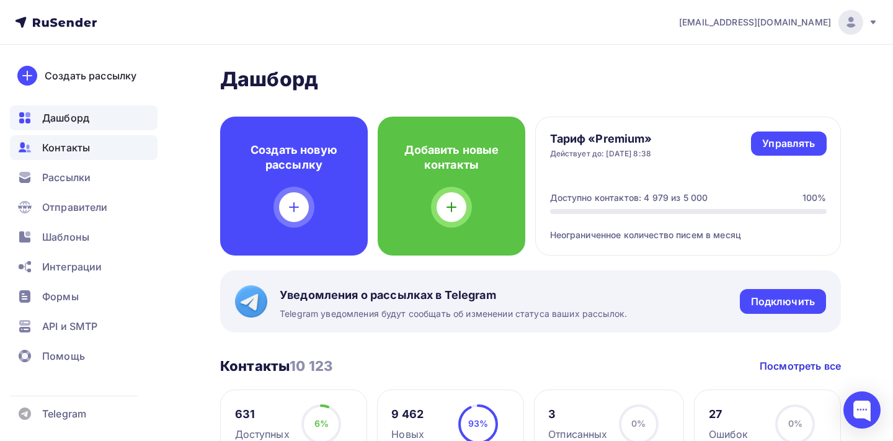
click at [89, 146] on span "Контакты" at bounding box center [66, 147] width 48 height 15
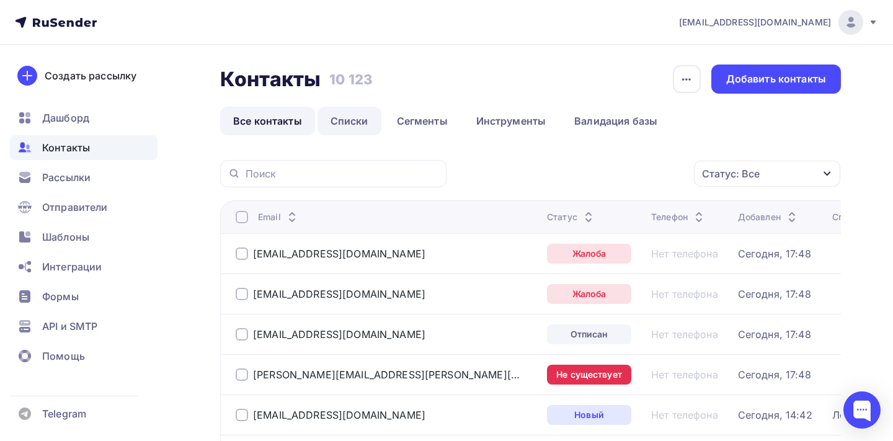
click at [347, 116] on link "Списки" at bounding box center [350, 121] width 64 height 29
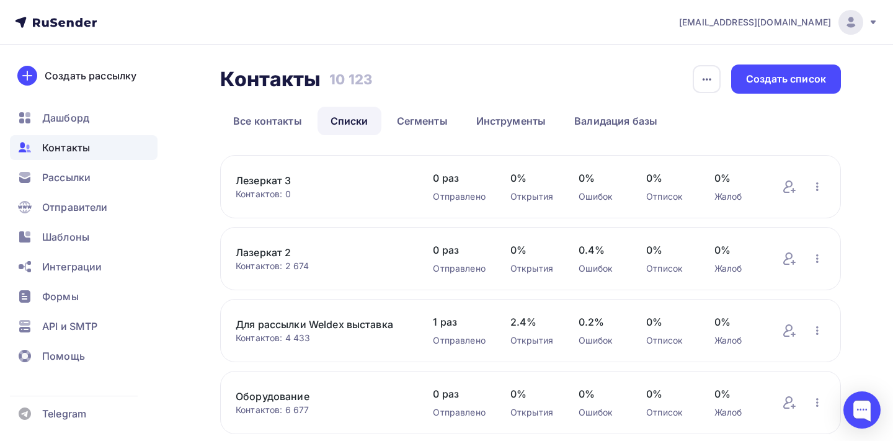
click at [285, 179] on link "Лезеркат 3" at bounding box center [322, 180] width 172 height 15
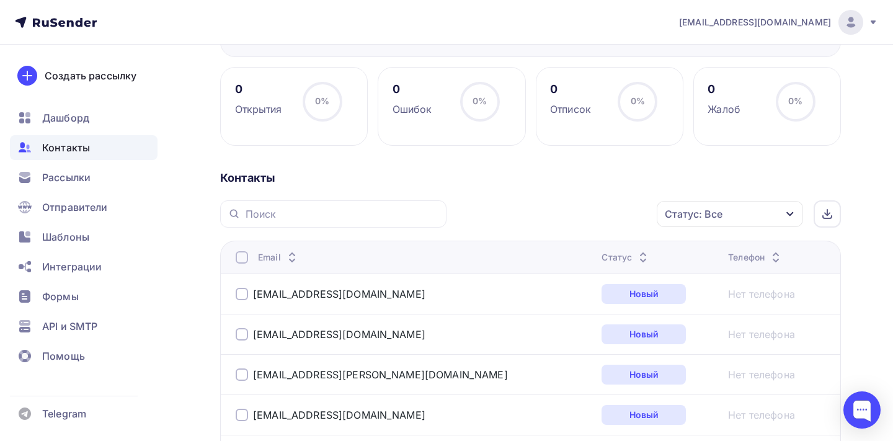
scroll to position [161, 0]
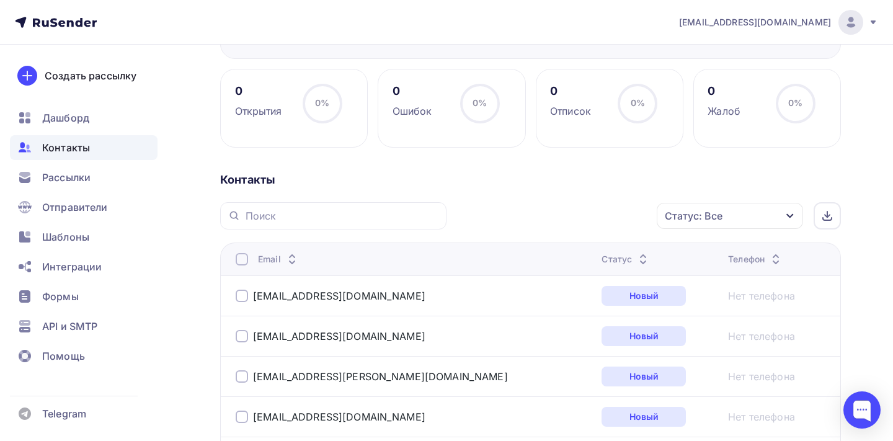
click at [602, 262] on div "Статус" at bounding box center [626, 259] width 49 height 12
click at [602, 259] on div "Статус" at bounding box center [626, 259] width 49 height 12
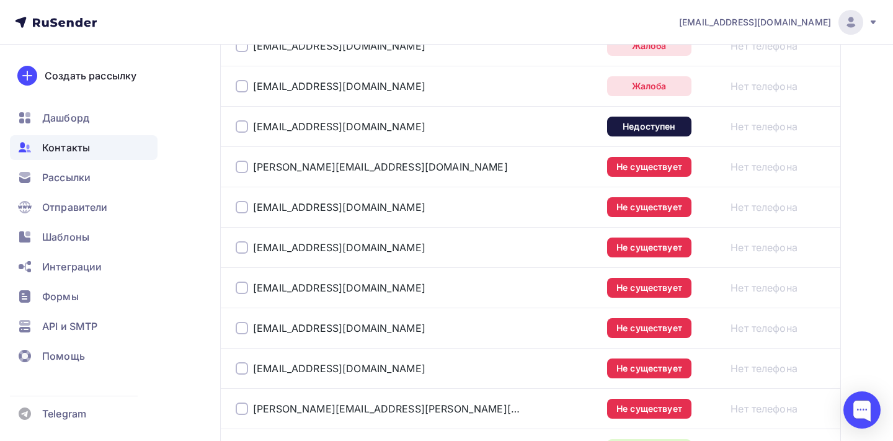
scroll to position [410, 0]
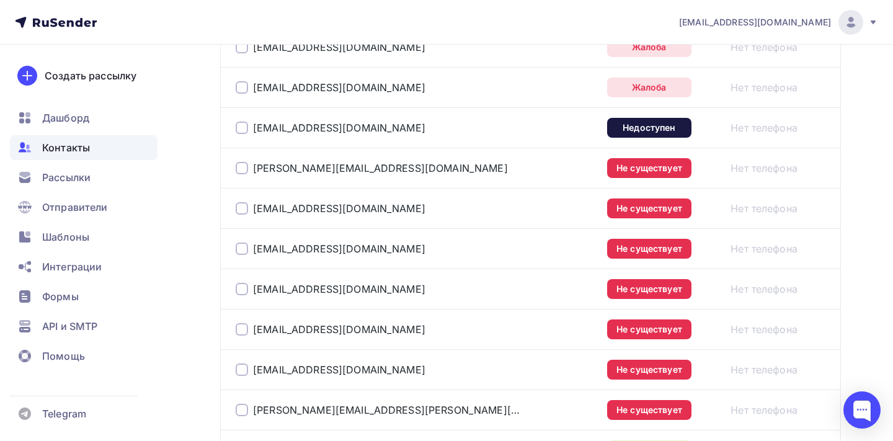
click at [243, 408] on div at bounding box center [242, 410] width 12 height 12
click at [243, 376] on div at bounding box center [242, 370] width 12 height 12
click at [241, 335] on div at bounding box center [242, 329] width 12 height 12
click at [242, 297] on div "a.begaliyev@ato2008.kz" at bounding box center [391, 289] width 310 height 20
click at [242, 289] on div at bounding box center [242, 289] width 12 height 12
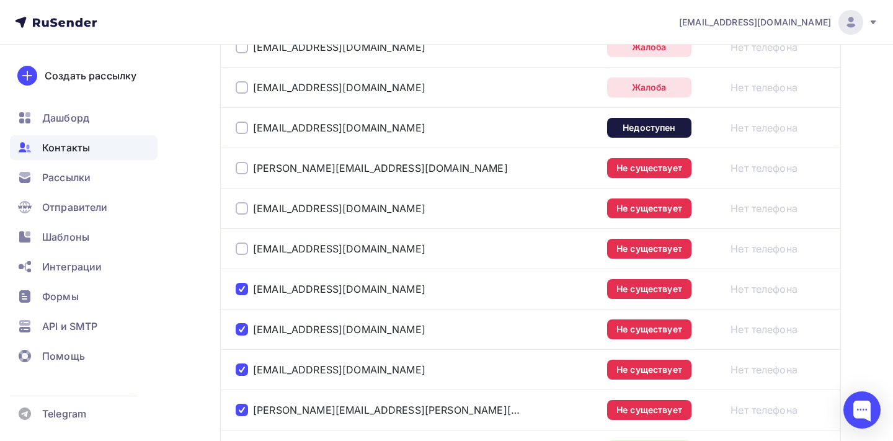
click at [241, 254] on div at bounding box center [242, 249] width 12 height 12
click at [241, 210] on div at bounding box center [242, 208] width 12 height 12
click at [241, 169] on div at bounding box center [242, 168] width 12 height 12
click at [242, 128] on div at bounding box center [242, 128] width 12 height 12
click at [241, 89] on div at bounding box center [242, 87] width 12 height 12
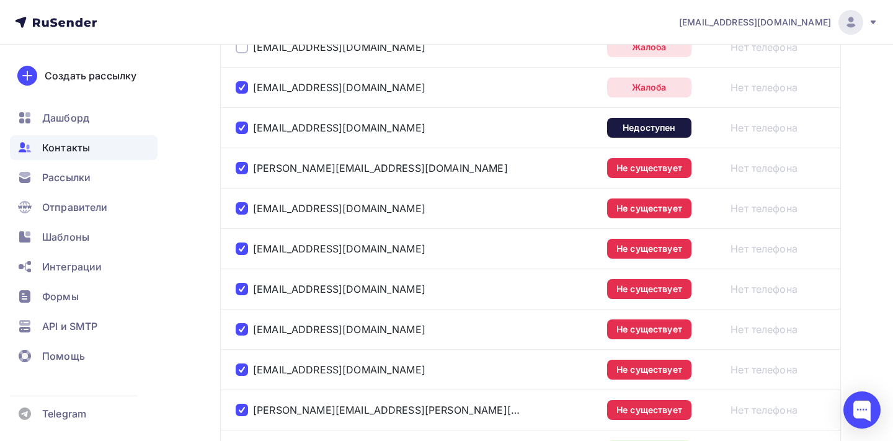
click at [243, 51] on div at bounding box center [242, 47] width 12 height 12
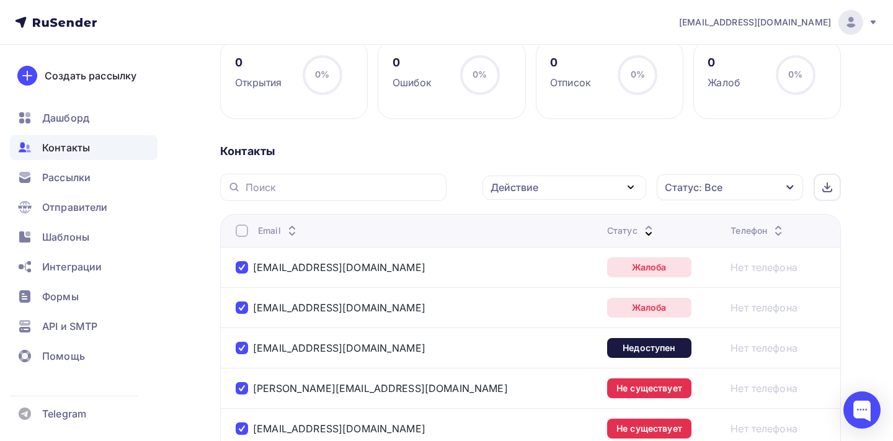
scroll to position [191, 0]
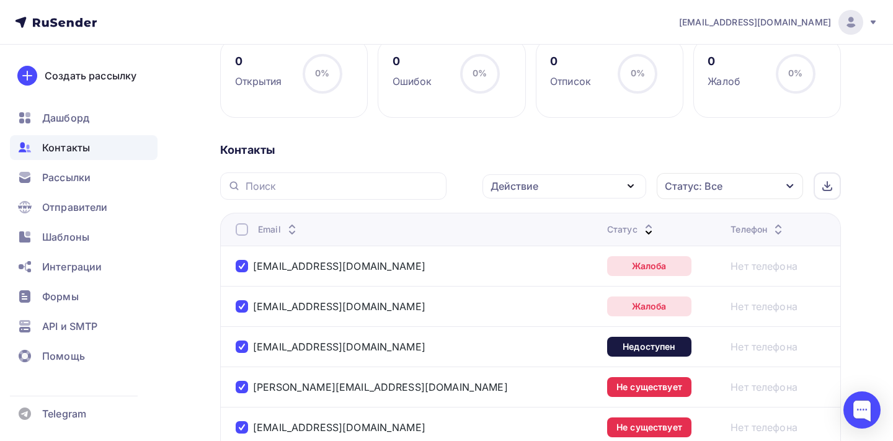
click at [506, 193] on div "Действие" at bounding box center [515, 186] width 48 height 15
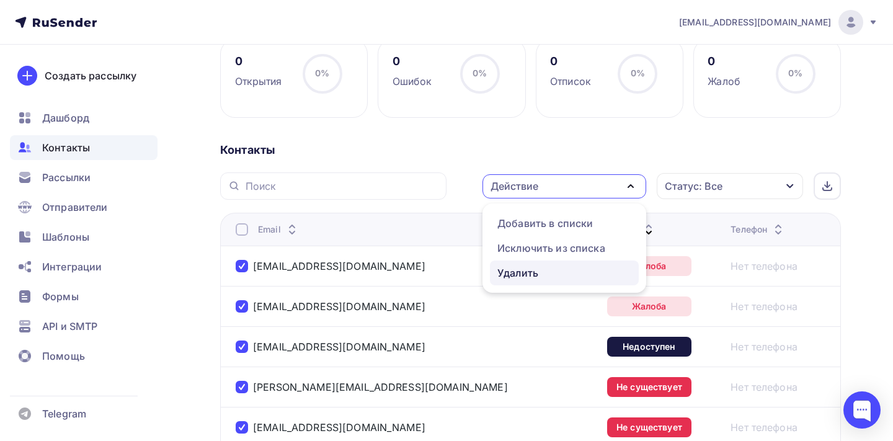
click at [514, 274] on div "Удалить" at bounding box center [518, 273] width 41 height 15
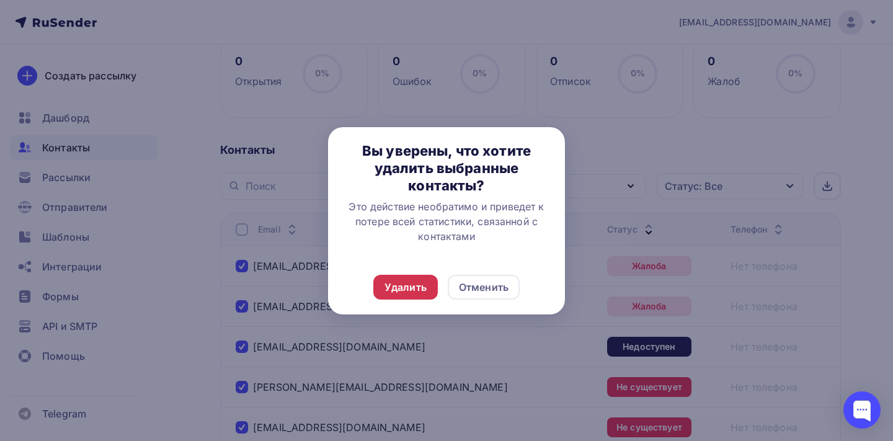
click at [414, 285] on div "Удалить" at bounding box center [406, 287] width 42 height 15
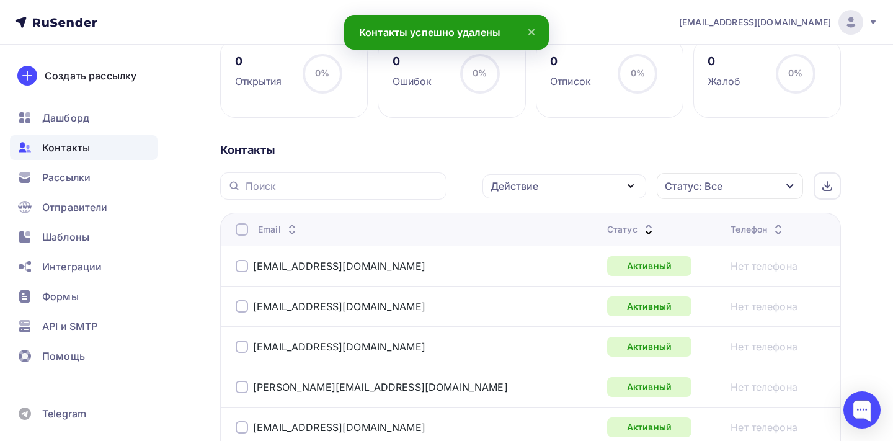
click at [466, 151] on div "Контакты" at bounding box center [530, 150] width 621 height 15
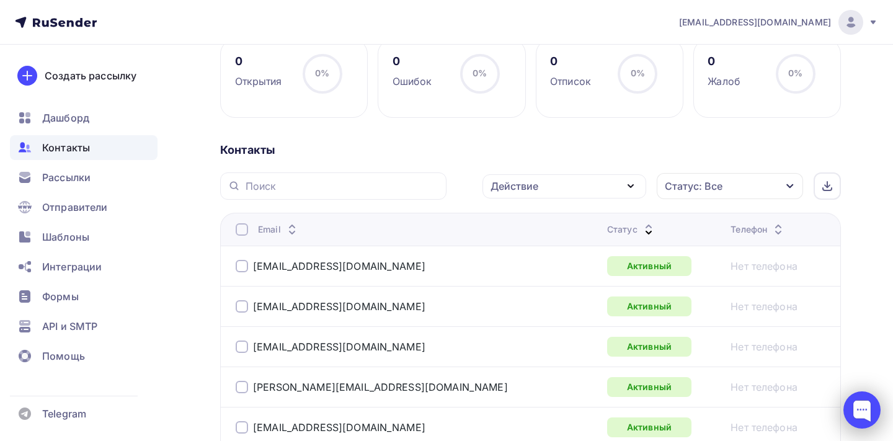
click at [868, 417] on div at bounding box center [862, 409] width 37 height 37
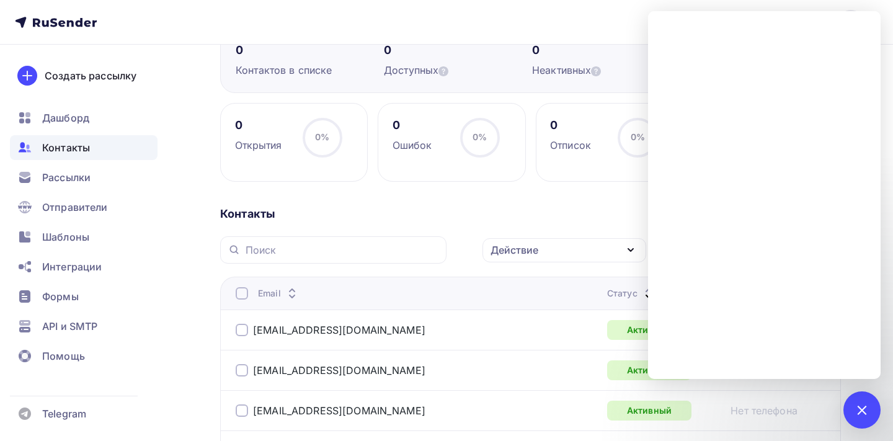
scroll to position [96, 0]
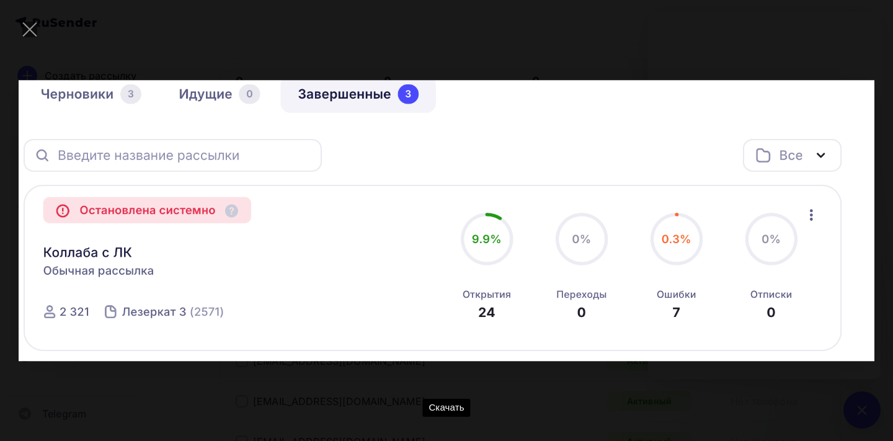
click at [764, 188] on img at bounding box center [447, 220] width 856 height 281
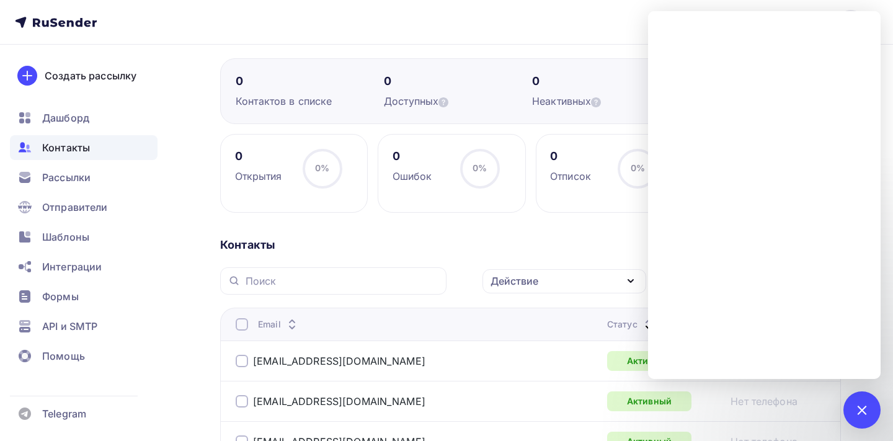
click at [77, 18] on icon at bounding box center [56, 22] width 82 height 15
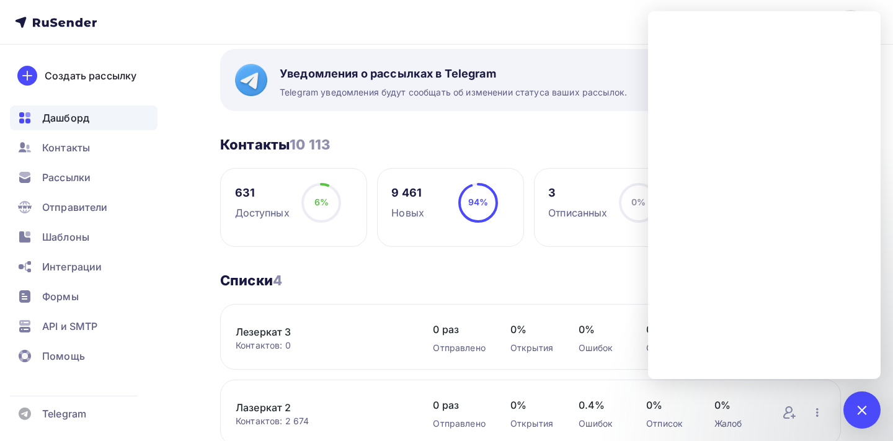
scroll to position [241, 0]
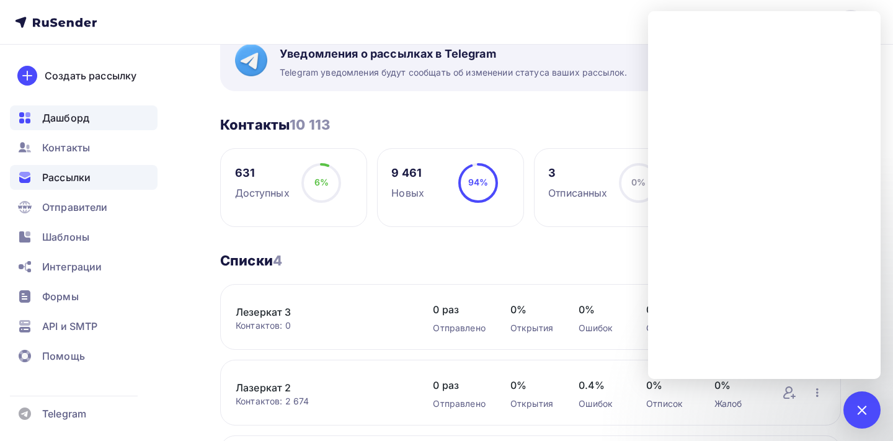
click at [53, 172] on span "Рассылки" at bounding box center [66, 177] width 48 height 15
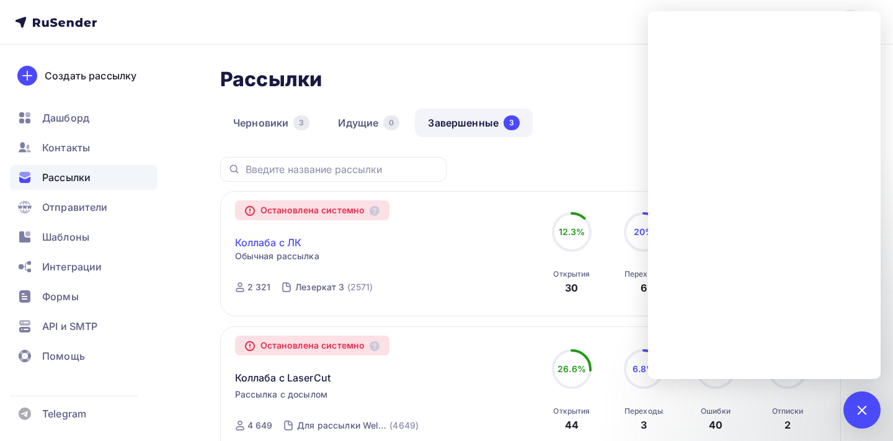
click at [281, 246] on link "Коллаба с ЛК" at bounding box center [268, 242] width 67 height 15
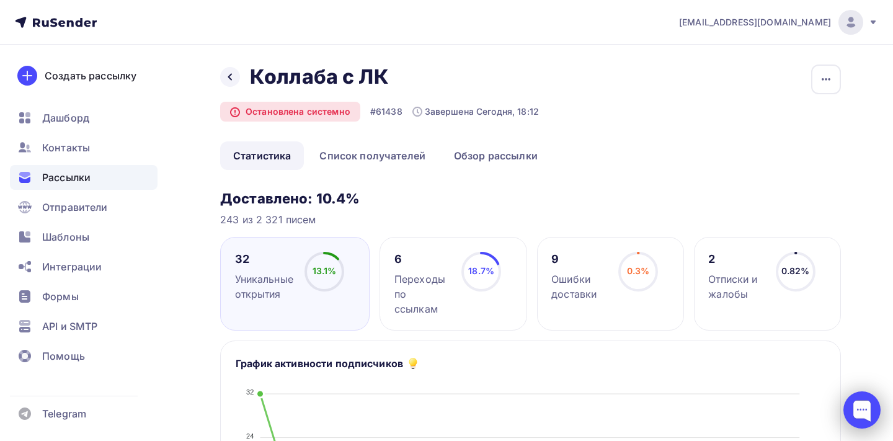
click at [870, 410] on div at bounding box center [862, 409] width 37 height 37
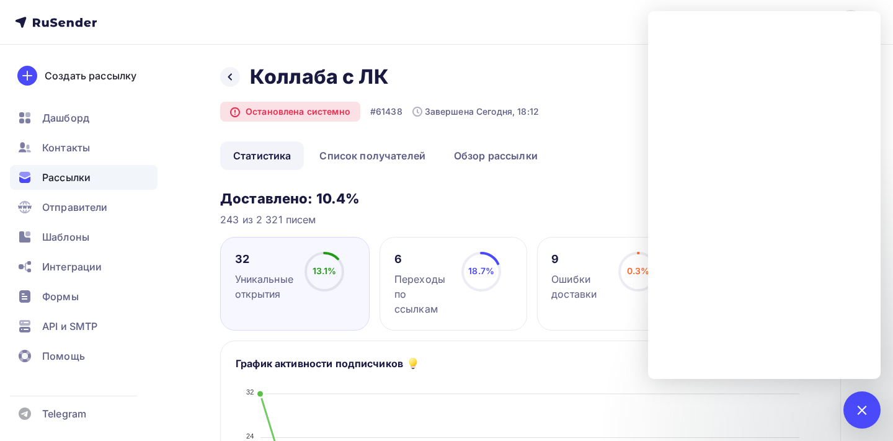
click at [435, 42] on nav "[EMAIL_ADDRESS][DOMAIN_NAME] Аккаунт Тарифы Выйти Создать рассылку [GEOGRAPHIC_…" at bounding box center [446, 22] width 893 height 45
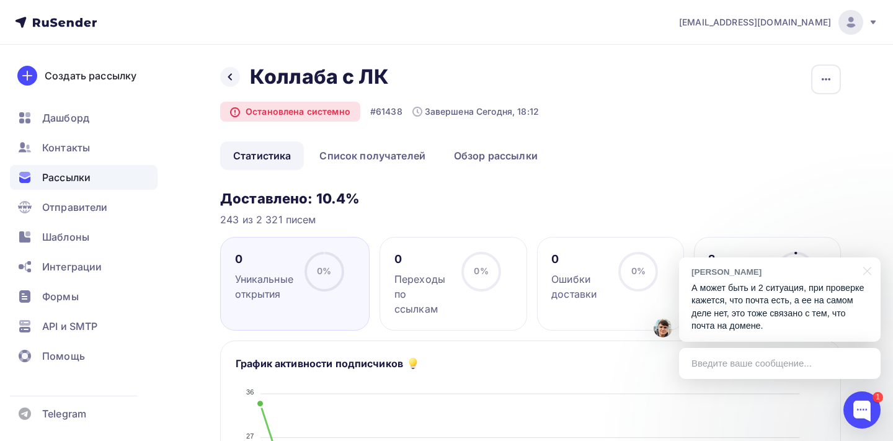
click at [770, 306] on p "А может быть и 2 ситуация, при проверке кажется, что почта есть, а ее на самом …" at bounding box center [780, 307] width 177 height 51
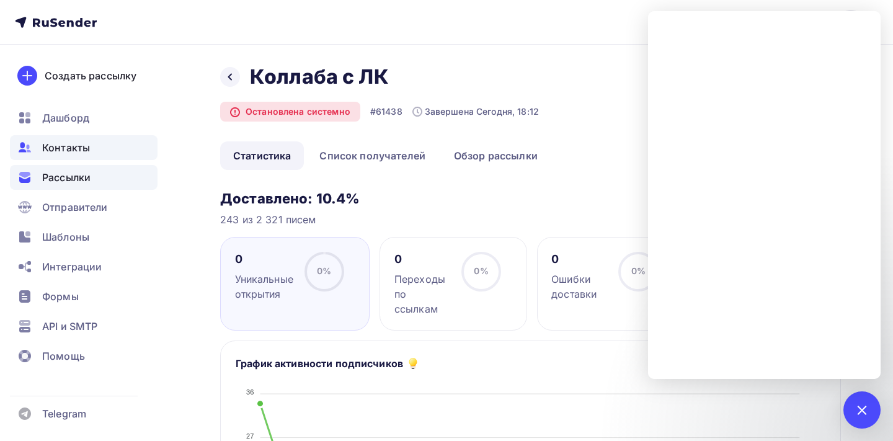
click at [81, 138] on div "Контакты" at bounding box center [84, 147] width 148 height 25
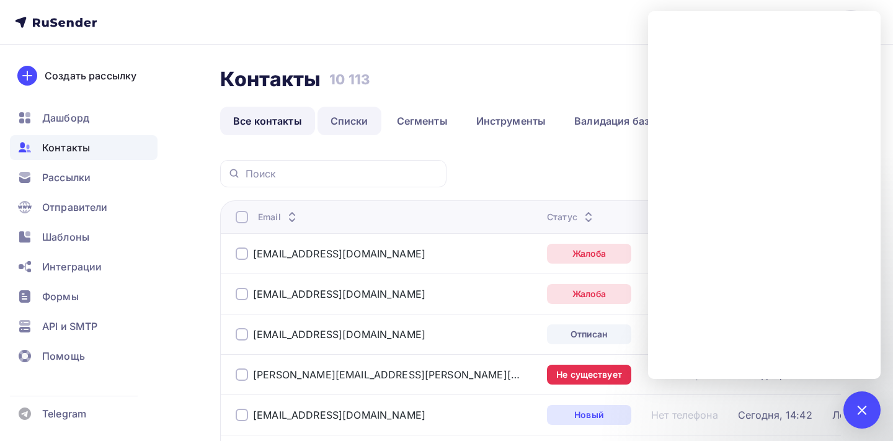
click at [354, 120] on link "Списки" at bounding box center [350, 121] width 64 height 29
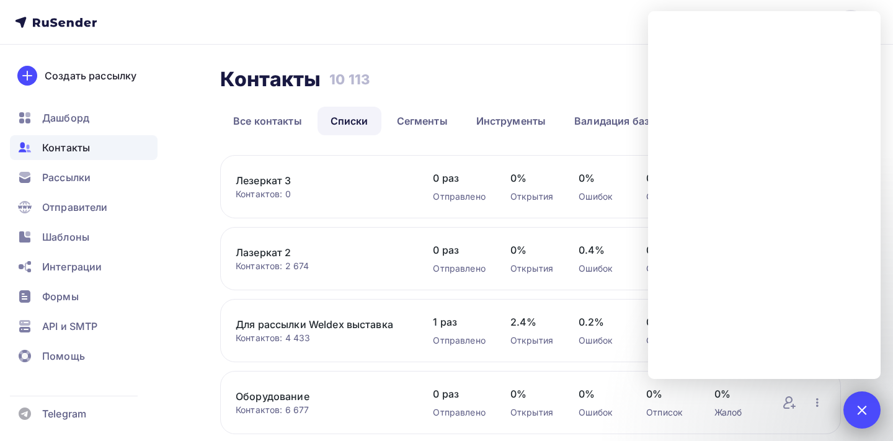
click at [859, 411] on div at bounding box center [862, 409] width 17 height 17
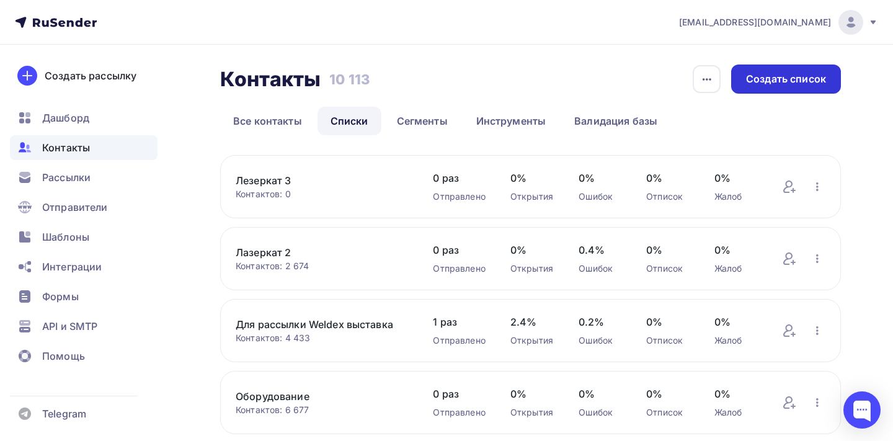
click at [774, 85] on div "Создать список" at bounding box center [786, 79] width 80 height 14
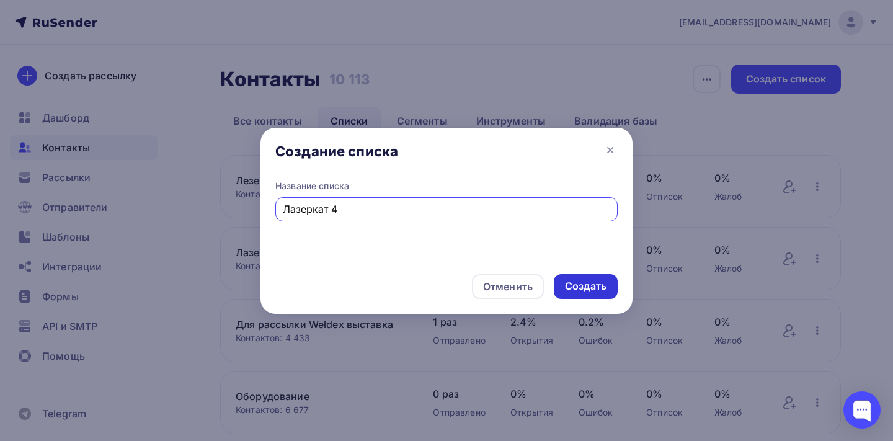
type input "Лазеркат 4"
click at [573, 280] on div "Создать" at bounding box center [586, 286] width 42 height 14
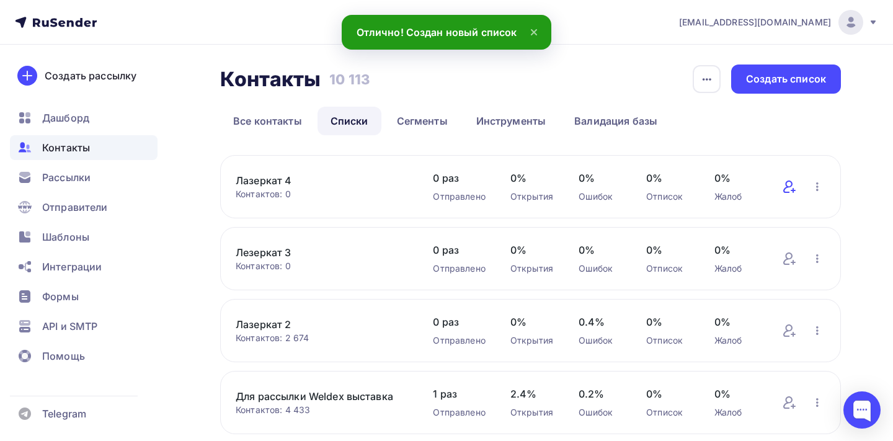
click at [790, 188] on icon at bounding box center [789, 186] width 15 height 15
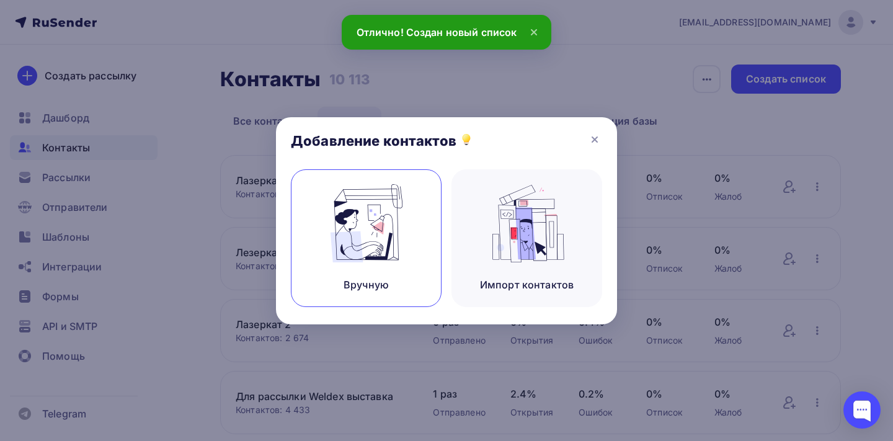
click at [404, 236] on img at bounding box center [366, 223] width 83 height 78
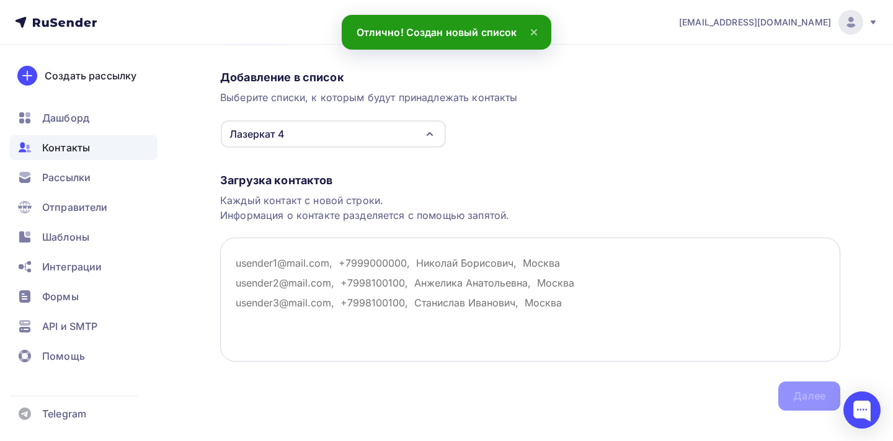
scroll to position [85, 0]
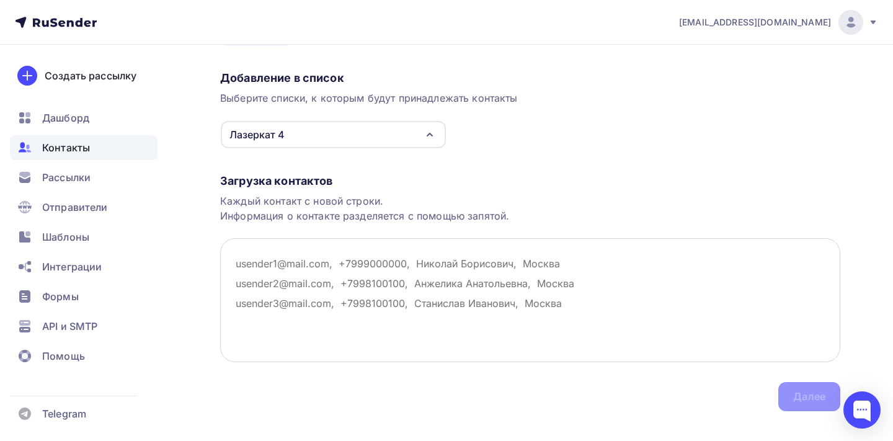
click at [322, 325] on textarea at bounding box center [530, 300] width 620 height 124
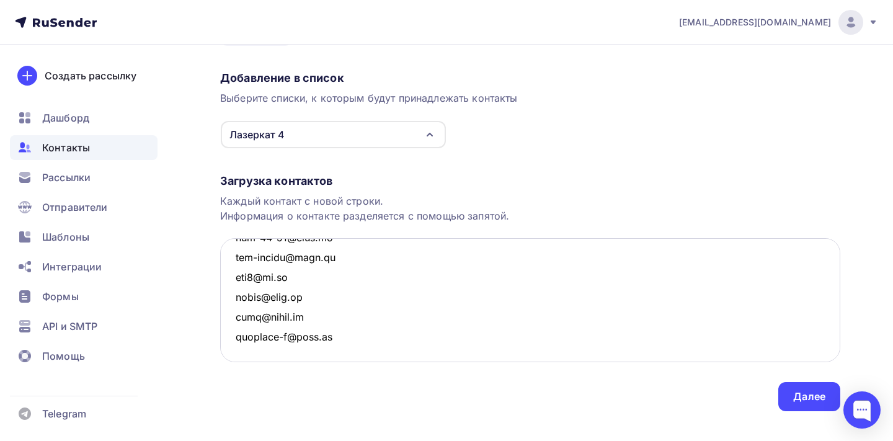
scroll to position [36235, 0]
type textarea "[EMAIL_ADDRESS][DOMAIN_NAME] [EMAIL_ADDRESS][DOMAIN_NAME] [DOMAIN_NAME][EMAIL_A…"
click at [780, 392] on div "Далее" at bounding box center [810, 396] width 62 height 29
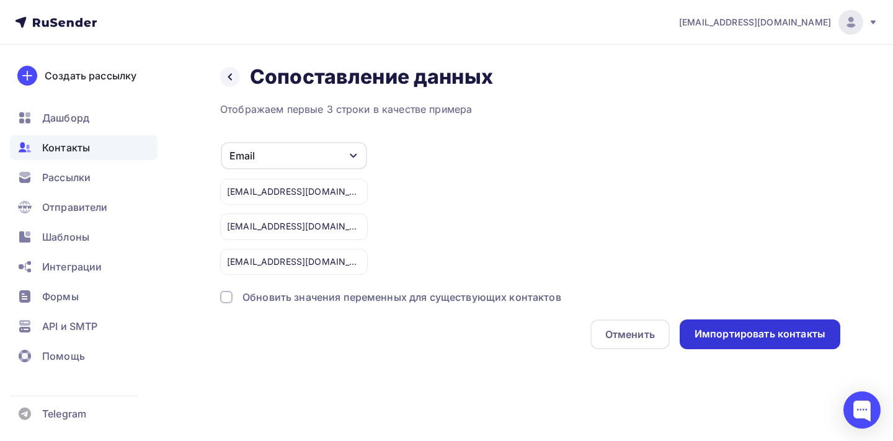
click at [766, 334] on div "Импортировать контакты" at bounding box center [760, 334] width 131 height 14
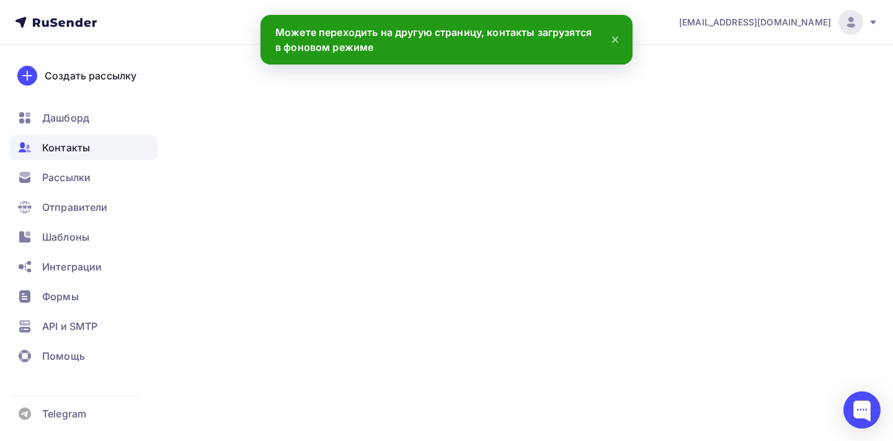
scroll to position [36235, 0]
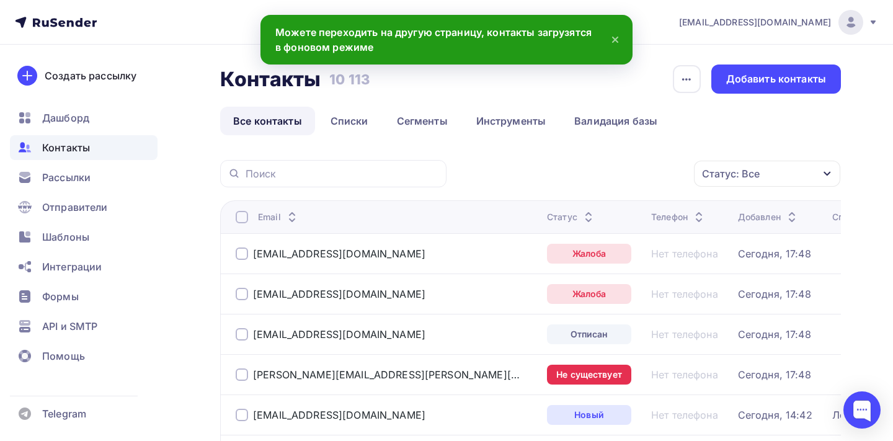
click at [242, 252] on div at bounding box center [242, 254] width 12 height 12
click at [242, 297] on div at bounding box center [242, 294] width 12 height 12
click at [243, 342] on div "[EMAIL_ADDRESS][DOMAIN_NAME]" at bounding box center [386, 334] width 301 height 20
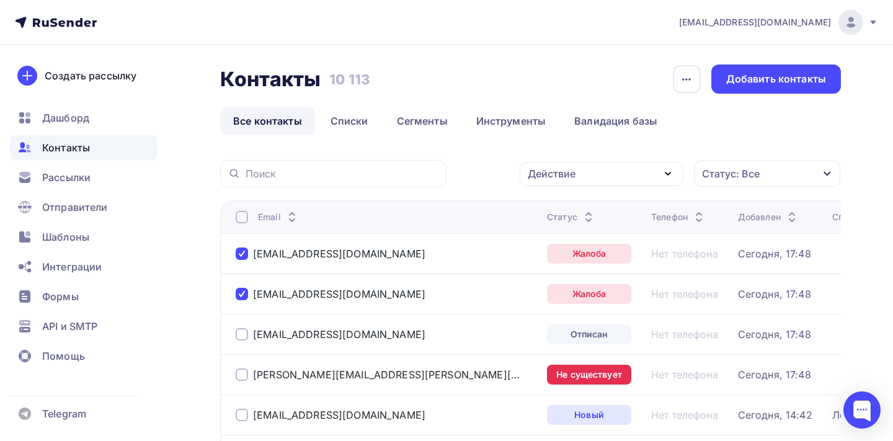
click at [547, 219] on div "Статус" at bounding box center [571, 217] width 49 height 12
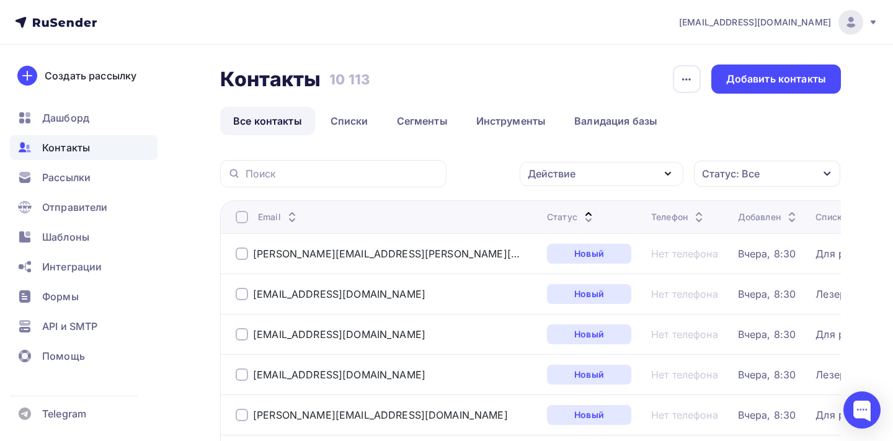
click at [547, 218] on div "Статус" at bounding box center [571, 217] width 49 height 12
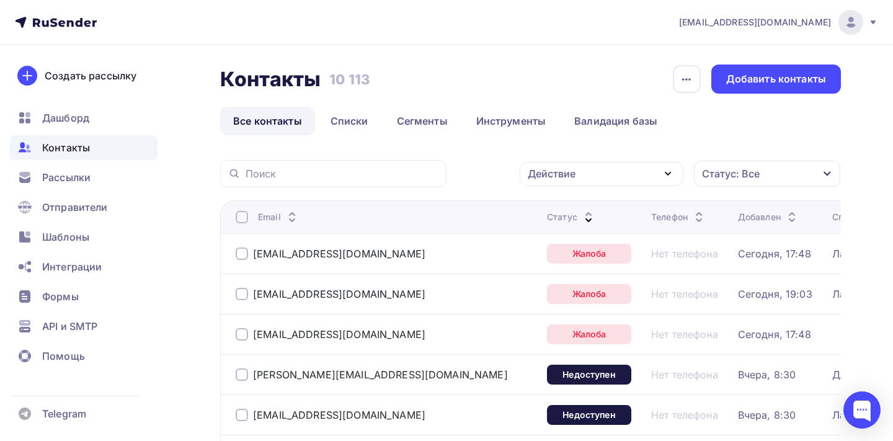
click at [239, 221] on div at bounding box center [242, 217] width 12 height 12
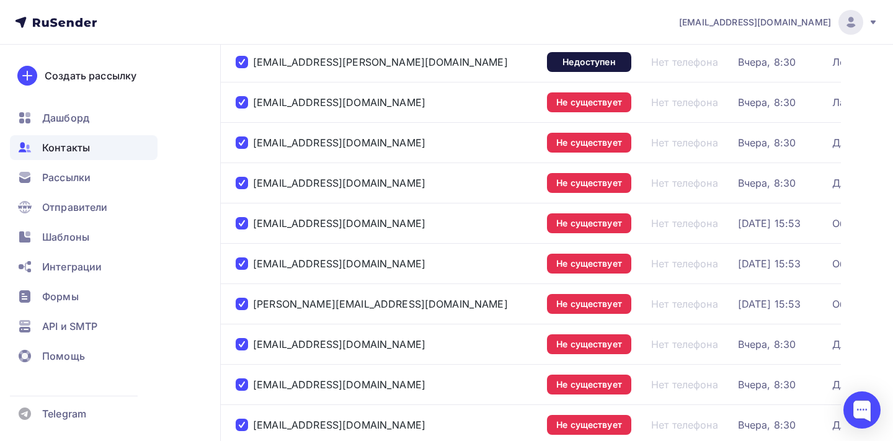
scroll to position [0, 0]
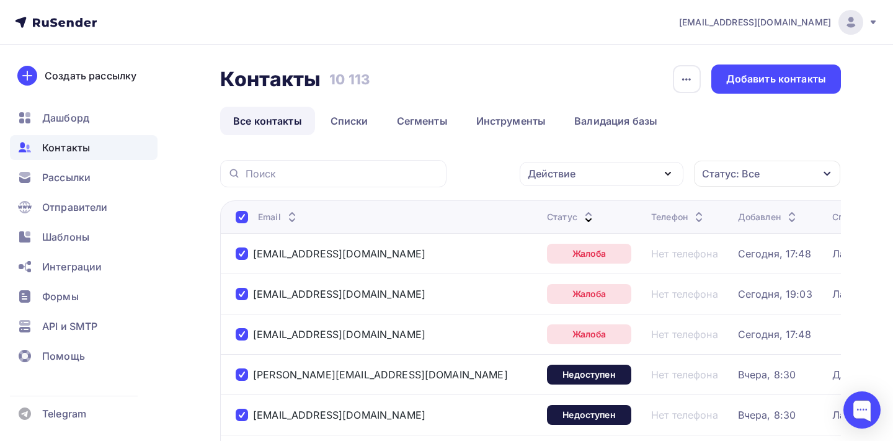
click at [569, 171] on div "Действие" at bounding box center [552, 173] width 48 height 15
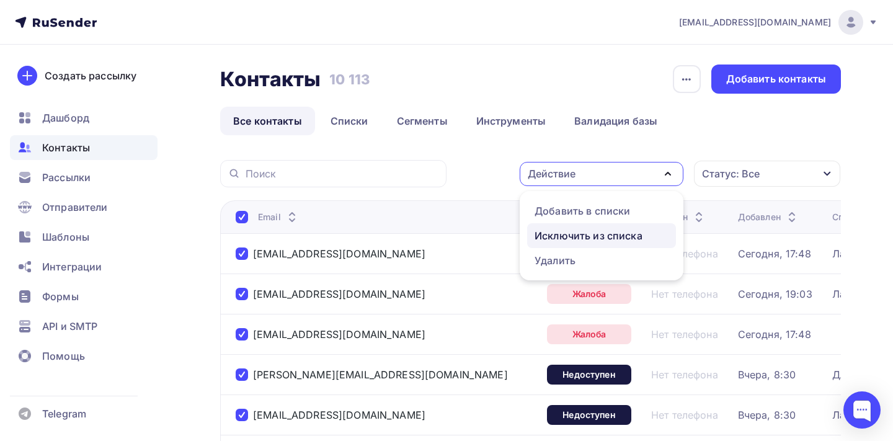
click at [570, 233] on div "Исключить из списка" at bounding box center [589, 235] width 108 height 15
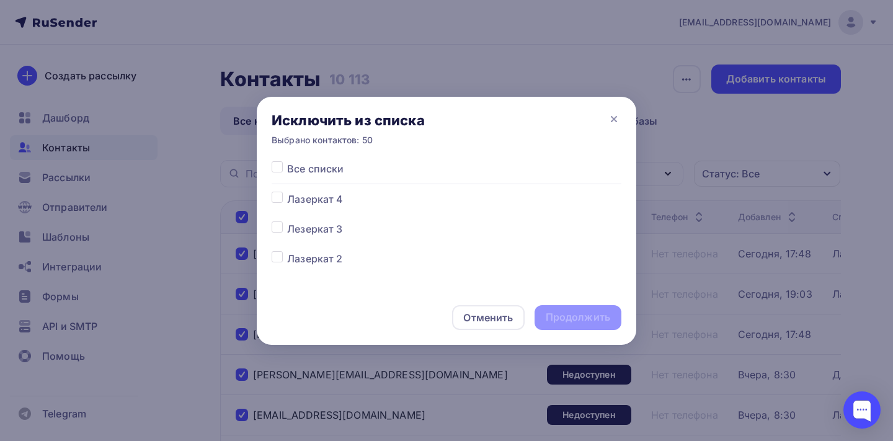
click at [287, 161] on label at bounding box center [287, 161] width 0 height 0
click at [279, 168] on input "checkbox" at bounding box center [277, 166] width 11 height 11
checkbox input "true"
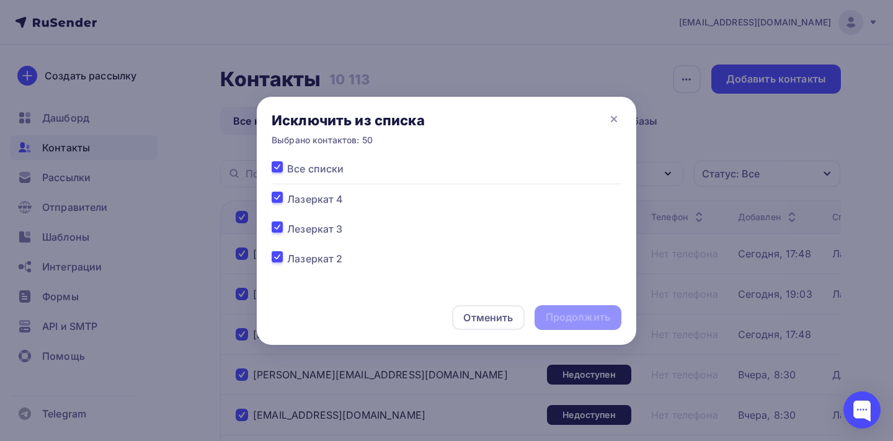
checkbox input "true"
click at [573, 319] on div "Продолжить" at bounding box center [578, 317] width 65 height 14
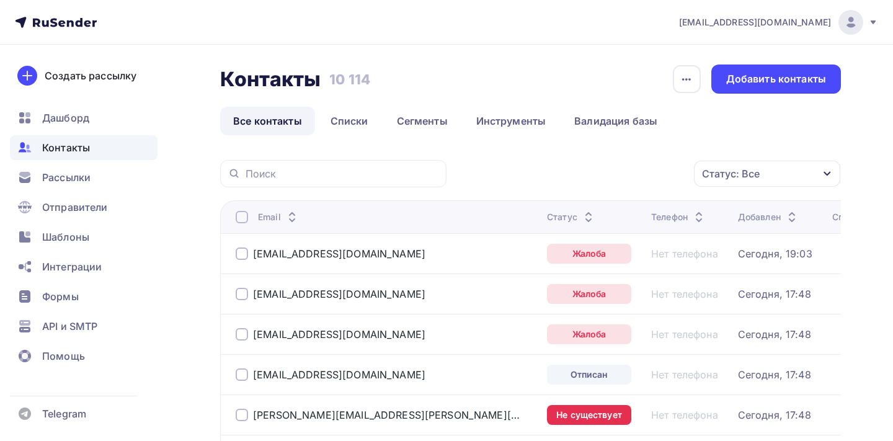
click at [651, 219] on div "Телефон" at bounding box center [678, 217] width 55 height 12
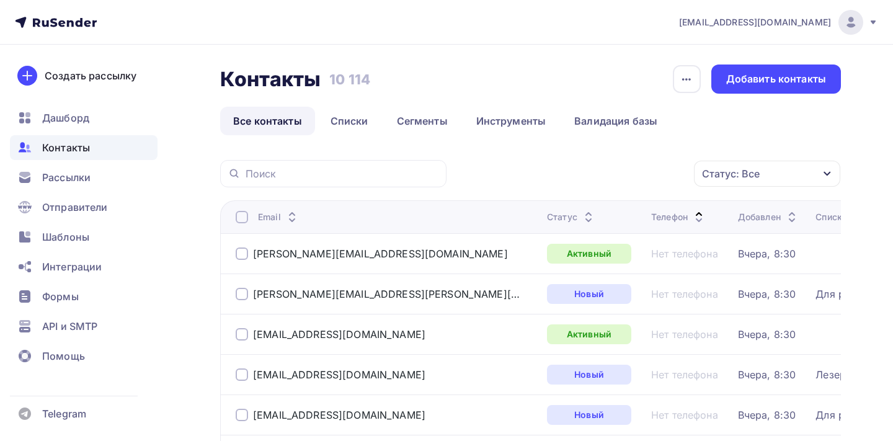
click at [547, 212] on div "Статус" at bounding box center [571, 217] width 49 height 12
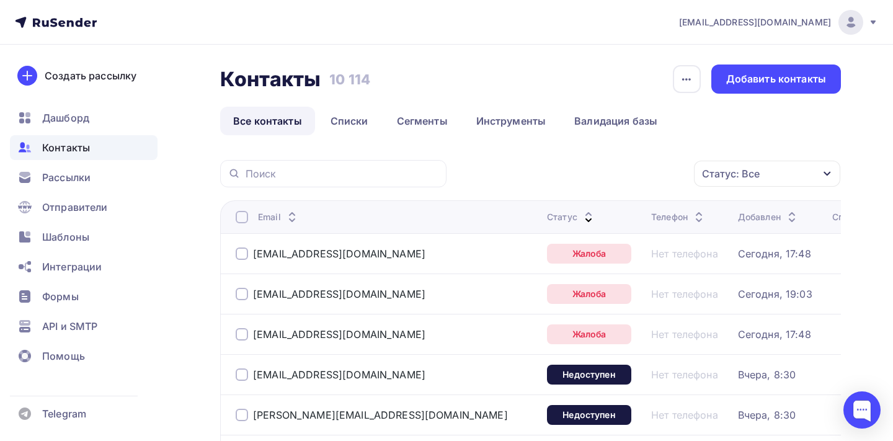
click at [247, 251] on div at bounding box center [242, 254] width 12 height 12
click at [243, 291] on div at bounding box center [242, 294] width 12 height 12
click at [242, 335] on div at bounding box center [242, 334] width 12 height 12
click at [540, 176] on div "Действие" at bounding box center [552, 173] width 48 height 15
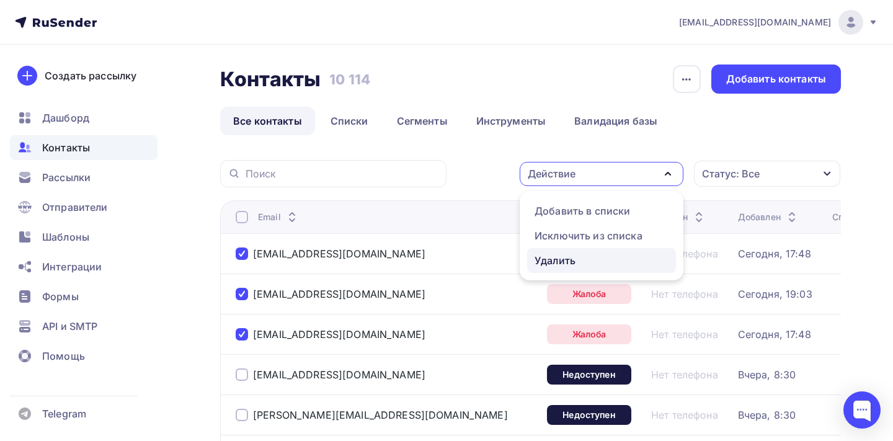
click at [539, 257] on div "Удалить" at bounding box center [555, 260] width 41 height 15
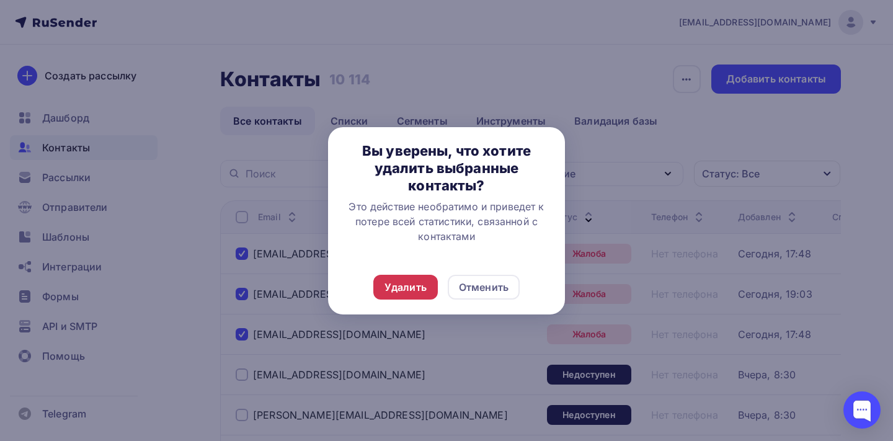
click at [422, 283] on div "Удалить" at bounding box center [406, 287] width 42 height 15
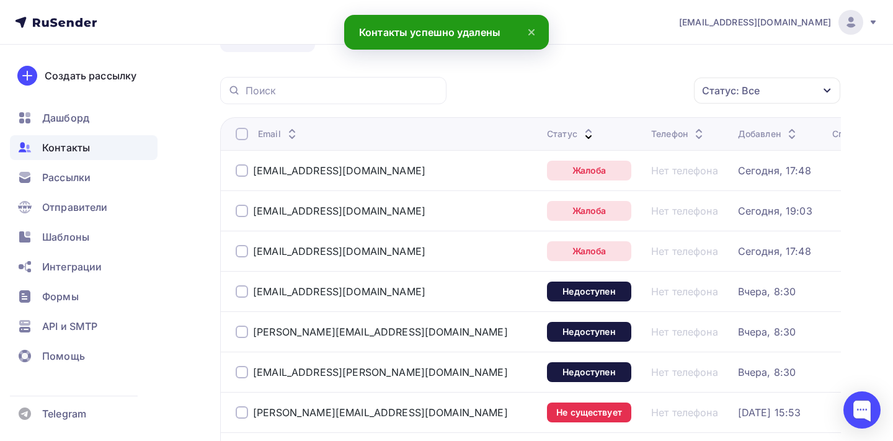
scroll to position [89, 0]
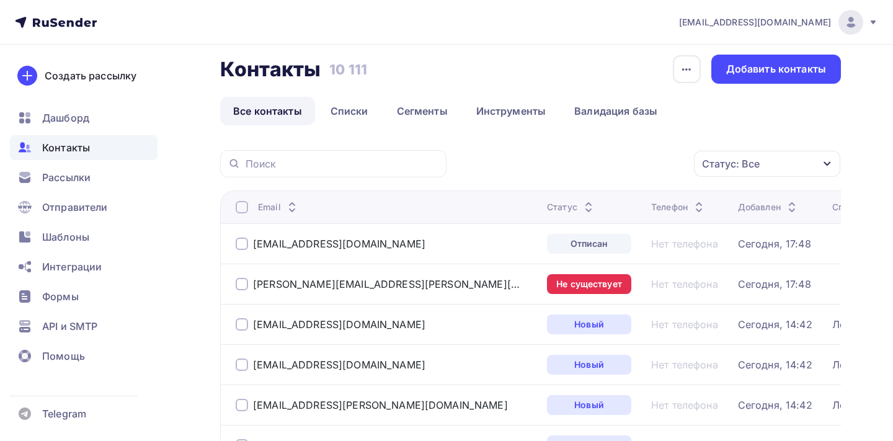
scroll to position [10, 0]
click at [241, 245] on div at bounding box center [242, 244] width 12 height 12
click at [241, 290] on div at bounding box center [242, 284] width 12 height 12
click at [579, 166] on div "Действие" at bounding box center [602, 164] width 164 height 24
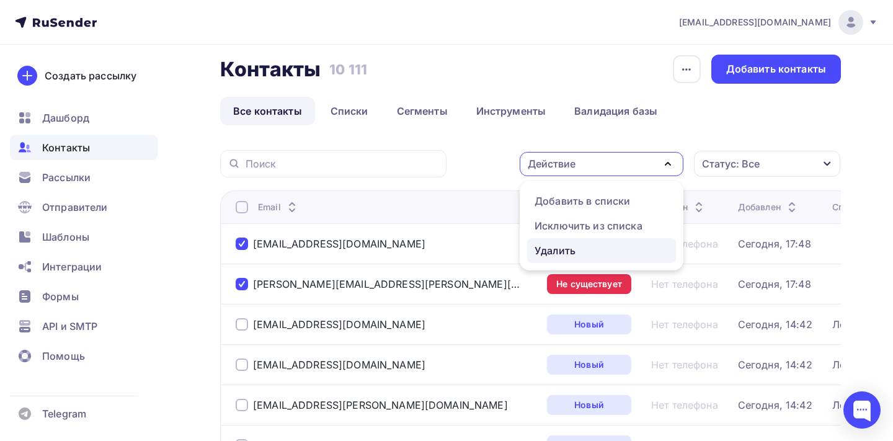
click at [559, 243] on div "Удалить" at bounding box center [555, 250] width 41 height 15
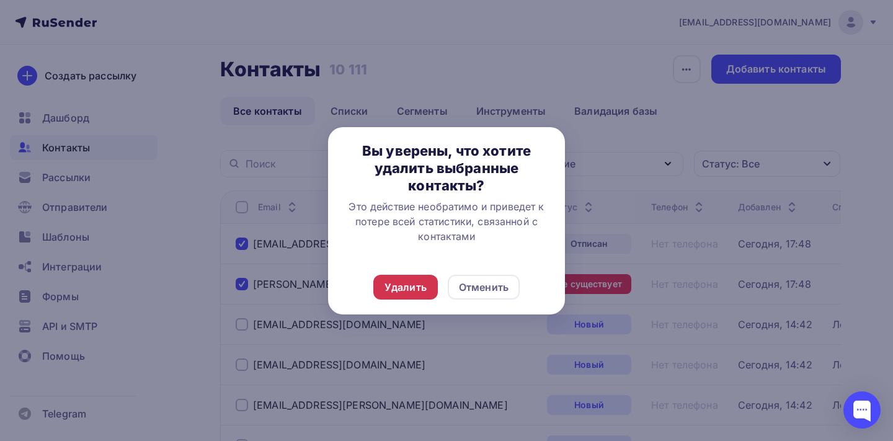
click at [409, 290] on div "Удалить" at bounding box center [406, 287] width 42 height 15
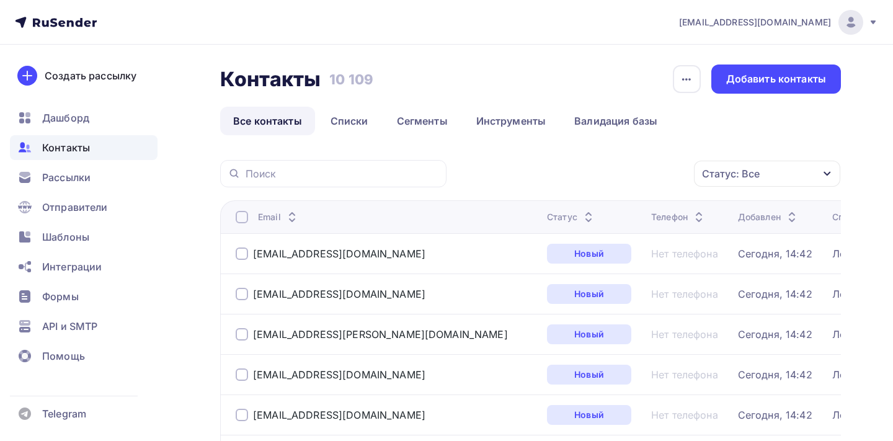
click at [547, 220] on div "Статус" at bounding box center [571, 217] width 49 height 12
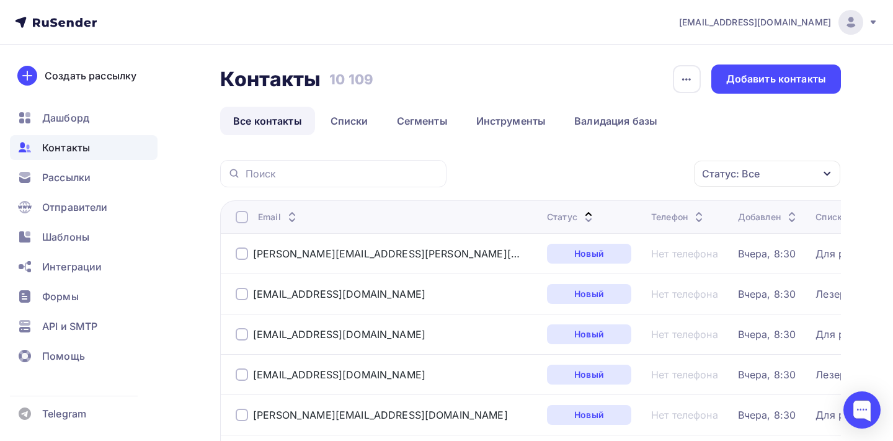
click at [547, 221] on div "Статус" at bounding box center [571, 217] width 49 height 12
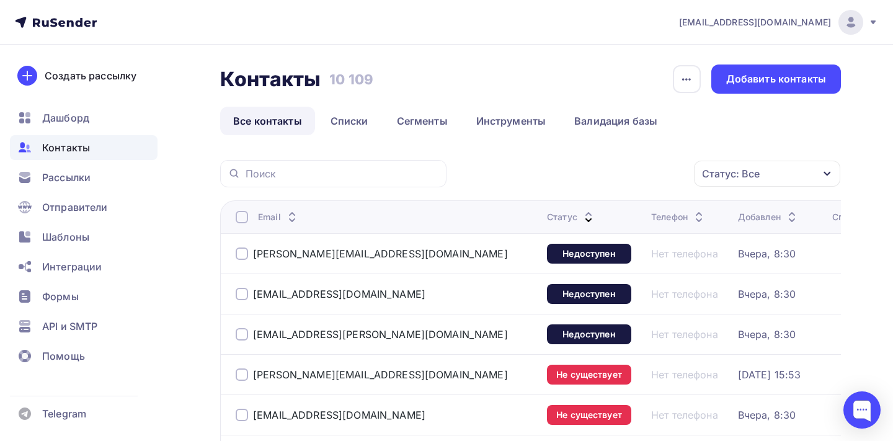
click at [244, 213] on div at bounding box center [242, 217] width 12 height 12
click at [579, 172] on div "Действие" at bounding box center [602, 174] width 164 height 24
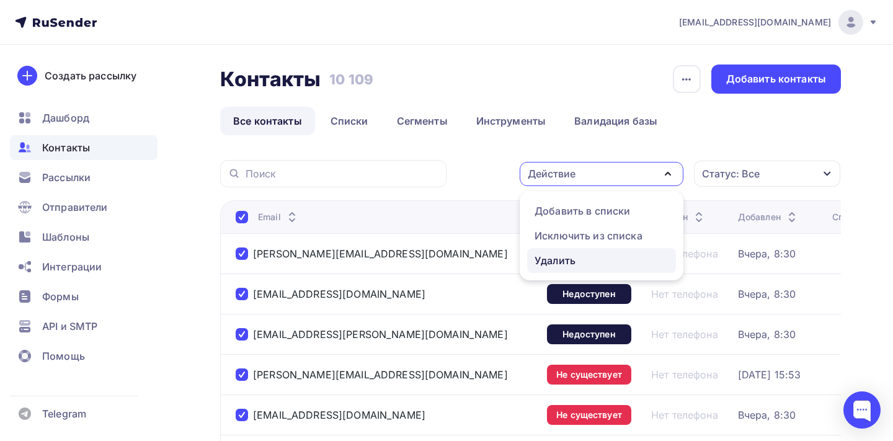
click at [558, 259] on div "Удалить" at bounding box center [555, 260] width 41 height 15
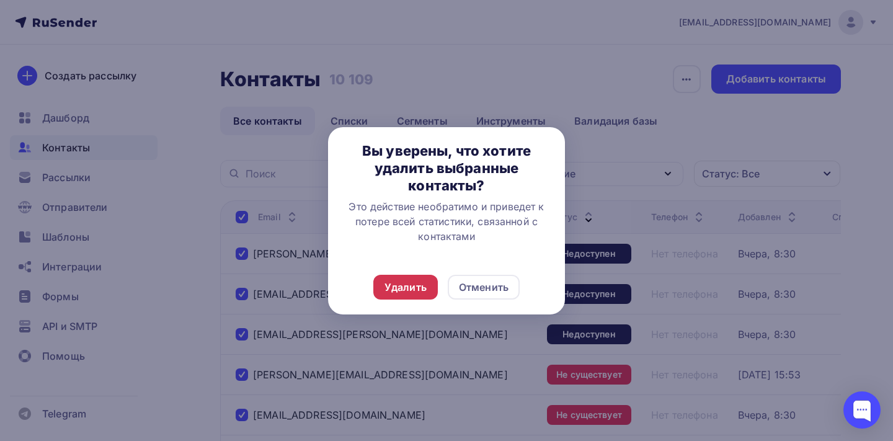
click at [421, 290] on div "Удалить" at bounding box center [406, 287] width 42 height 15
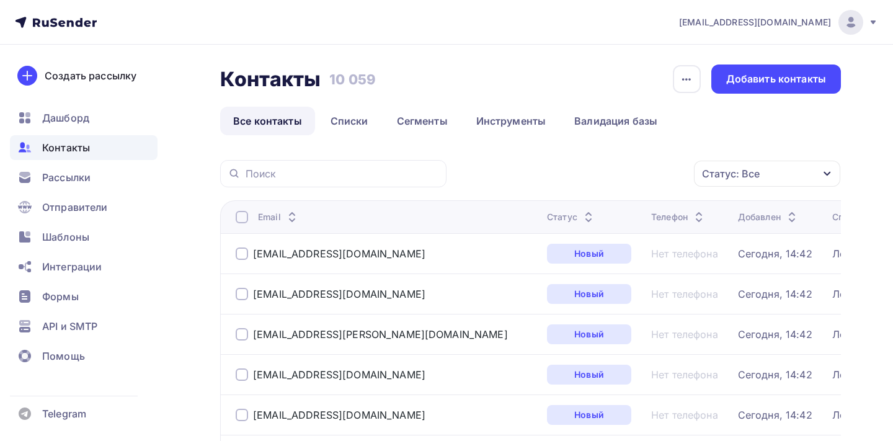
click at [542, 225] on th "Статус" at bounding box center [594, 216] width 104 height 33
click at [547, 220] on div "Статус" at bounding box center [571, 217] width 49 height 12
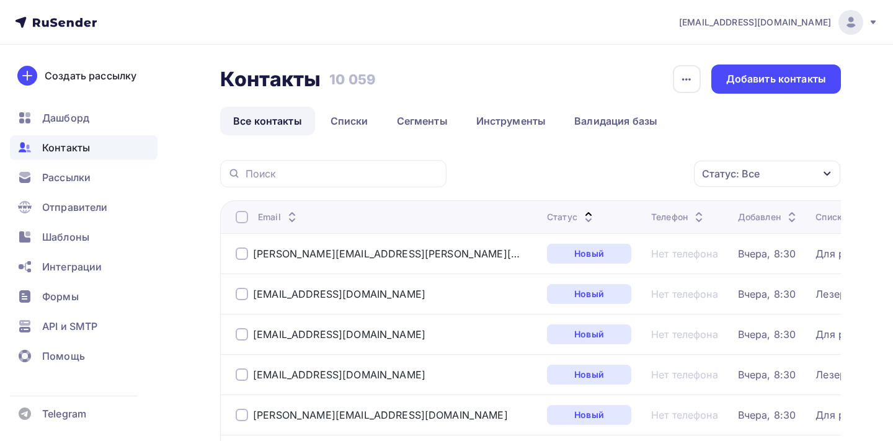
click at [547, 216] on div "Статус" at bounding box center [571, 217] width 49 height 12
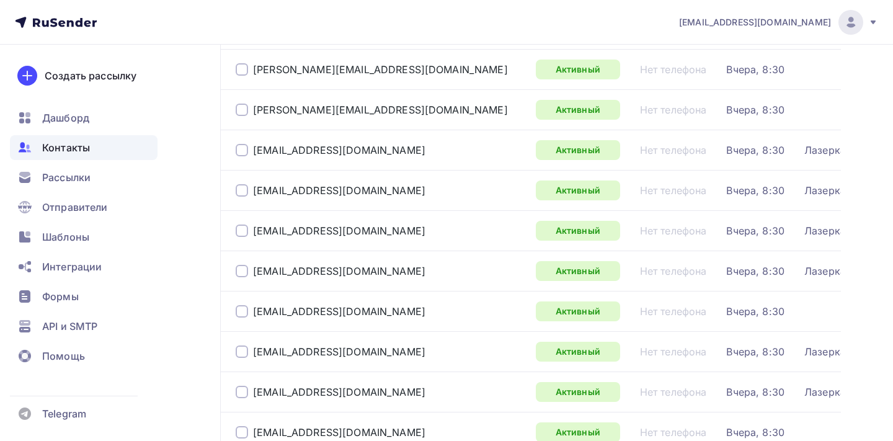
scroll to position [1936, 0]
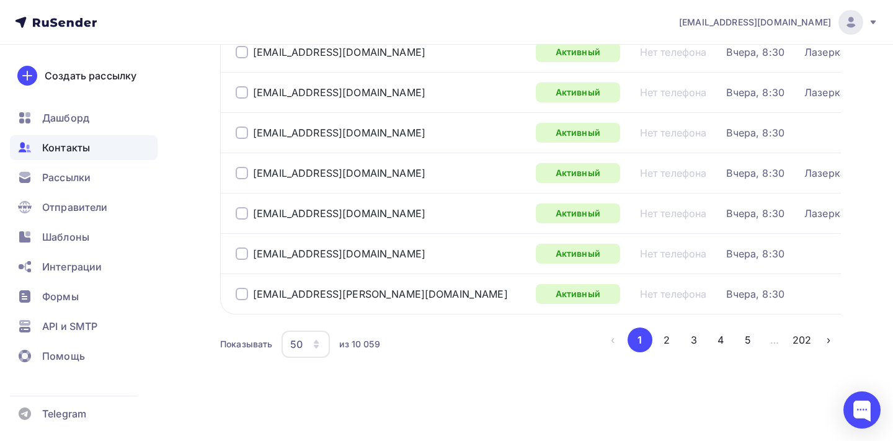
click at [697, 339] on div at bounding box center [764, 381] width 233 height 166
click at [301, 344] on div "50" at bounding box center [296, 344] width 12 height 15
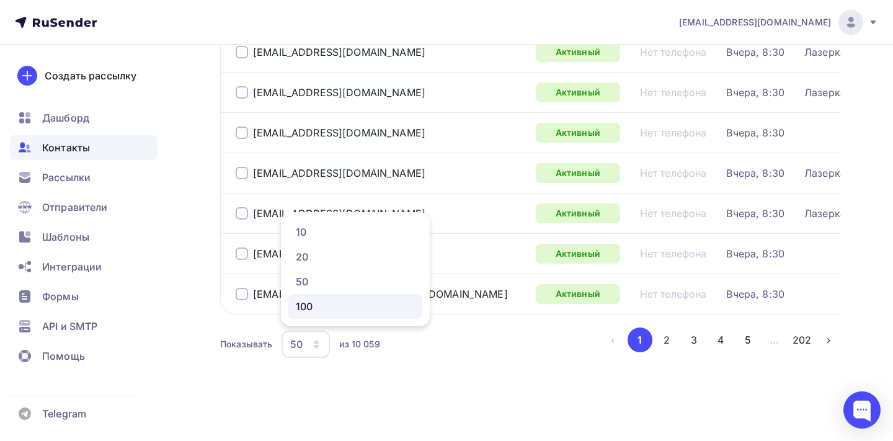
click at [309, 313] on link "100" at bounding box center [355, 306] width 134 height 25
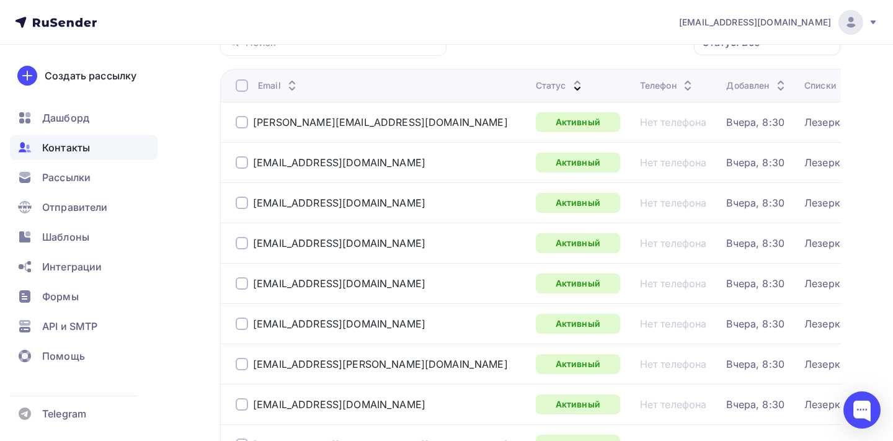
scroll to position [98, 0]
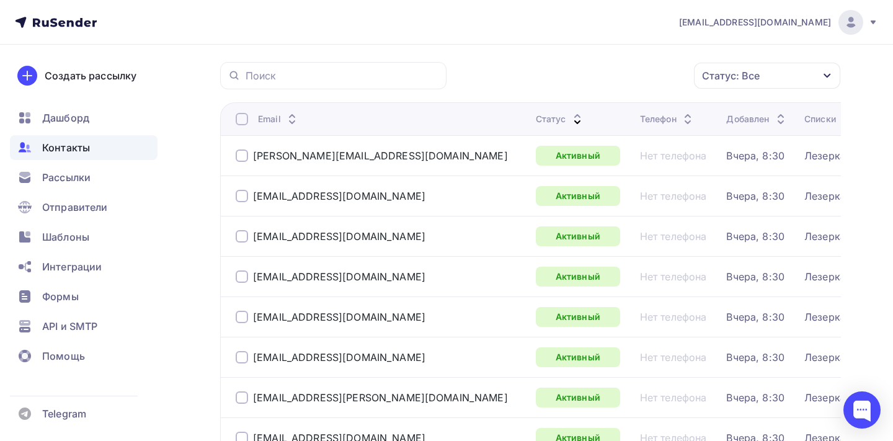
click at [246, 119] on div at bounding box center [242, 119] width 12 height 12
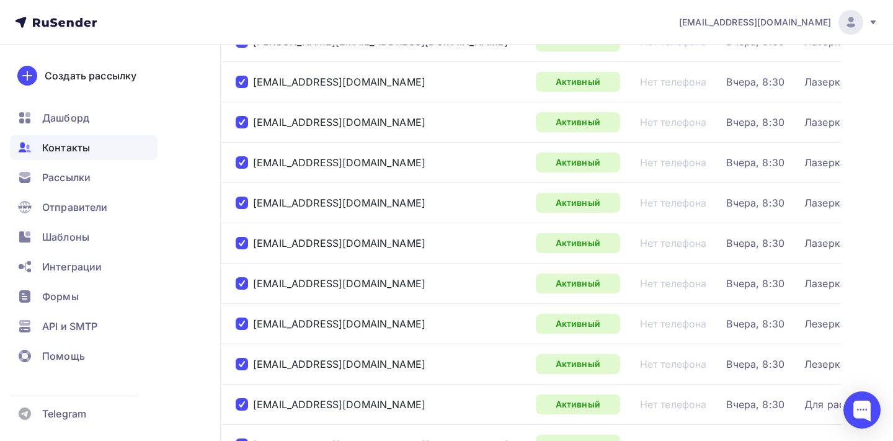
scroll to position [0, 0]
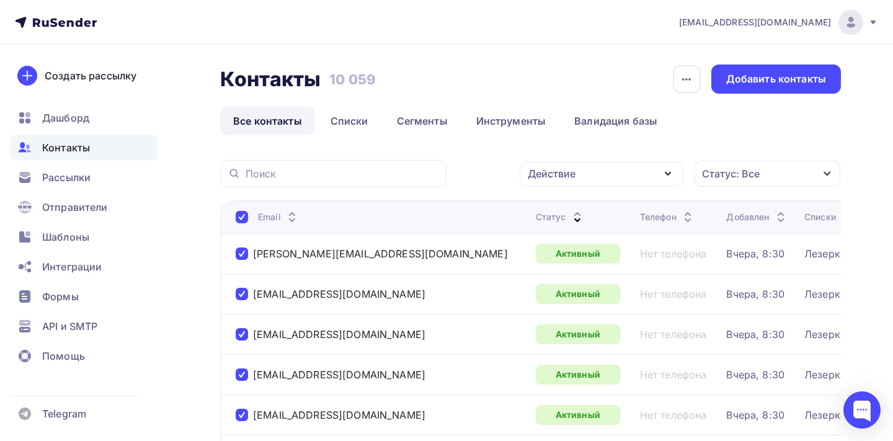
click at [540, 179] on div "Действие" at bounding box center [552, 173] width 48 height 15
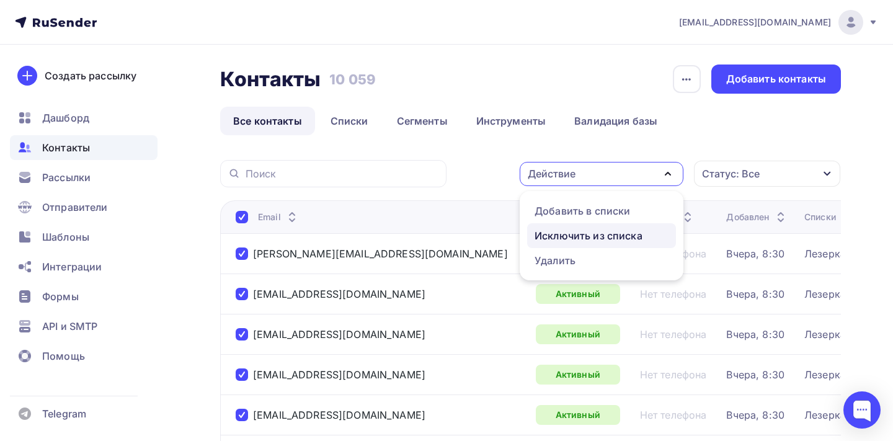
click at [547, 233] on div "Исключить из списка" at bounding box center [589, 235] width 108 height 15
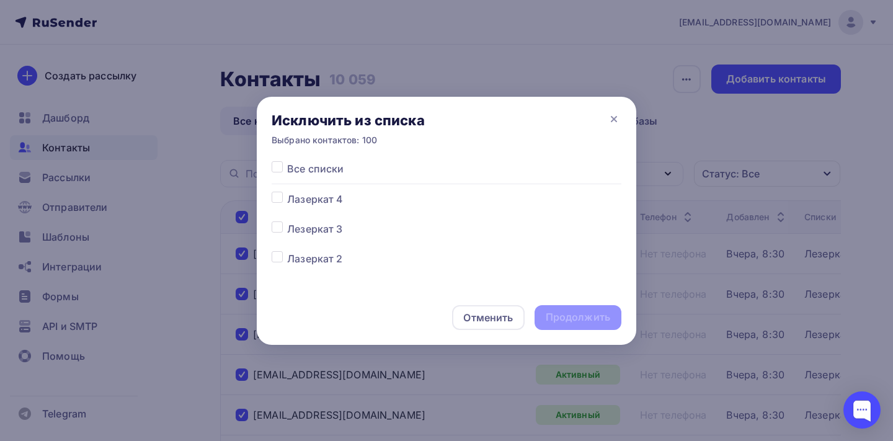
click at [275, 204] on div at bounding box center [280, 199] width 16 height 15
click at [275, 203] on div at bounding box center [280, 199] width 16 height 15
click at [277, 203] on div at bounding box center [280, 199] width 16 height 15
click at [287, 192] on label at bounding box center [287, 192] width 0 height 0
click at [277, 201] on input "checkbox" at bounding box center [277, 197] width 11 height 11
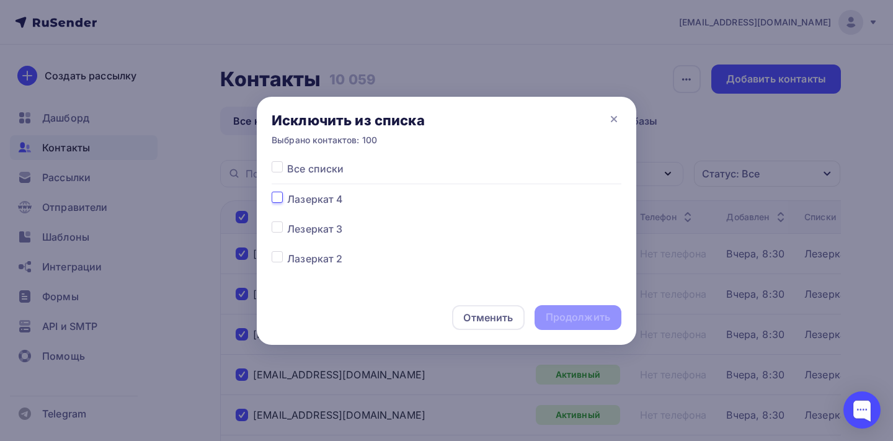
checkbox input "true"
click at [547, 315] on div "Продолжить" at bounding box center [578, 317] width 65 height 14
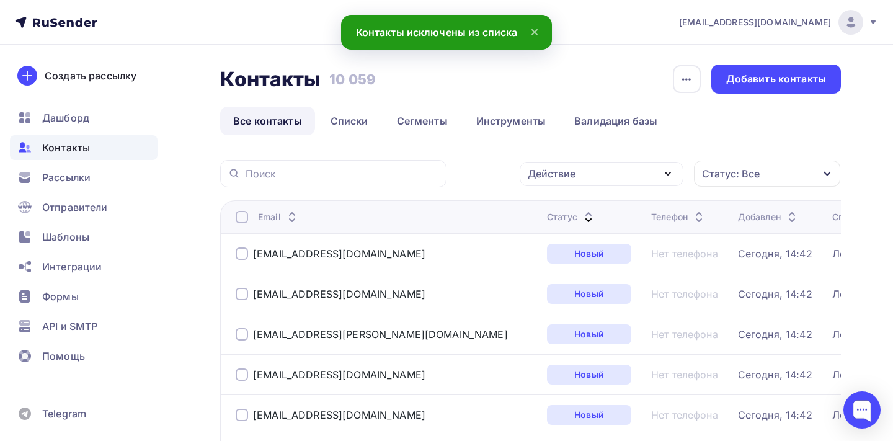
click at [586, 221] on icon at bounding box center [588, 220] width 5 height 2
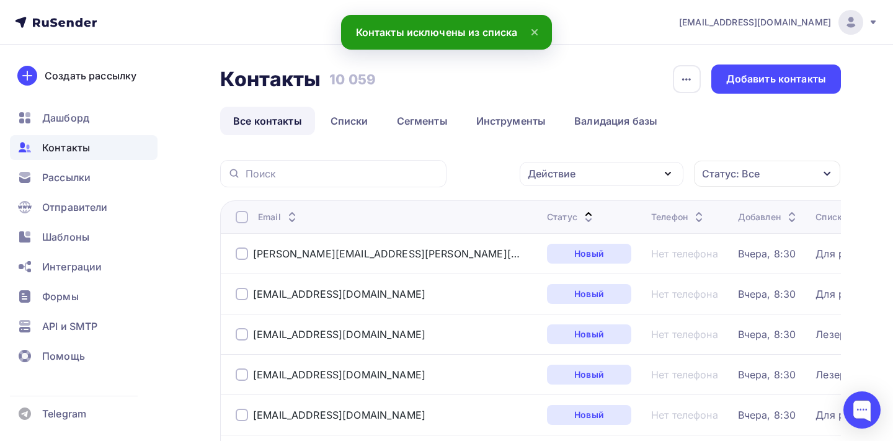
click at [581, 215] on icon at bounding box center [588, 220] width 15 height 15
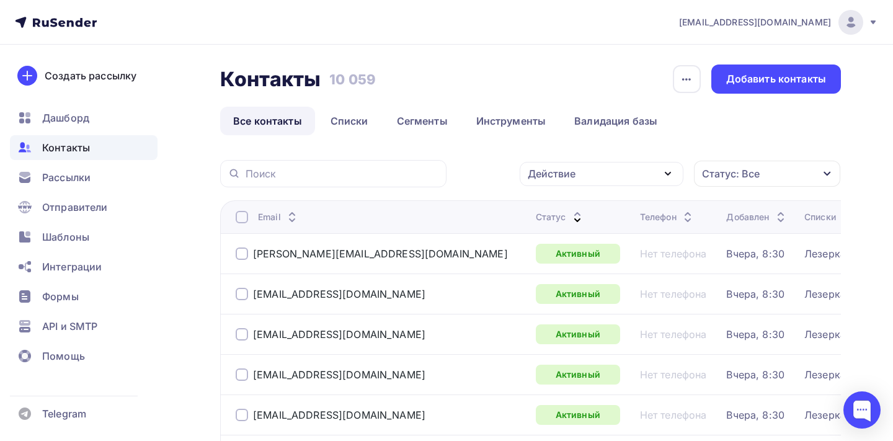
click at [246, 218] on div at bounding box center [242, 217] width 12 height 12
click at [242, 219] on div at bounding box center [242, 217] width 12 height 12
click at [578, 176] on div "Действие" at bounding box center [602, 174] width 164 height 24
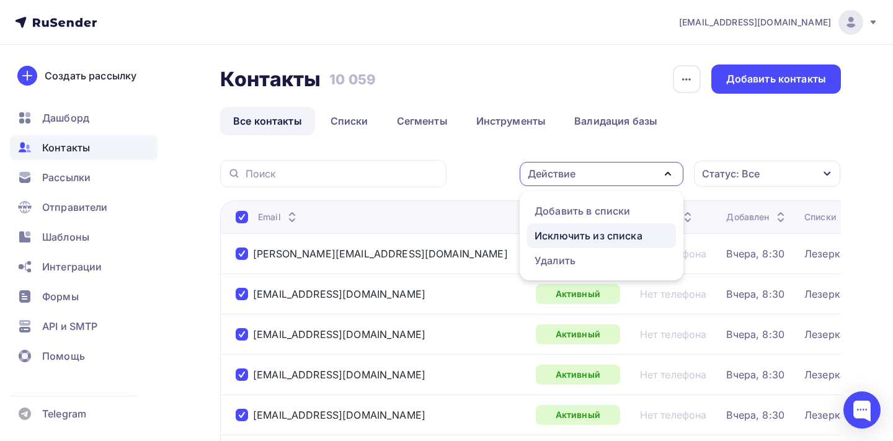
click at [570, 236] on div "Исключить из списка" at bounding box center [589, 235] width 108 height 15
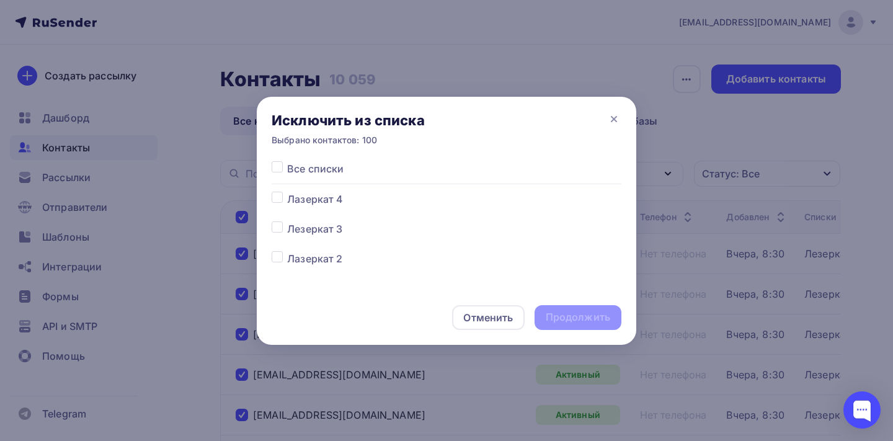
click at [287, 192] on label at bounding box center [287, 192] width 0 height 0
click at [280, 200] on input "checkbox" at bounding box center [277, 197] width 11 height 11
checkbox input "true"
click at [565, 316] on div "Продолжить" at bounding box center [578, 317] width 65 height 14
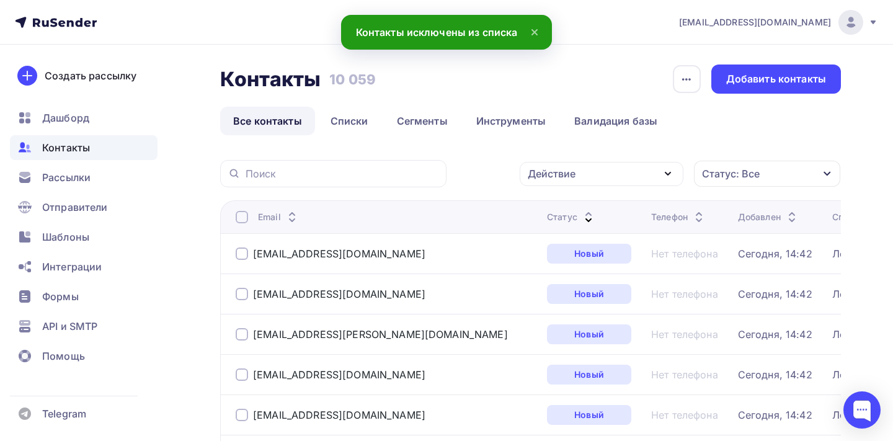
click at [581, 212] on icon at bounding box center [588, 214] width 15 height 15
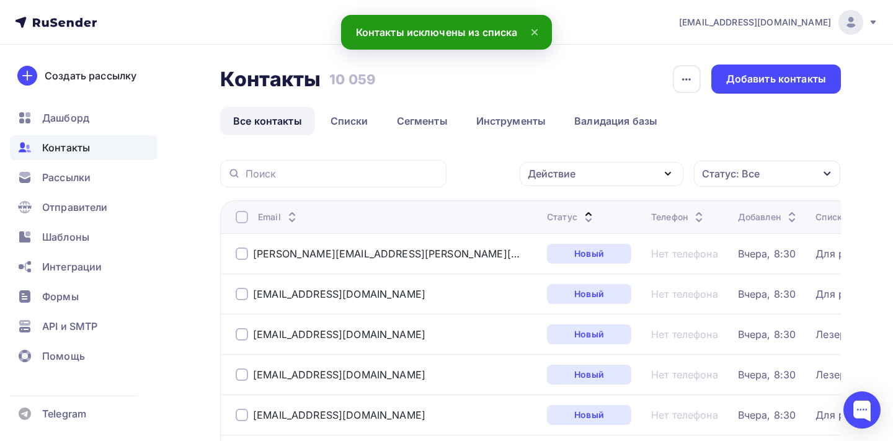
click at [581, 215] on icon at bounding box center [588, 220] width 15 height 15
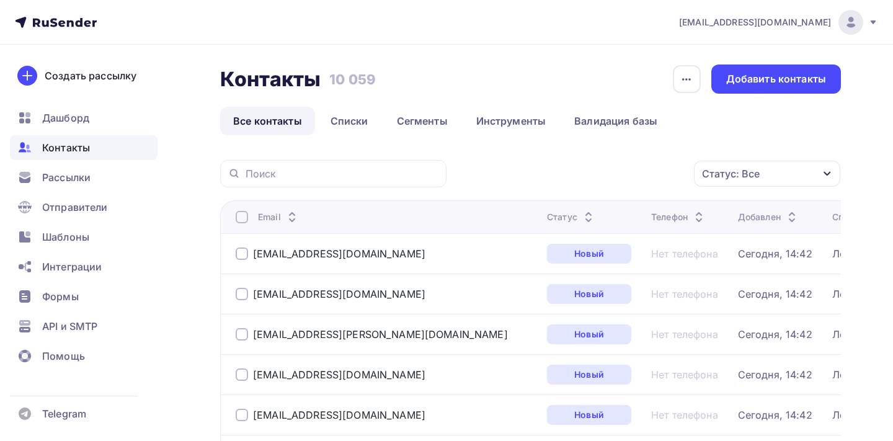
click at [586, 220] on icon at bounding box center [588, 220] width 5 height 2
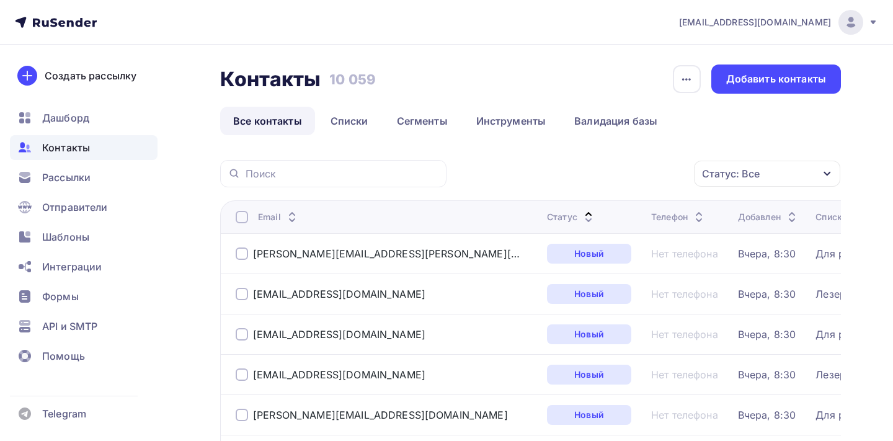
click at [581, 218] on icon at bounding box center [588, 220] width 15 height 15
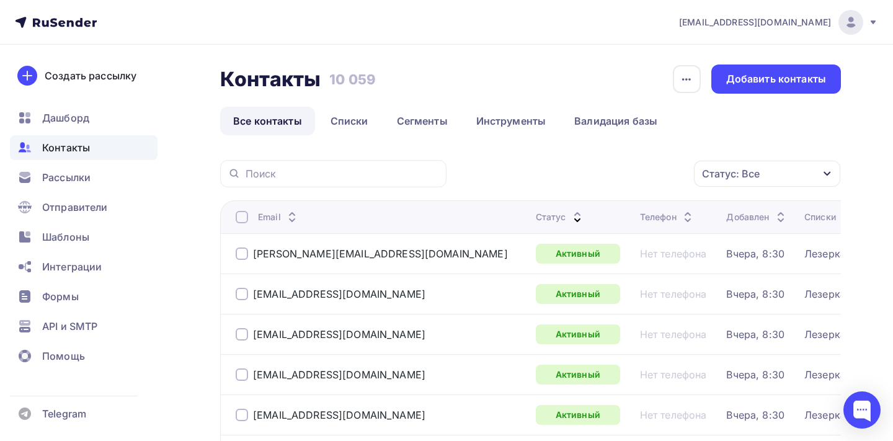
click at [243, 213] on div at bounding box center [242, 217] width 12 height 12
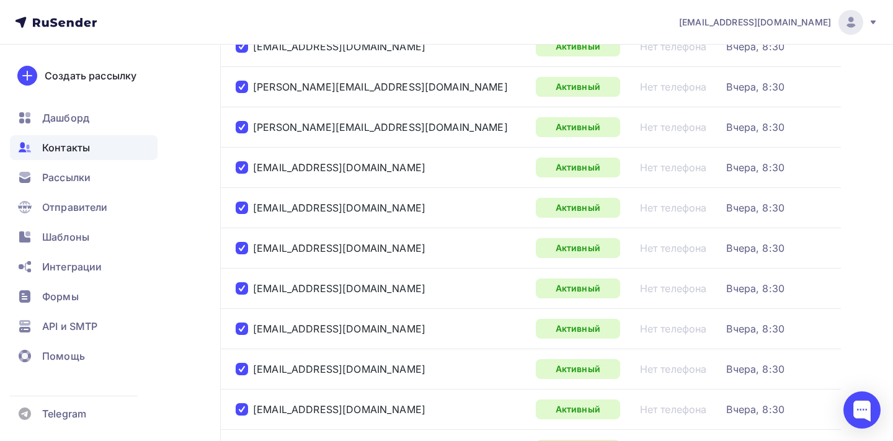
scroll to position [1936, 0]
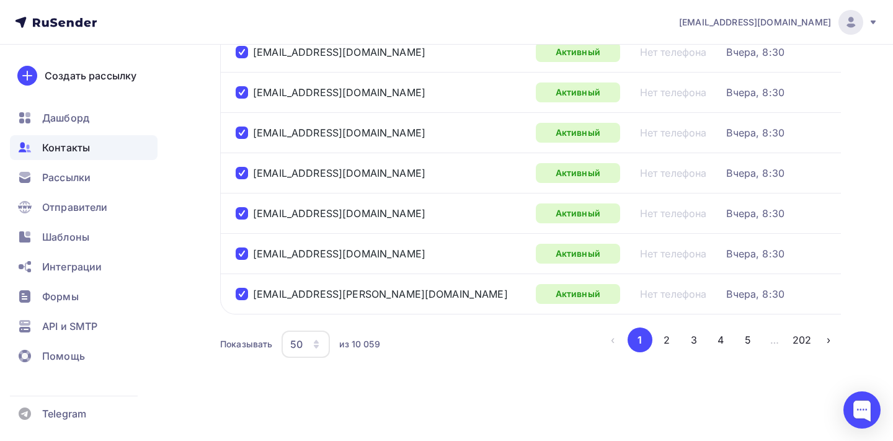
click at [317, 346] on icon "button" at bounding box center [316, 347] width 5 height 4
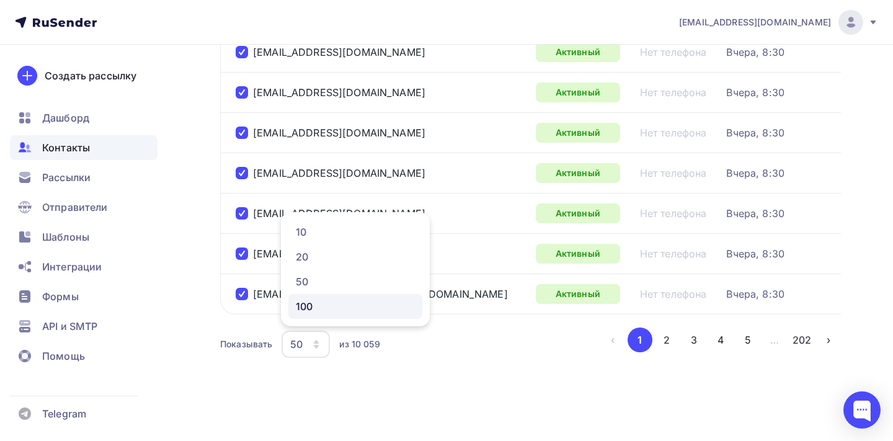
click at [324, 318] on link "100" at bounding box center [355, 306] width 134 height 25
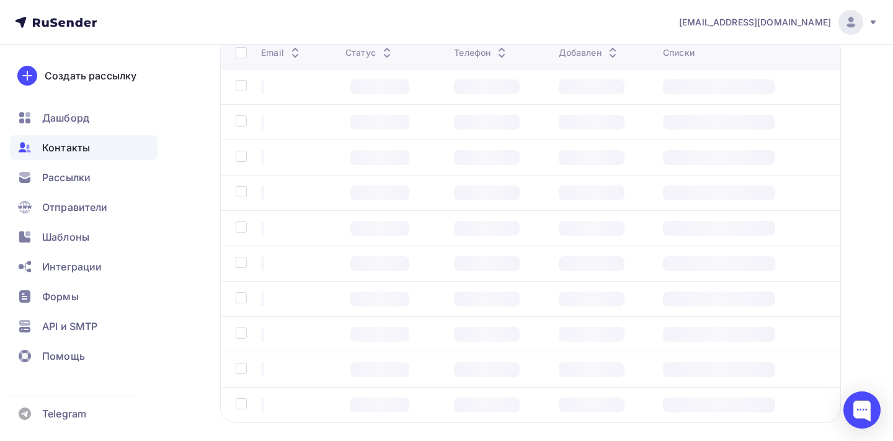
click at [324, 318] on tbody at bounding box center [531, 246] width 620 height 354
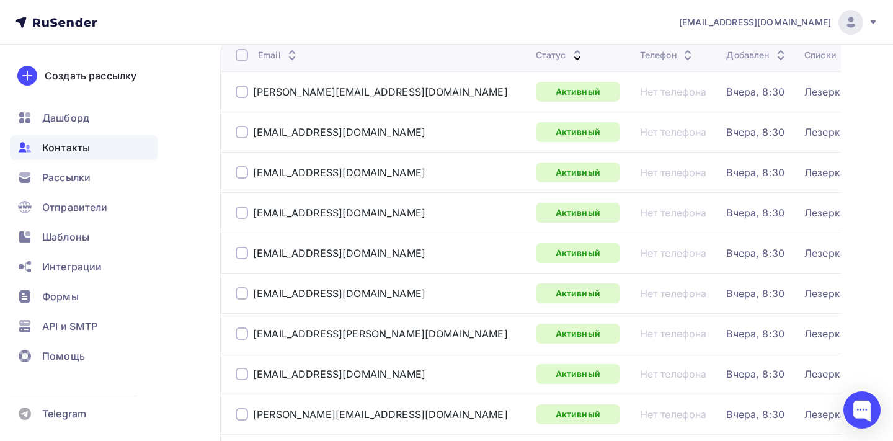
scroll to position [98, 0]
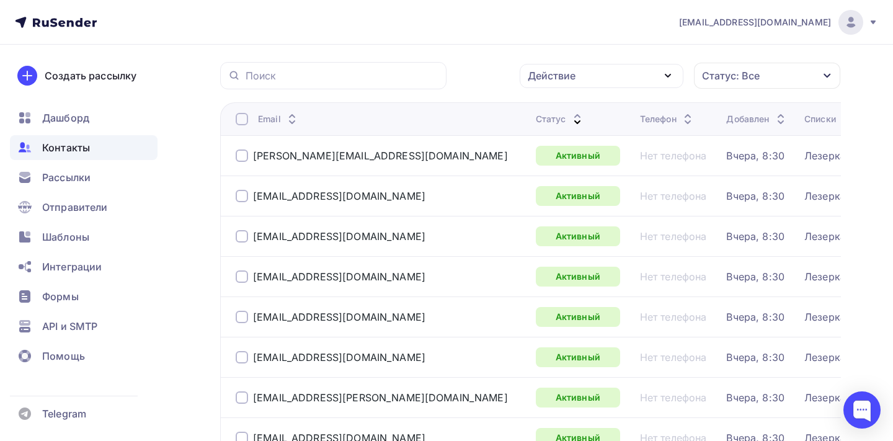
click at [244, 120] on div at bounding box center [242, 119] width 12 height 12
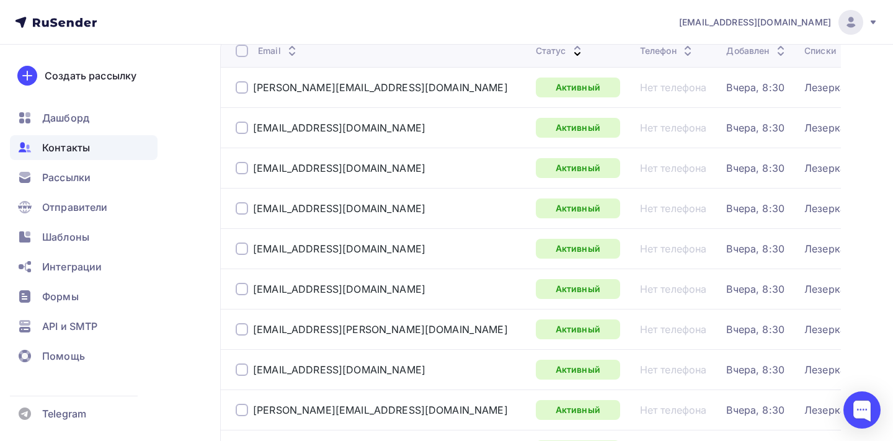
scroll to position [152, 0]
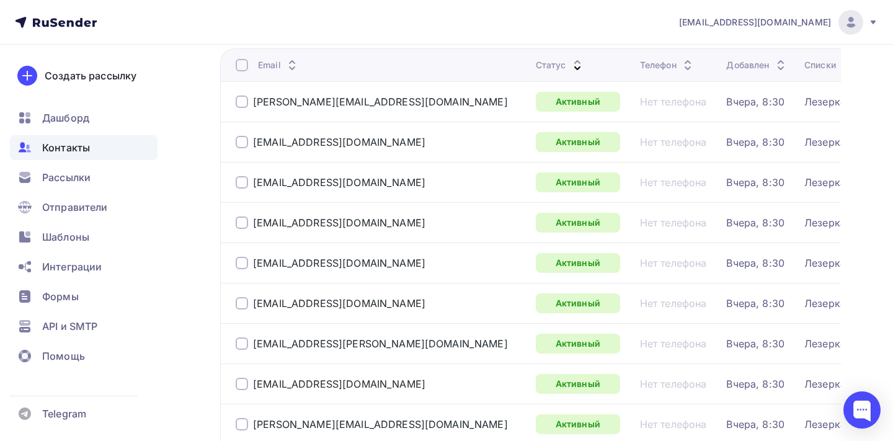
click at [243, 68] on div at bounding box center [242, 65] width 12 height 12
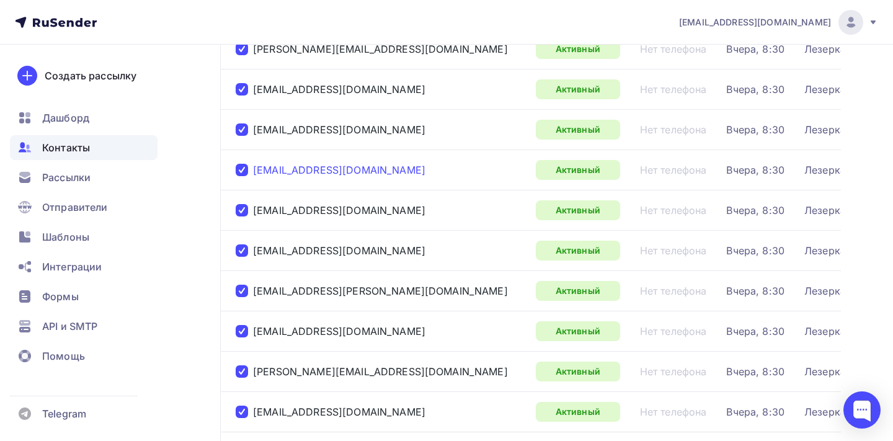
scroll to position [0, 0]
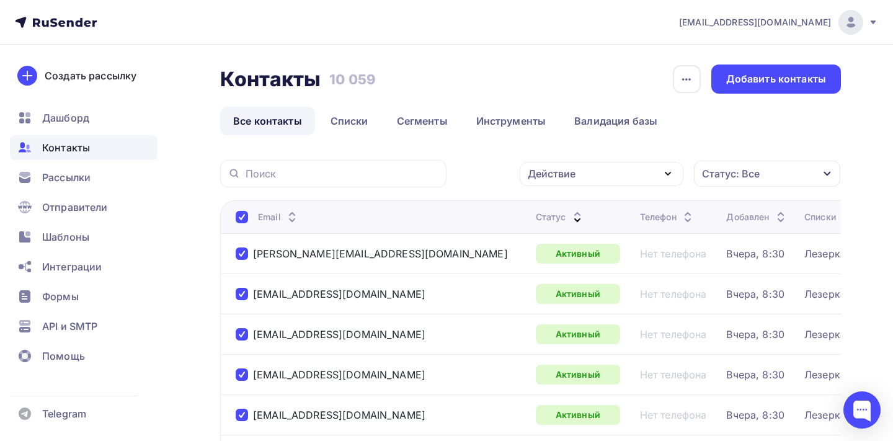
click at [546, 176] on div "Действие" at bounding box center [552, 173] width 48 height 15
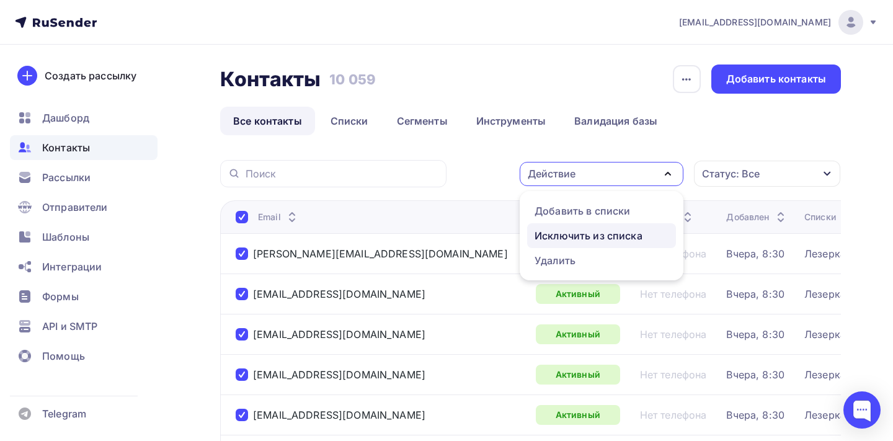
click at [561, 235] on div "Исключить из списка" at bounding box center [589, 235] width 108 height 15
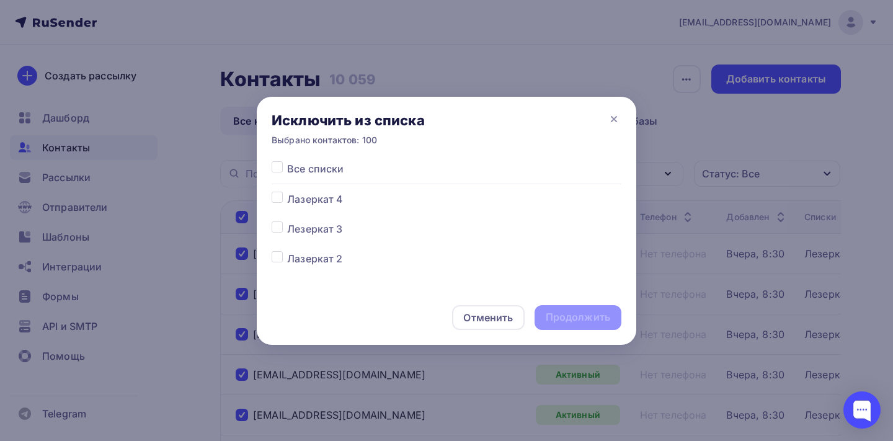
click at [287, 192] on label at bounding box center [287, 192] width 0 height 0
click at [277, 197] on input "checkbox" at bounding box center [277, 197] width 11 height 11
checkbox input "true"
click at [581, 323] on div "Продолжить" at bounding box center [578, 317] width 65 height 14
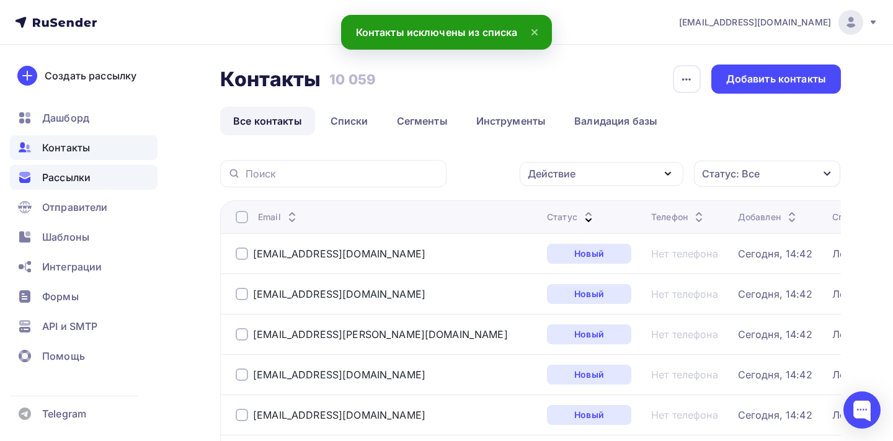
click at [70, 178] on span "Рассылки" at bounding box center [66, 177] width 48 height 15
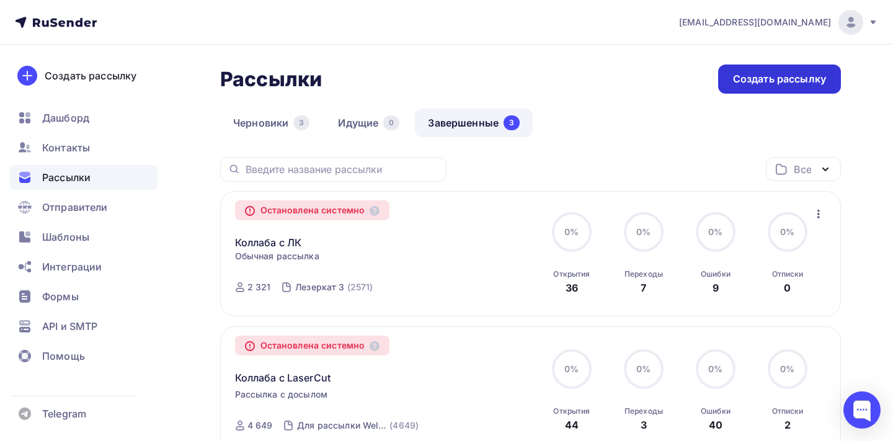
click at [738, 74] on div "Создать рассылку" at bounding box center [779, 79] width 93 height 14
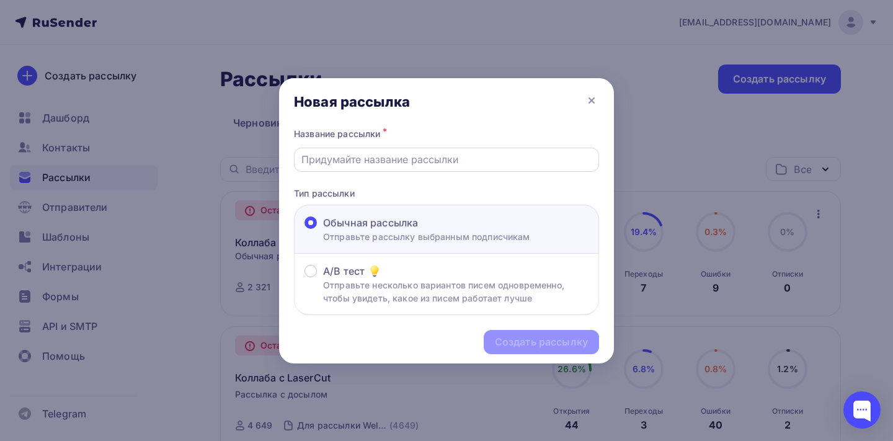
click at [473, 156] on input "text" at bounding box center [446, 159] width 291 height 15
type input "Коллаба с лазеркатом"
click at [559, 336] on div "Создать рассылку" at bounding box center [541, 342] width 115 height 24
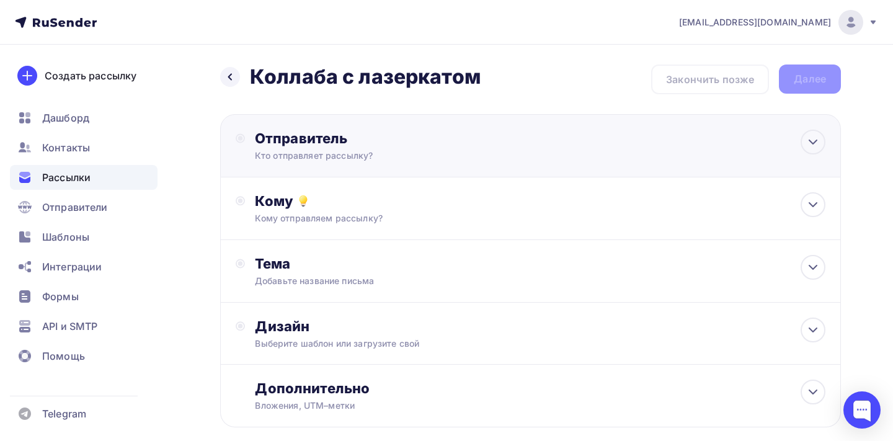
click at [323, 159] on div "Кто отправляет рассылку?" at bounding box center [376, 156] width 242 height 12
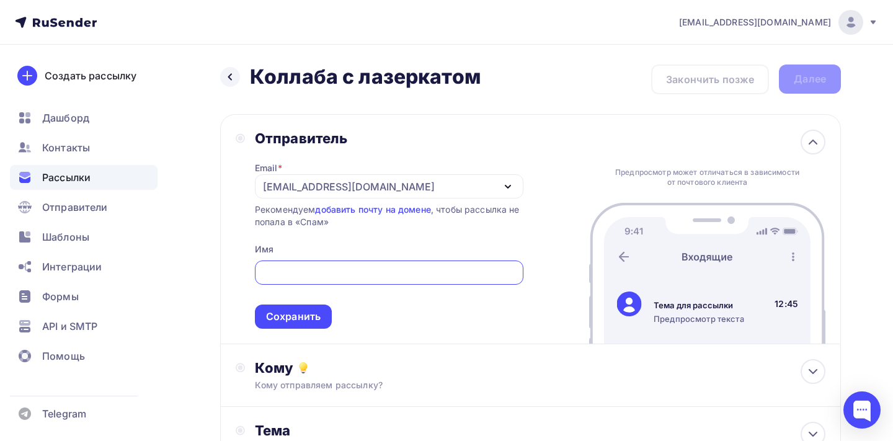
click at [396, 173] on div "Email * im@cryobak.ru info@cryobak.ru im@cryobak.ru Добавить отправителя Рекоме…" at bounding box center [389, 238] width 269 height 182
click at [397, 186] on div "[EMAIL_ADDRESS][DOMAIN_NAME]" at bounding box center [389, 186] width 269 height 24
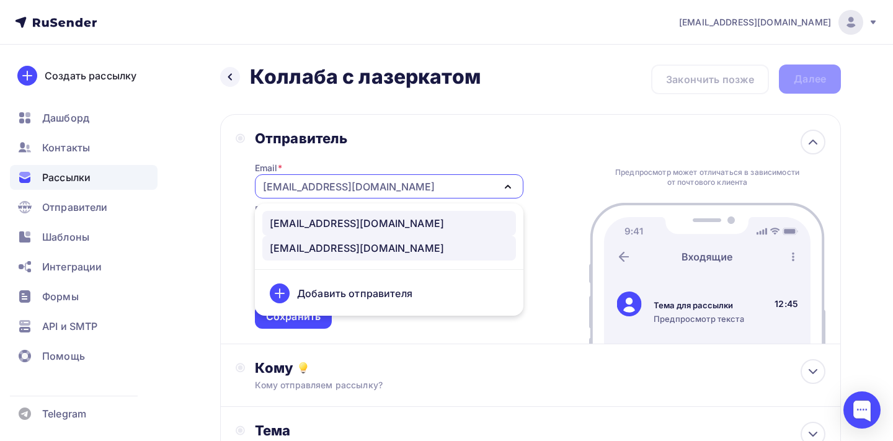
click at [347, 229] on div "info@cryobak.ru" at bounding box center [357, 223] width 174 height 15
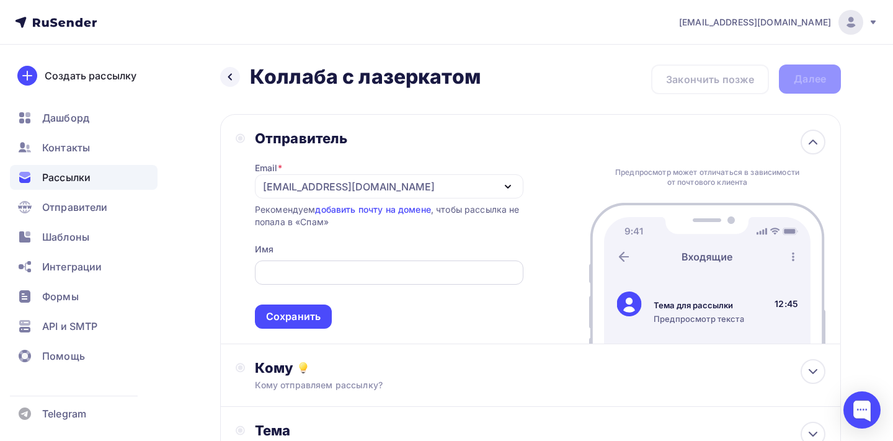
click at [323, 271] on input "text" at bounding box center [389, 273] width 254 height 15
type input "КРИОБАК"
click at [312, 313] on div "Сохранить" at bounding box center [293, 317] width 55 height 14
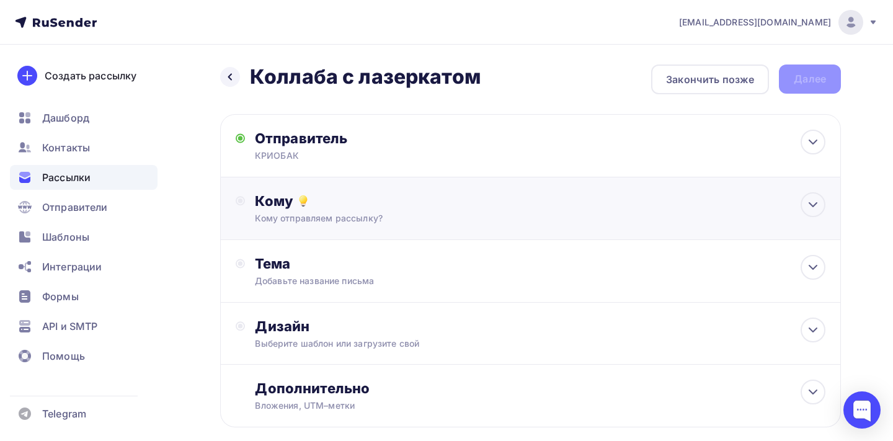
click at [336, 216] on div "Кому отправляем рассылку?" at bounding box center [512, 218] width 514 height 12
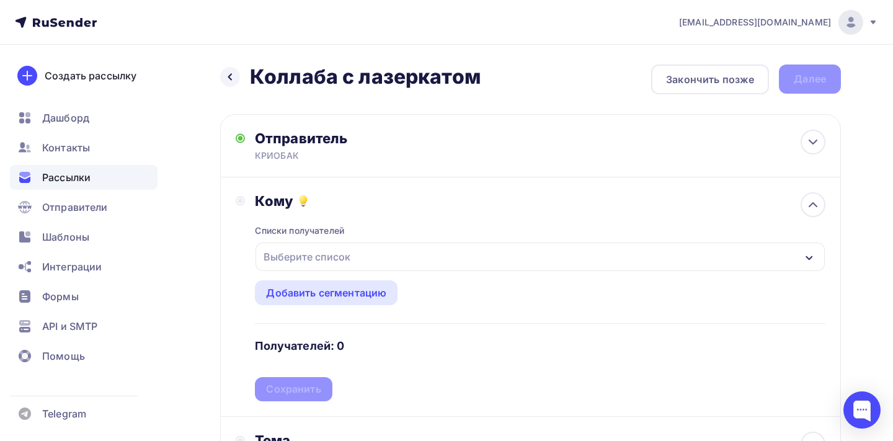
click at [324, 259] on div "Выберите список" at bounding box center [307, 257] width 97 height 22
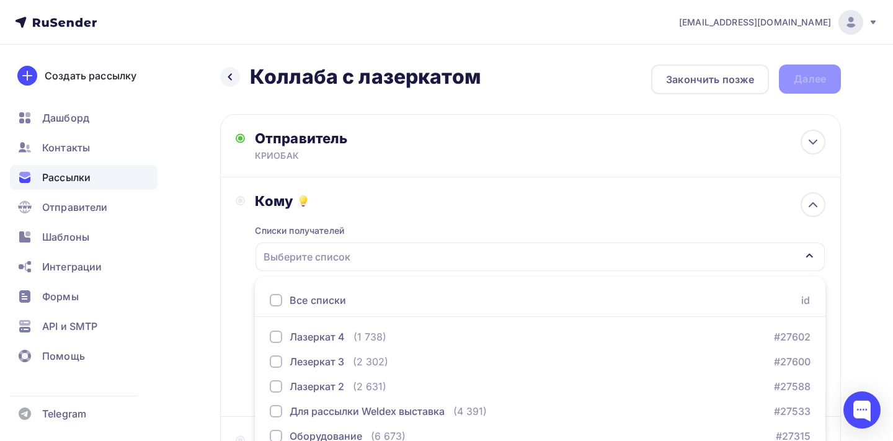
scroll to position [61, 0]
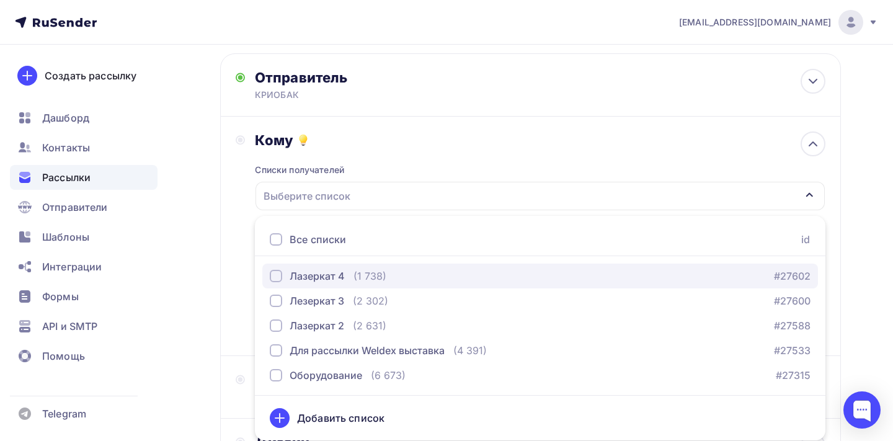
click at [318, 278] on div "Лазеркат 4" at bounding box center [317, 276] width 55 height 15
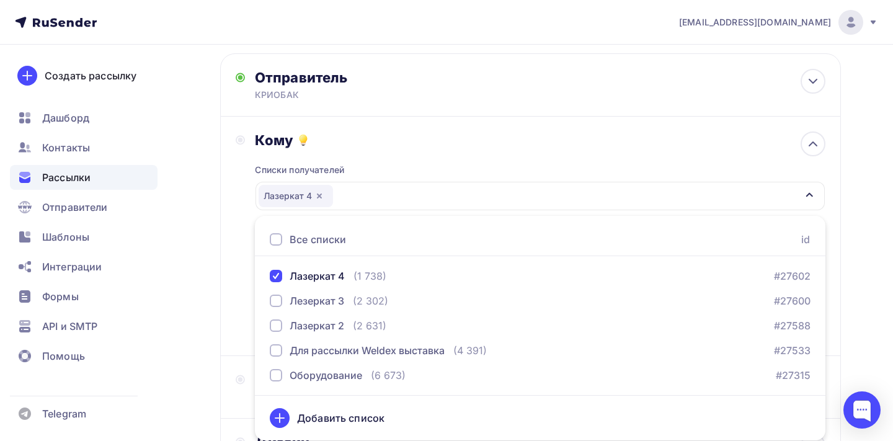
click at [249, 297] on div "Кому Списки получателей Лазеркат 4 Все списки id Лазеркат 4 (1 738) #27602 Лезе…" at bounding box center [531, 236] width 590 height 209
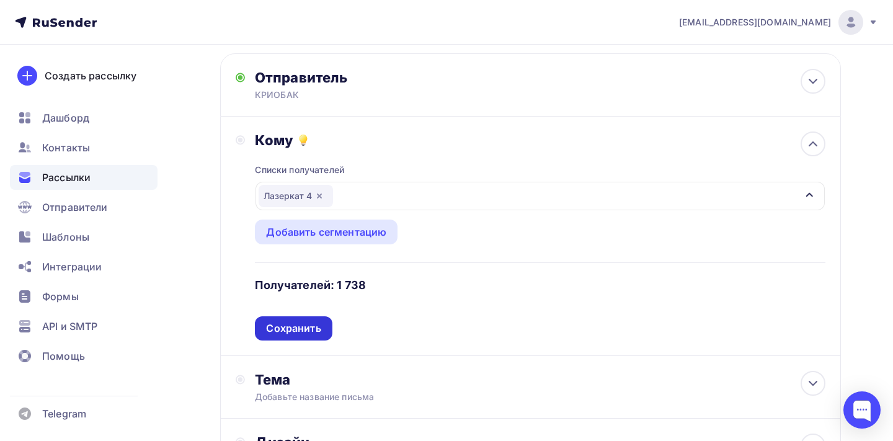
click at [275, 325] on div "Сохранить" at bounding box center [293, 328] width 55 height 14
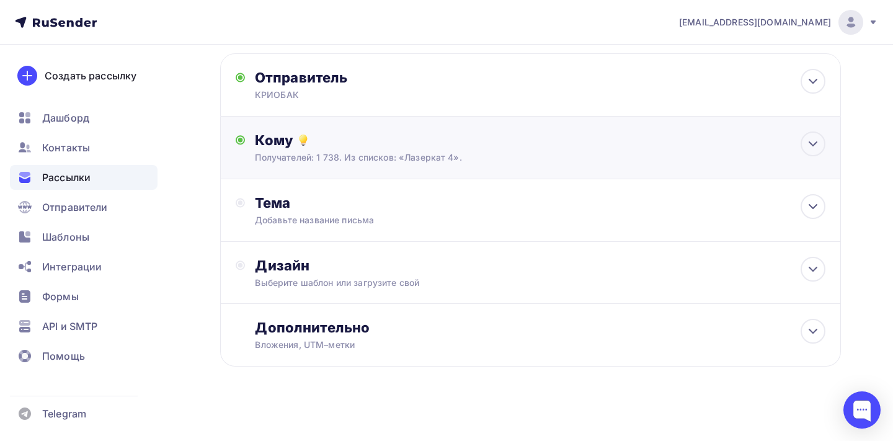
scroll to position [68, 0]
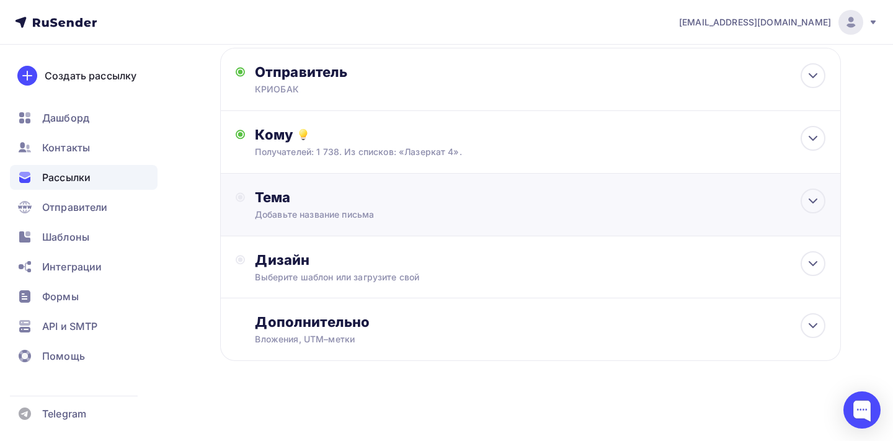
click at [310, 220] on div "Добавьте название письма" at bounding box center [365, 214] width 221 height 12
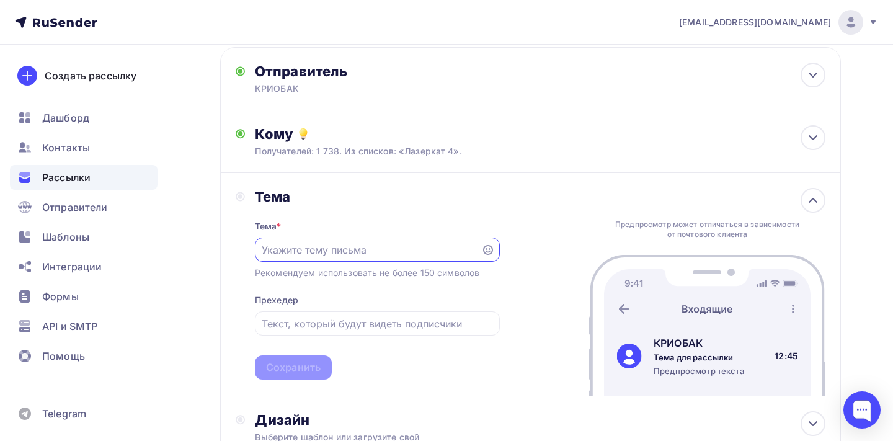
scroll to position [0, 0]
paste input "🔥 Только для клиентов КРИОБАК: скидка до 200 000 ₽ на станки Wattsan"
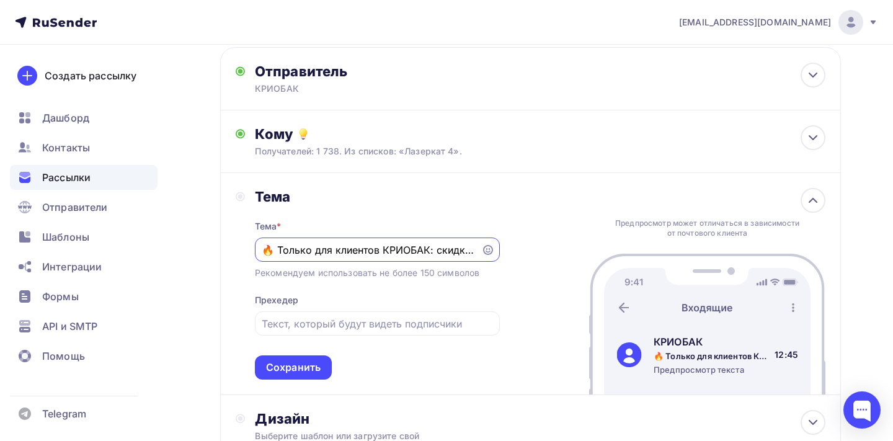
scroll to position [0, 149]
type input "🔥 Только для клиентов КРИОБАК: скидка до 200 000 ₽ на станки Wattsan"
click at [311, 307] on div "Тема * 🔥 Только для клиентов КРИОБАК: скидка до 200 000 ₽ на станки Wattsan Рек…" at bounding box center [377, 292] width 245 height 174
click at [311, 320] on input "text" at bounding box center [377, 323] width 231 height 15
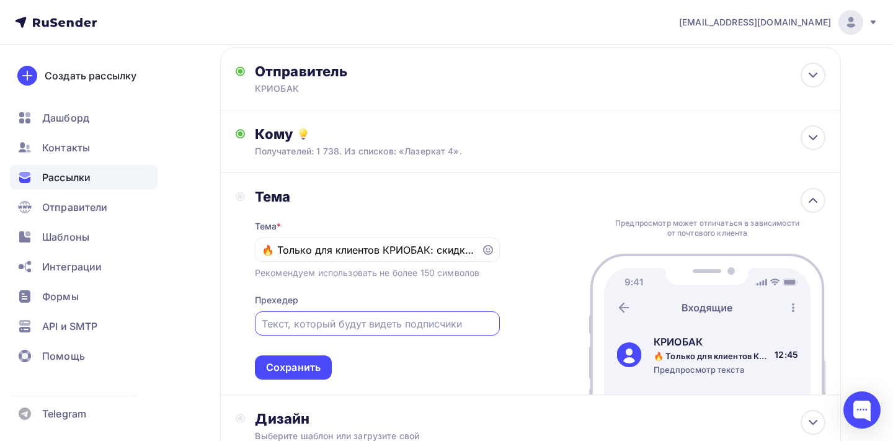
paste input "До 1 декабря — подарки, сервис и шанс увидеть работу комплекта Wattsan и КРИОБА…"
type input "До 1 декабря — подарки, сервис и шанс увидеть работу комплекта Wattsan и КРИОБА…"
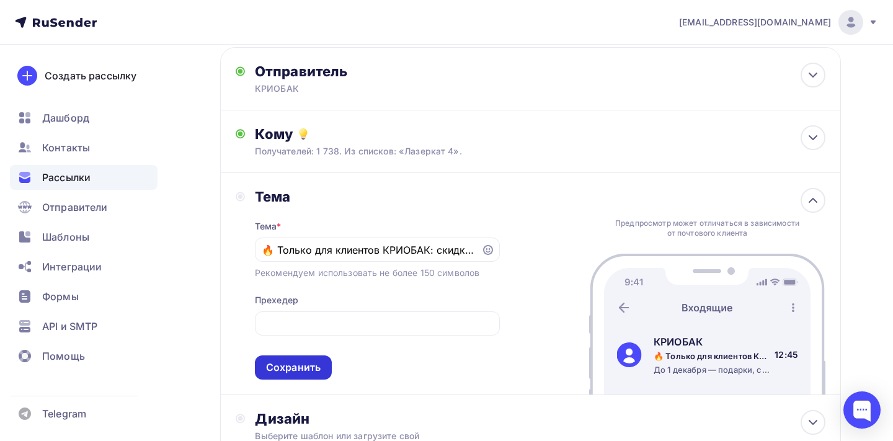
click at [306, 372] on div "Сохранить" at bounding box center [293, 367] width 55 height 14
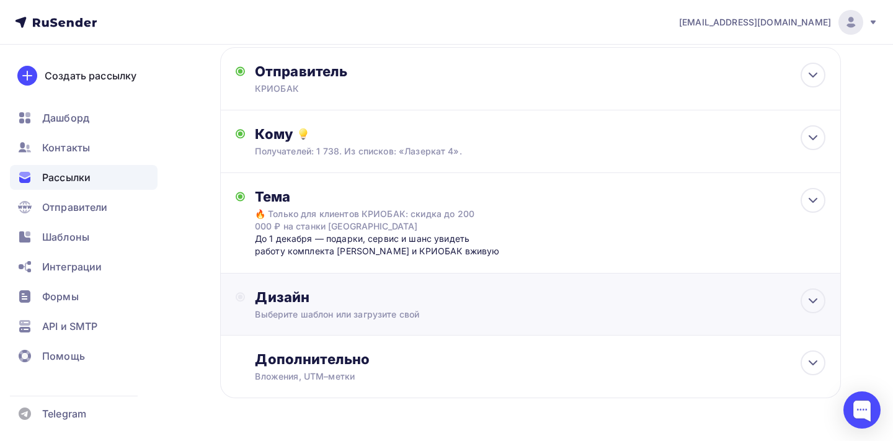
click at [315, 304] on div "Дизайн" at bounding box center [540, 296] width 571 height 17
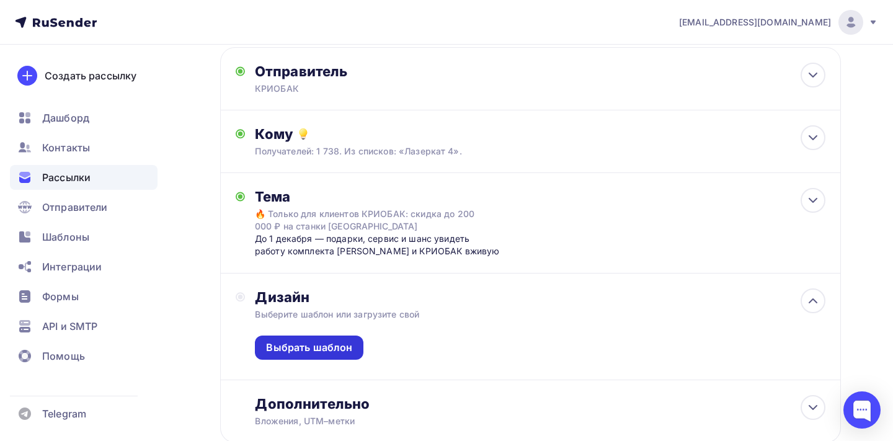
click at [309, 344] on div "Выбрать шаблон" at bounding box center [309, 348] width 86 height 14
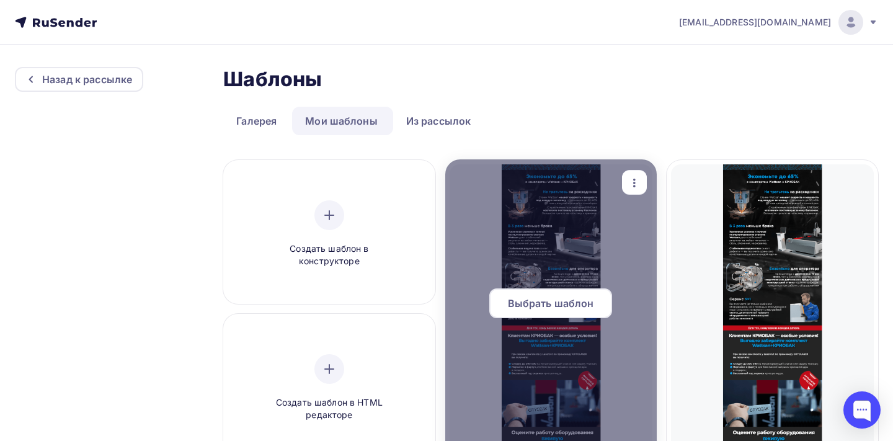
click at [520, 306] on span "Выбрать шаблон" at bounding box center [551, 303] width 86 height 15
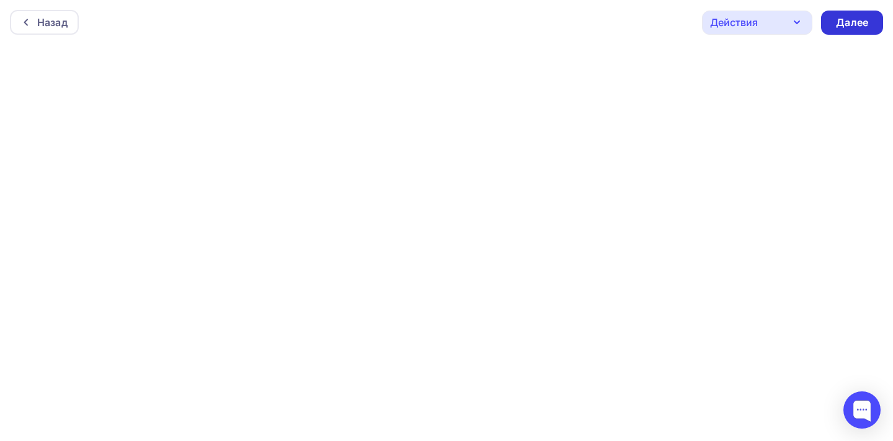
click at [862, 23] on div "Далее" at bounding box center [852, 23] width 32 height 14
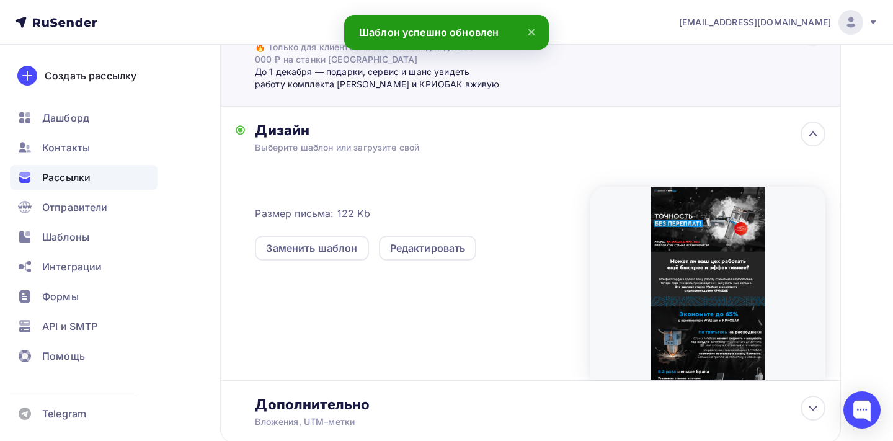
scroll to position [318, 0]
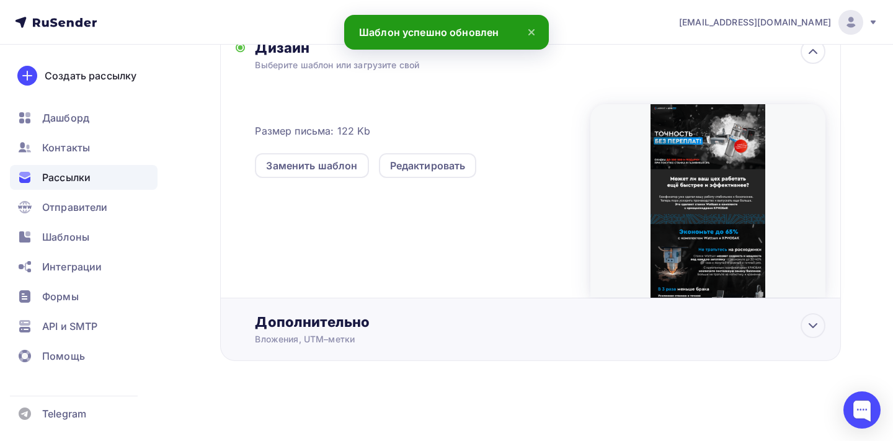
click at [335, 329] on div "Дополнительно" at bounding box center [540, 321] width 571 height 17
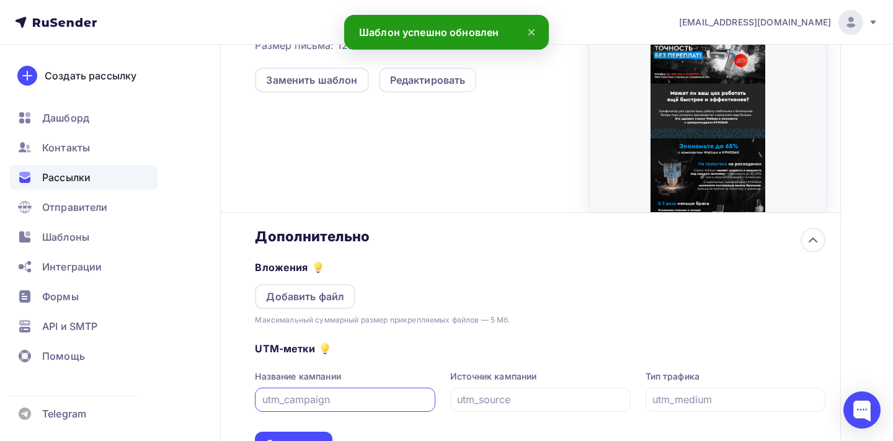
scroll to position [514, 0]
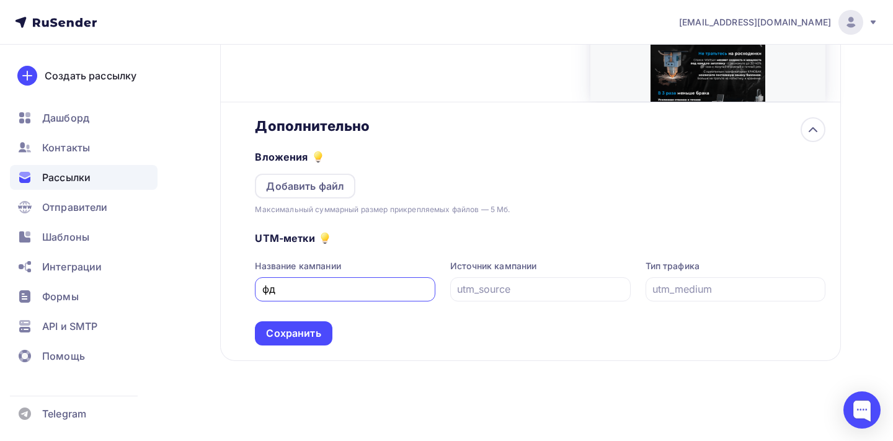
type input "ф"
type input "all"
click at [709, 290] on input "text" at bounding box center [736, 289] width 166 height 15
type input "refferal"
click at [555, 304] on div "UTM-метки Название кампании all Источник кампании Тип трафика refferal Сохранить" at bounding box center [540, 281] width 571 height 130
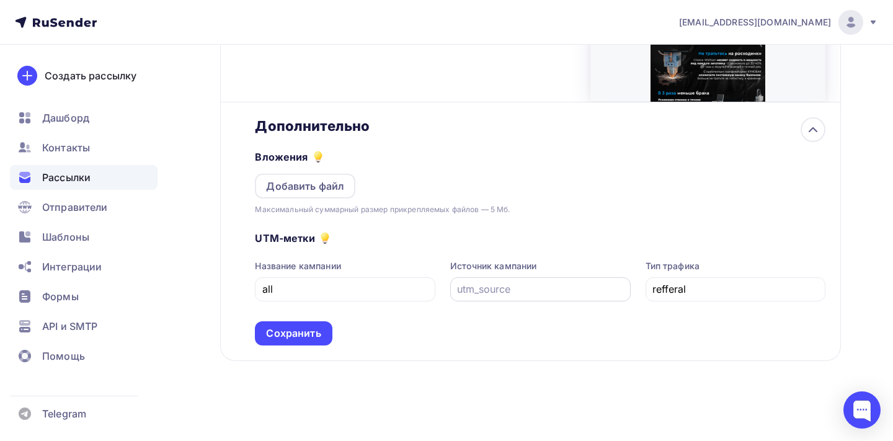
click at [556, 298] on div at bounding box center [540, 289] width 181 height 24
click at [558, 295] on input "text" at bounding box center [540, 289] width 166 height 15
type input "cryobak"
click at [288, 333] on div "Сохранить" at bounding box center [293, 333] width 55 height 14
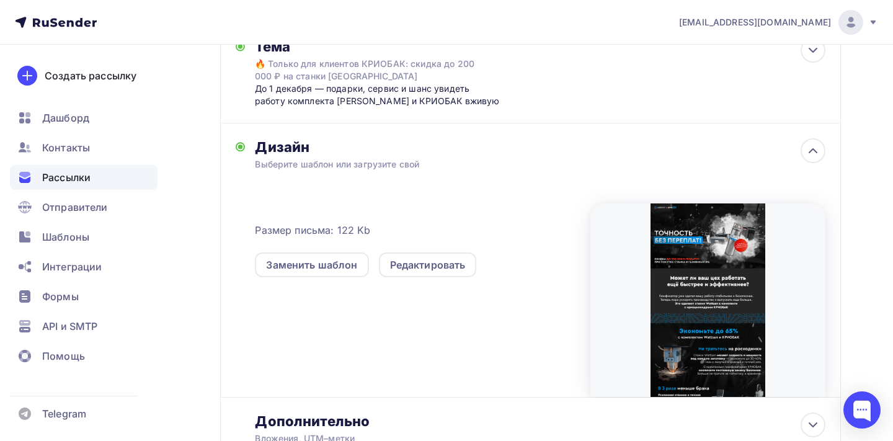
scroll to position [0, 0]
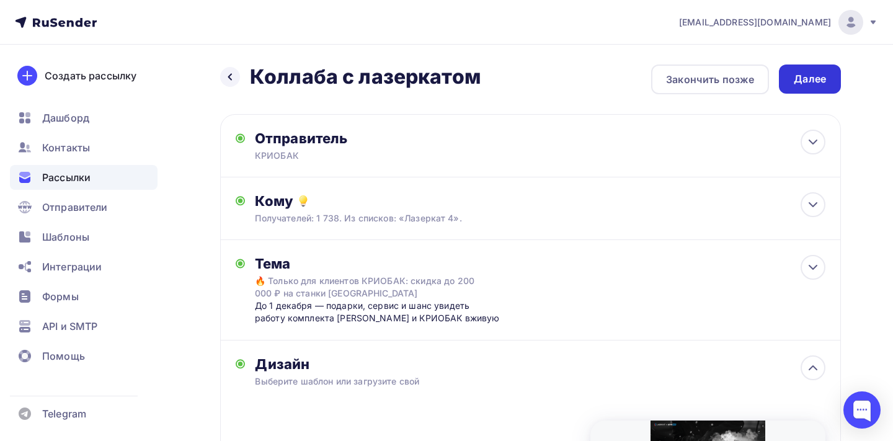
click at [800, 82] on div "Далее" at bounding box center [810, 79] width 32 height 14
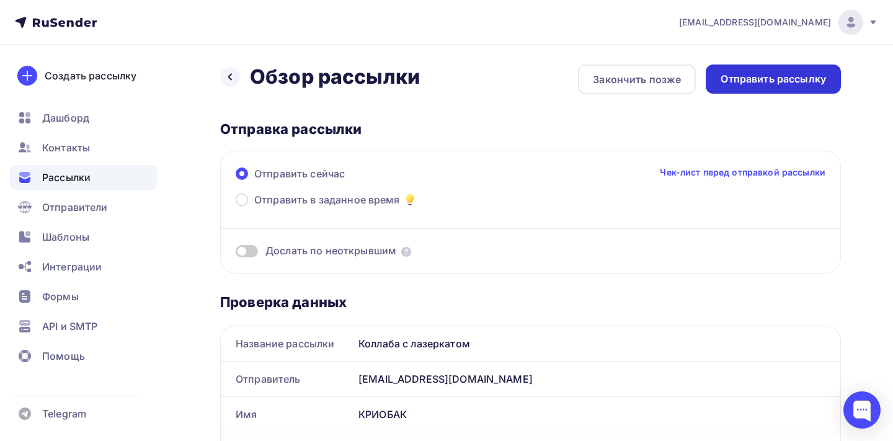
click at [766, 79] on div "Отправить рассылку" at bounding box center [773, 79] width 105 height 14
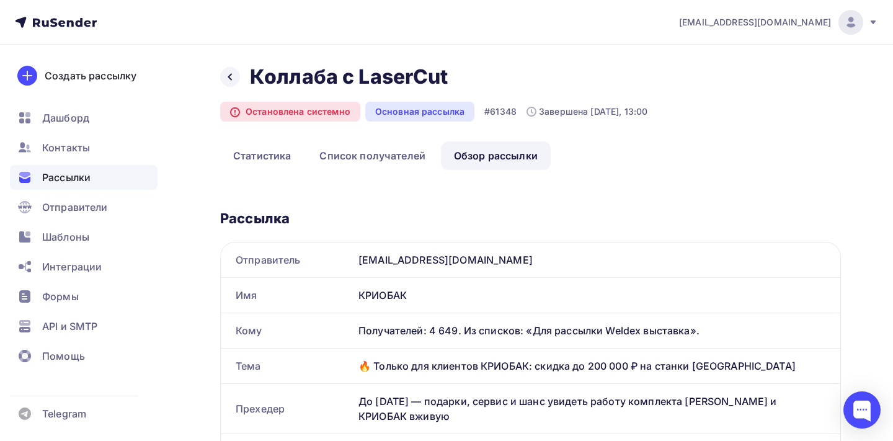
click at [439, 349] on div "🔥 Только для клиентов КРИОБАК: скидка до 200 000 ₽ на станки [GEOGRAPHIC_DATA]" at bounding box center [597, 366] width 487 height 35
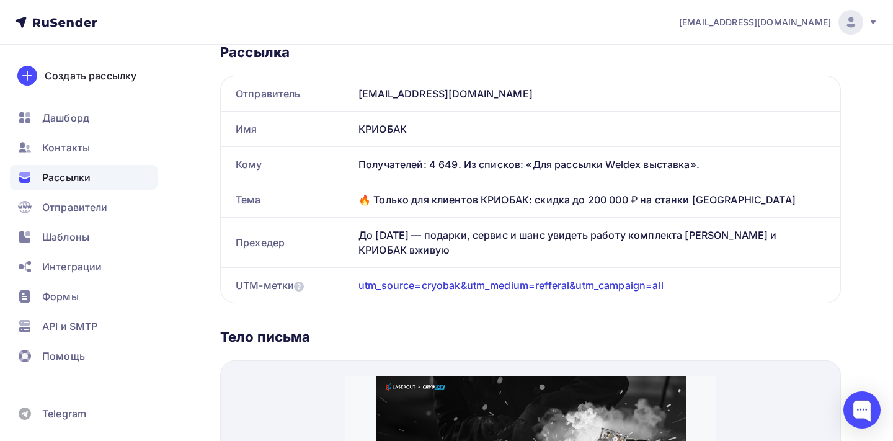
click at [481, 238] on div "До [DATE] — подарки, сервис и шанс увидеть работу комплекта [PERSON_NAME] и КРИ…" at bounding box center [597, 243] width 487 height 50
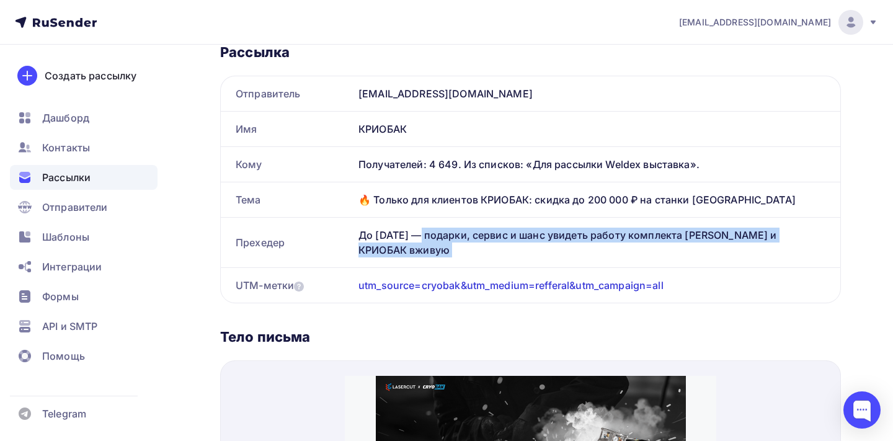
click at [481, 238] on div "До [DATE] — подарки, сервис и шанс увидеть работу комплекта [PERSON_NAME] и КРИ…" at bounding box center [597, 243] width 487 height 50
copy div "До [DATE] — подарки, сервис и шанс увидеть работу комплекта [PERSON_NAME] и КРИ…"
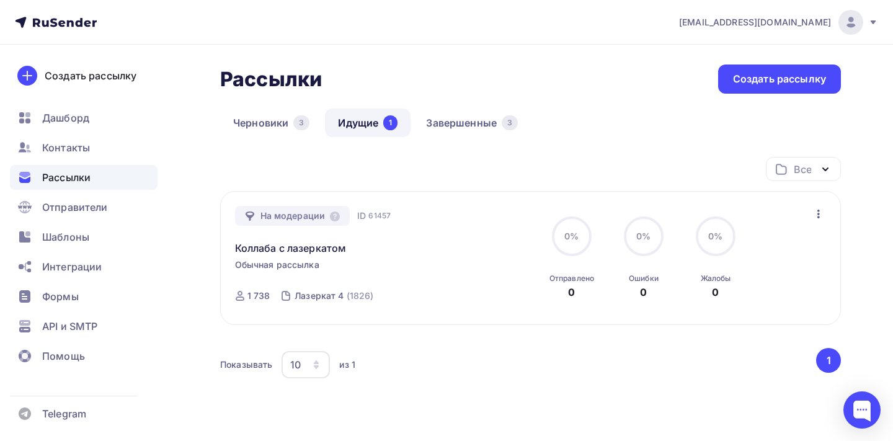
click at [385, 217] on span "61457" at bounding box center [379, 216] width 22 height 12
copy span "61457"
click at [856, 413] on div at bounding box center [862, 409] width 37 height 37
click at [856, 411] on div at bounding box center [862, 409] width 37 height 37
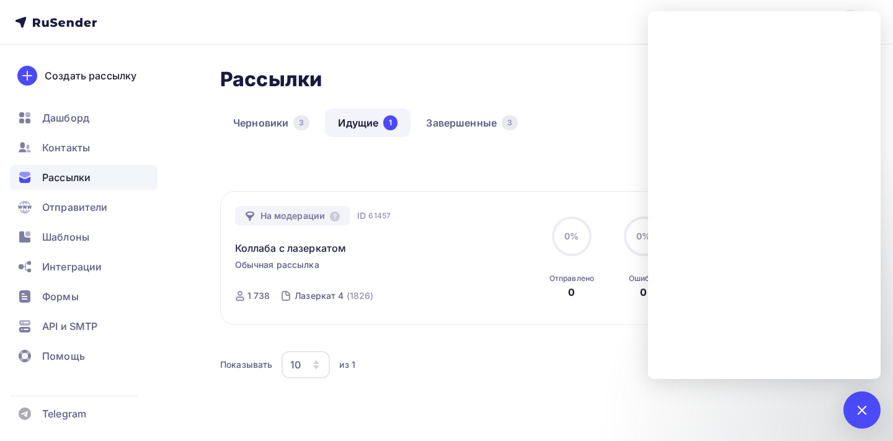
click at [581, 349] on div "Показывать 10 10 20 50 100 из 1 ‹ 1 ›" at bounding box center [530, 364] width 621 height 33
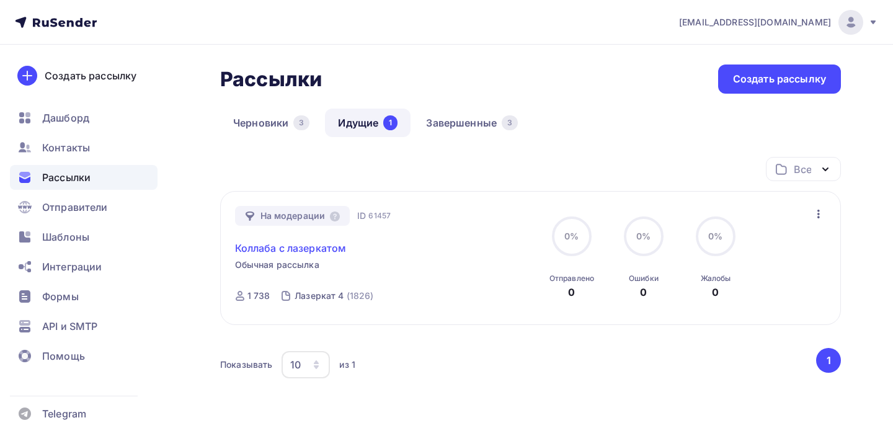
click at [257, 248] on link "Коллаба с лазеркатом" at bounding box center [291, 248] width 112 height 15
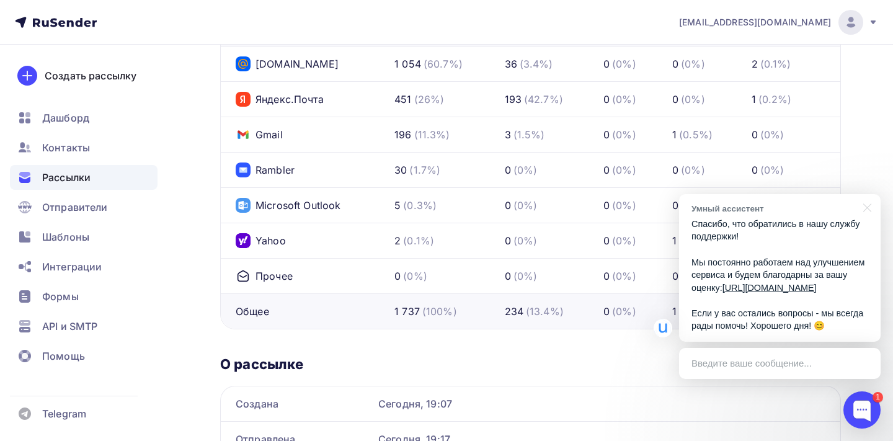
scroll to position [656, 0]
